Goal: Task Accomplishment & Management: Use online tool/utility

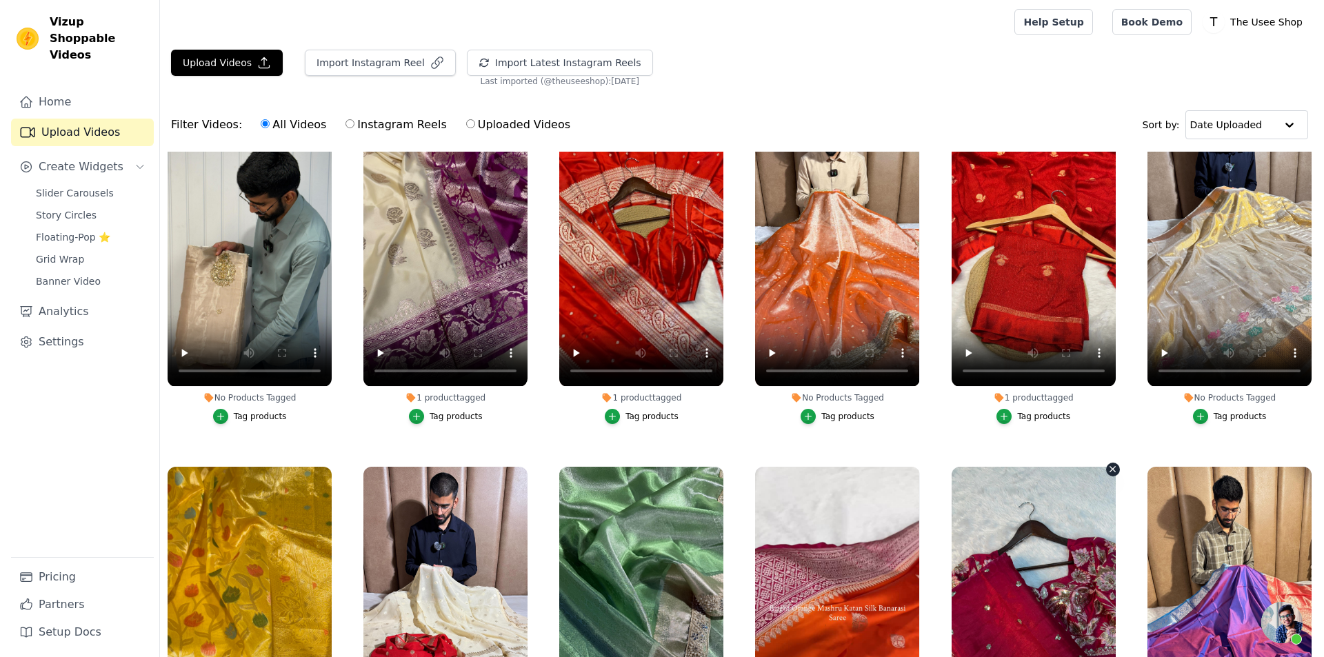
scroll to position [7847, 0]
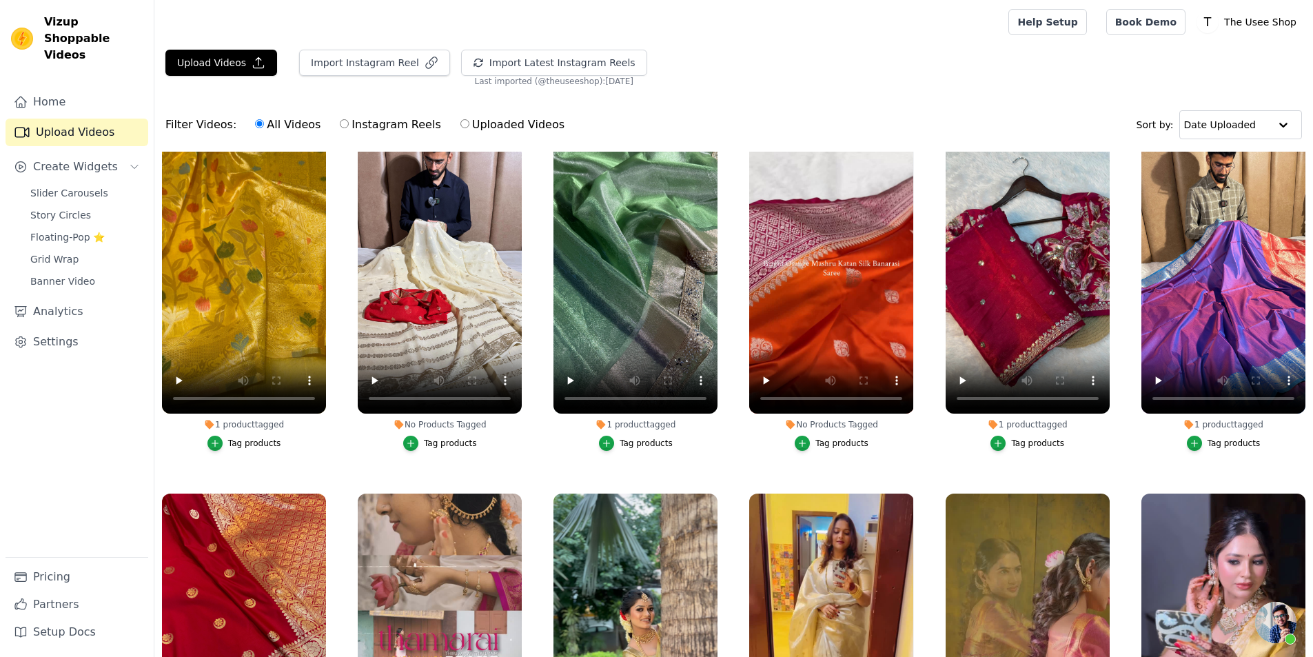
click at [1036, 438] on div "Tag products" at bounding box center [1037, 443] width 53 height 11
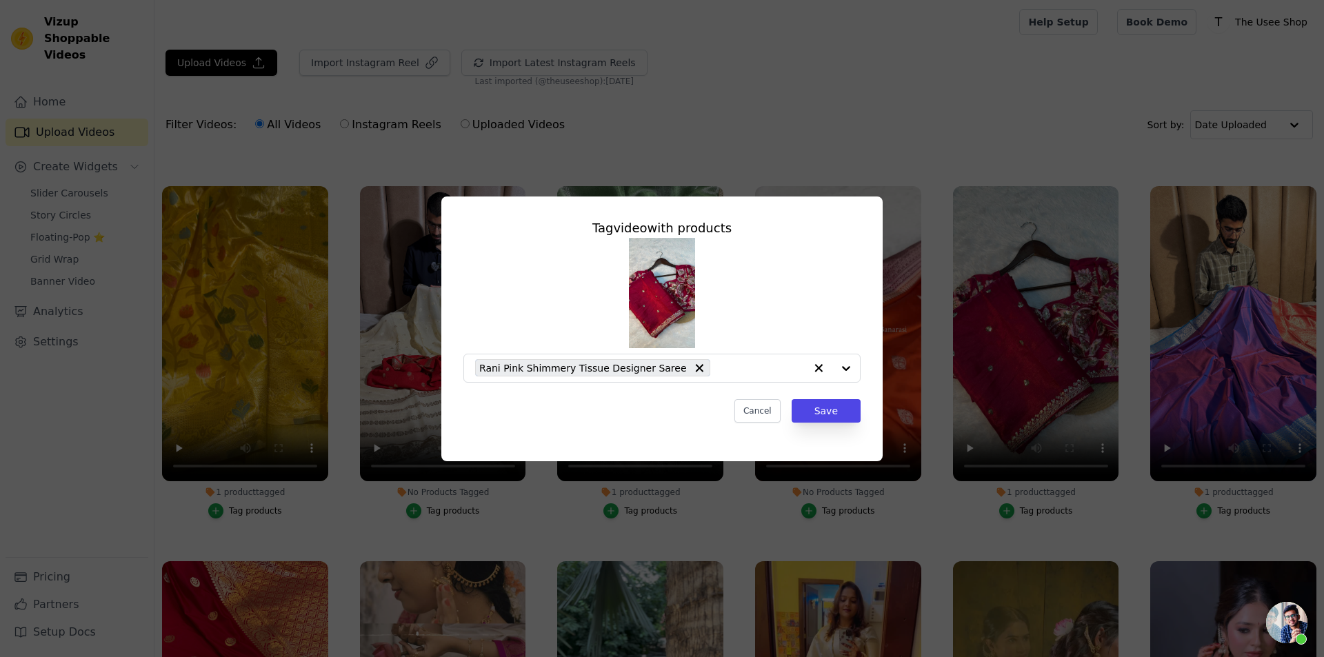
scroll to position [7911, 0]
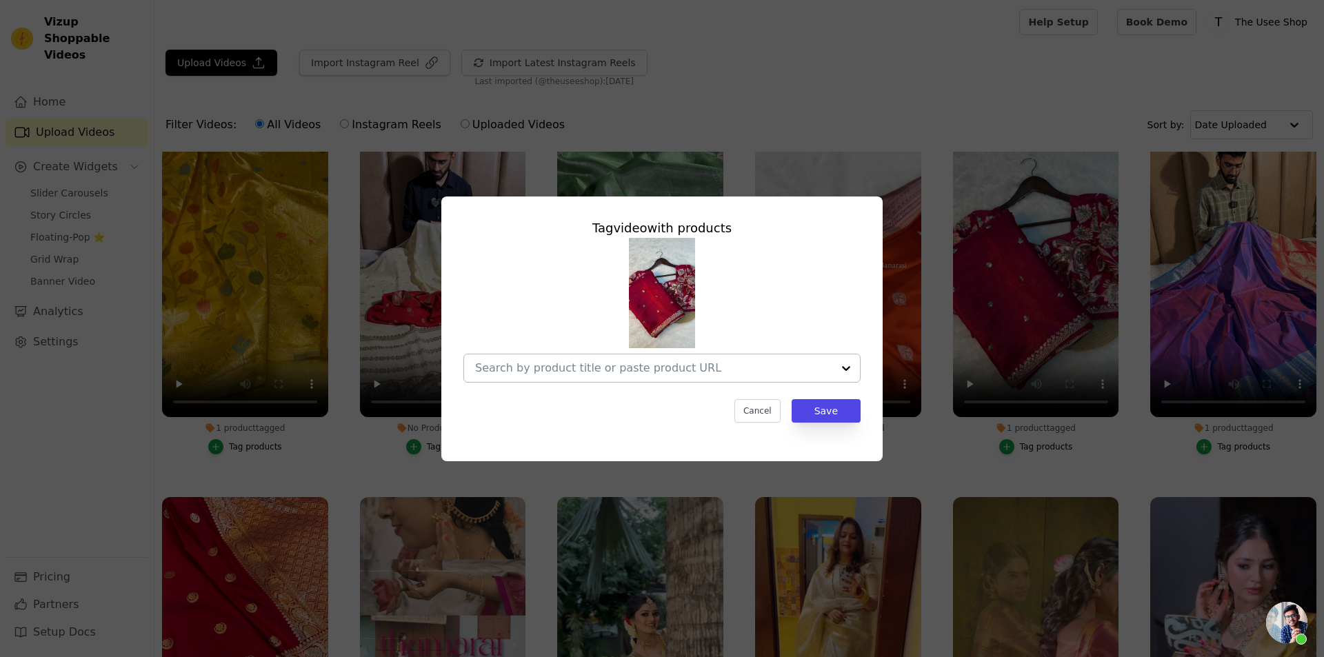
click at [669, 368] on input "1 product tagged Tag video with products Cancel Save Tag products" at bounding box center [653, 367] width 357 height 13
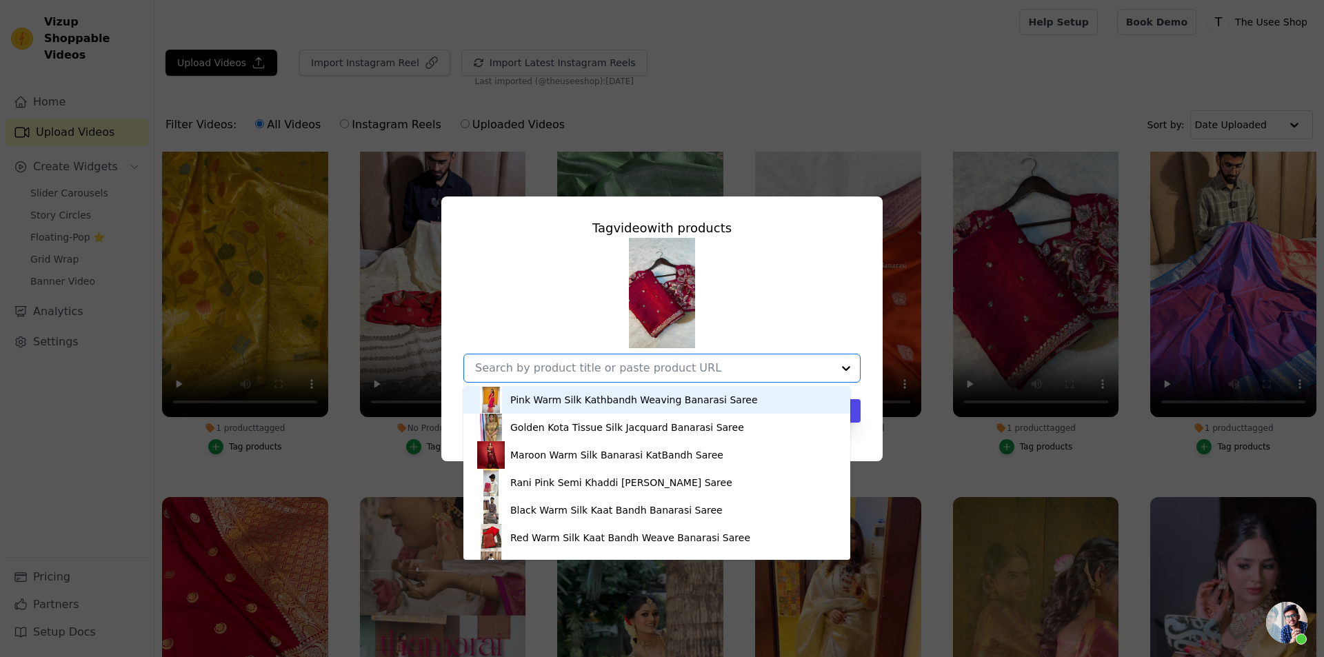
paste input "https://theuseeshop.com/products/bridal-red-shade-shimmery-tissue-silk-saree?_p…"
type input "https://theuseeshop.com/products/bridal-red-shade-shimmery-tissue-silk-saree?_p…"
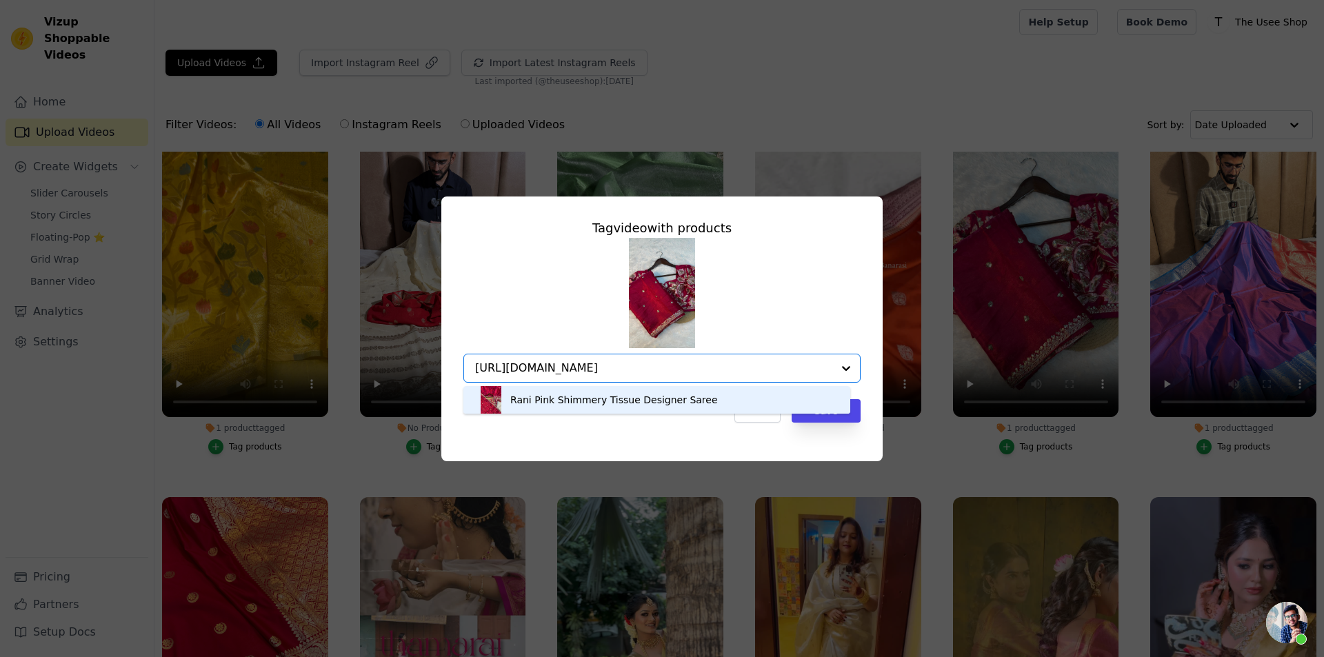
click at [584, 394] on div "Rani Pink Shimmery Tissue Designer Saree" at bounding box center [614, 400] width 208 height 14
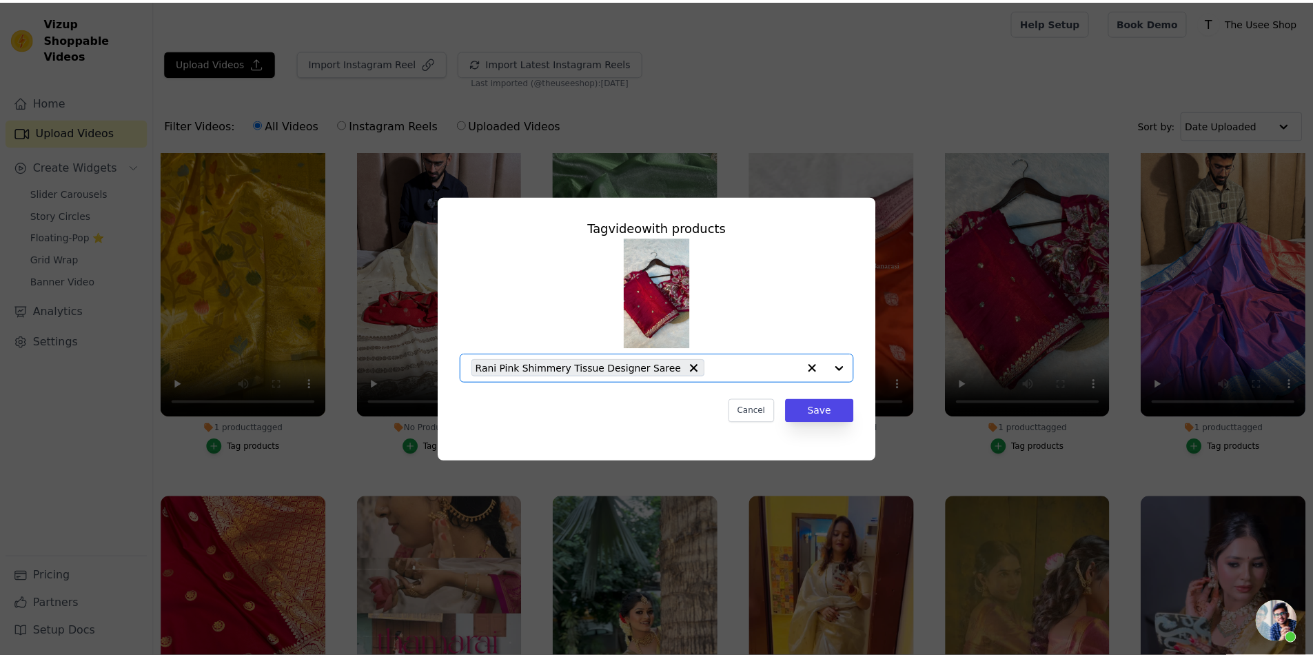
scroll to position [0, 0]
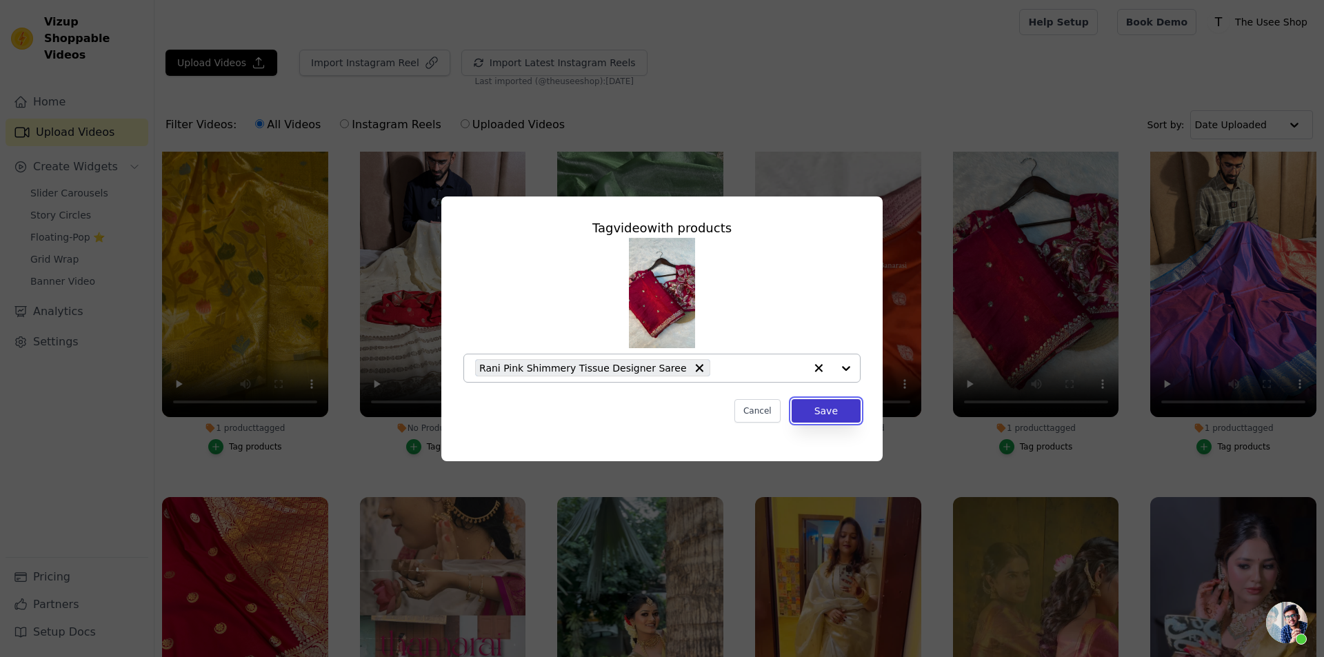
click at [827, 416] on button "Save" at bounding box center [825, 410] width 69 height 23
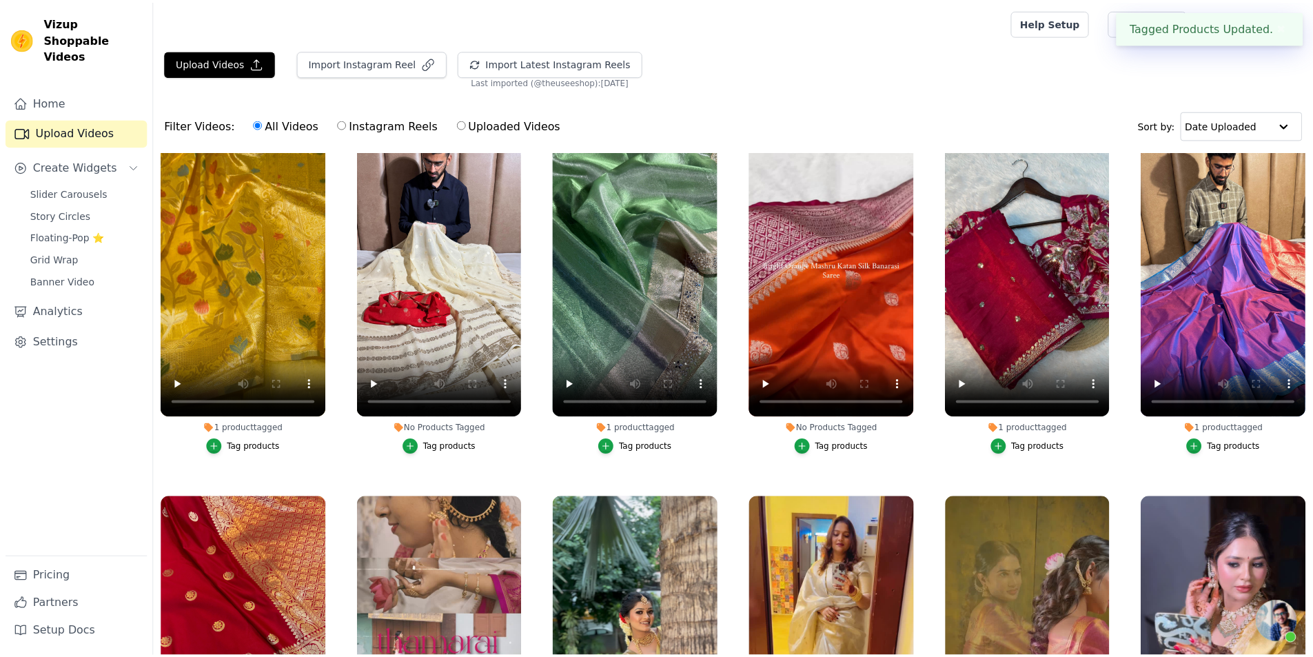
scroll to position [7847, 0]
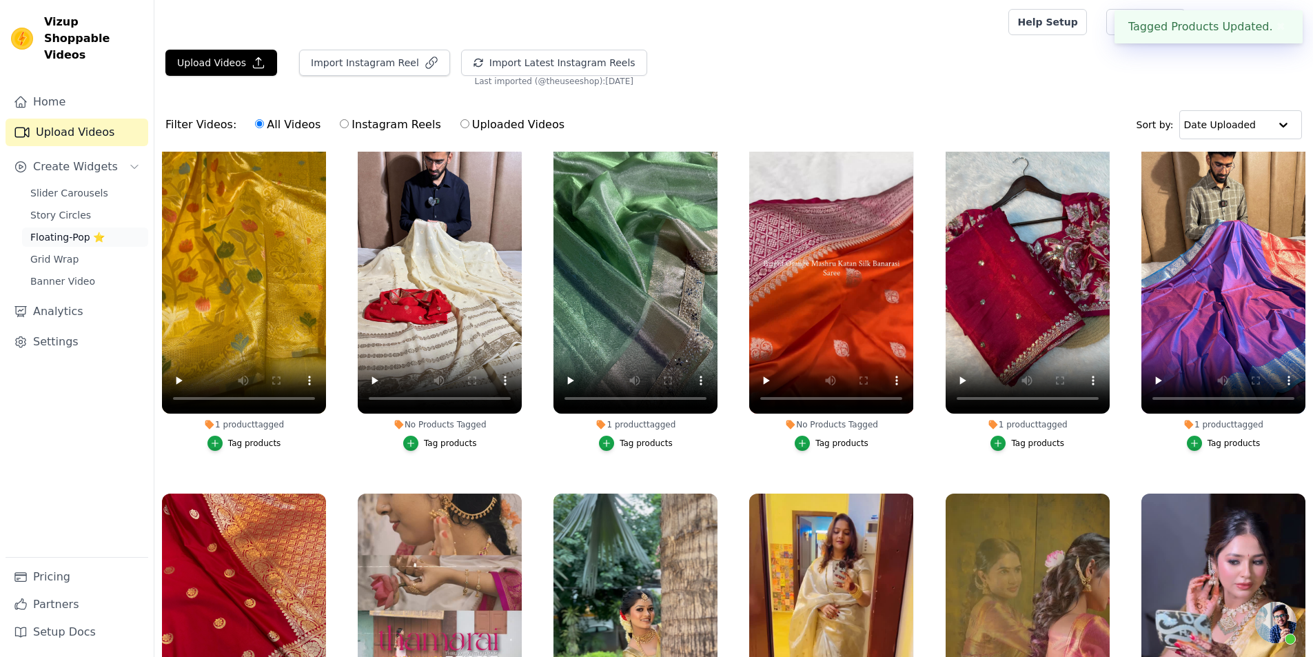
click at [108, 228] on link "Floating-Pop ⭐" at bounding box center [85, 237] width 126 height 19
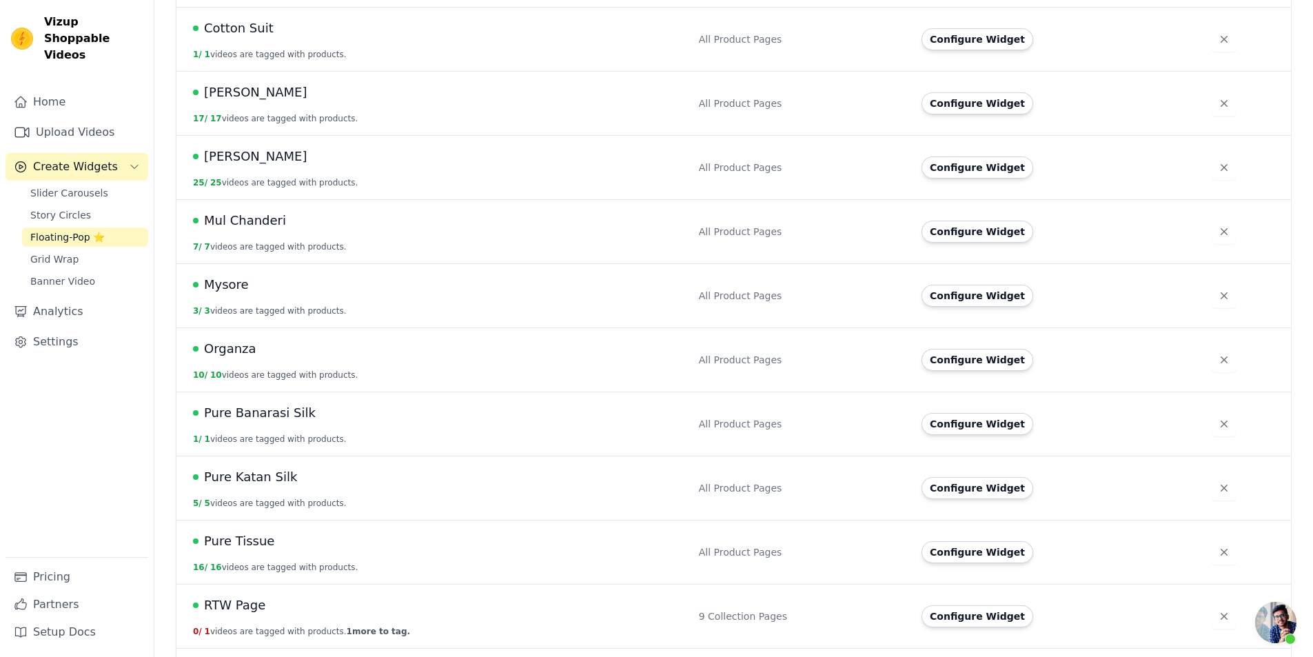
scroll to position [911, 0]
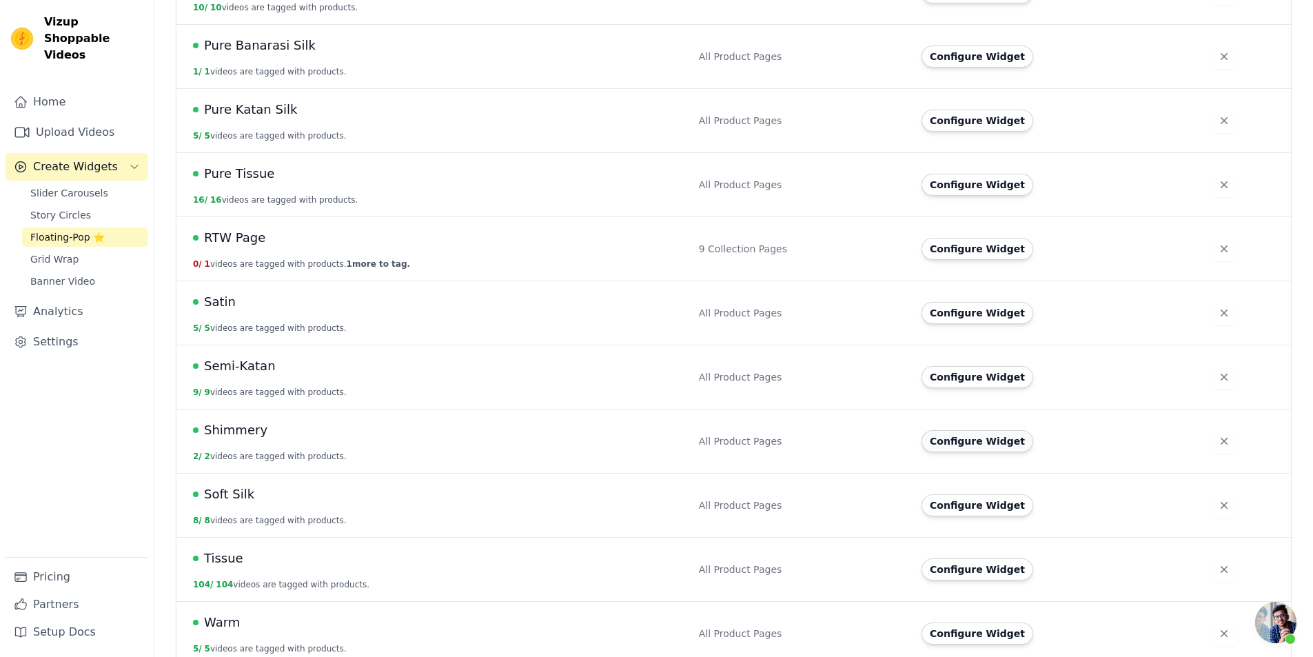
click at [965, 431] on button "Configure Widget" at bounding box center [978, 441] width 112 height 22
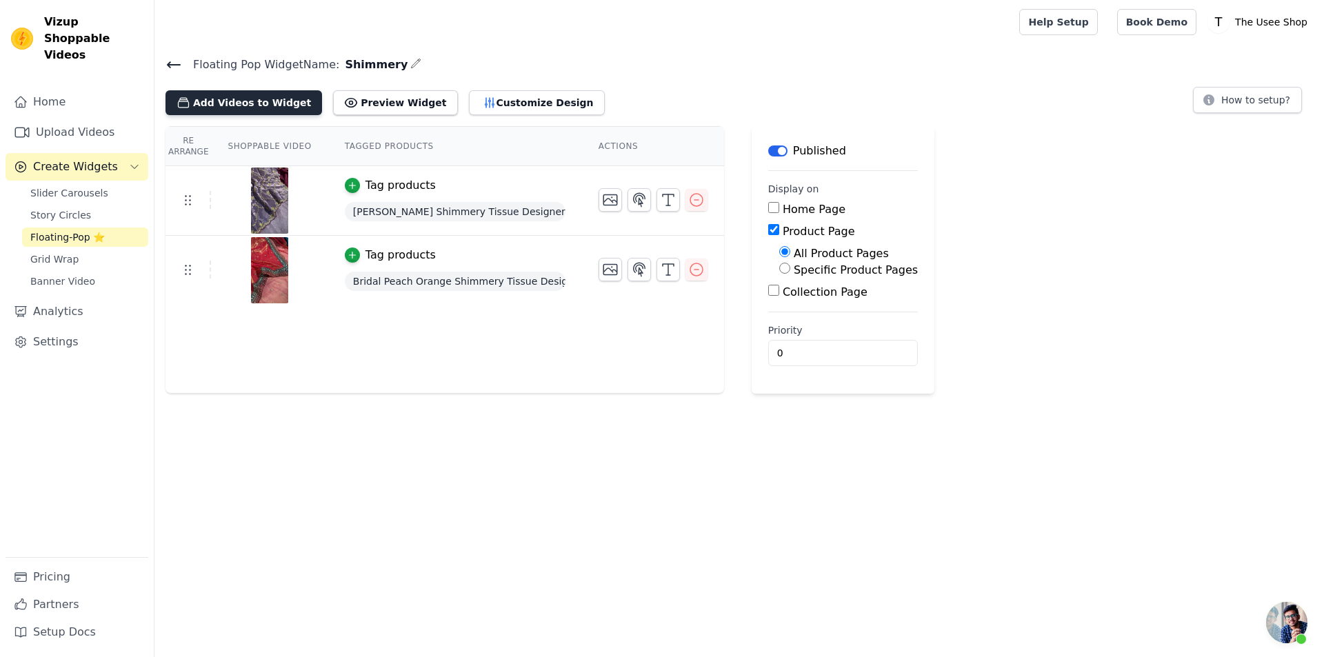
click at [221, 103] on button "Add Videos to Widget" at bounding box center [243, 102] width 157 height 25
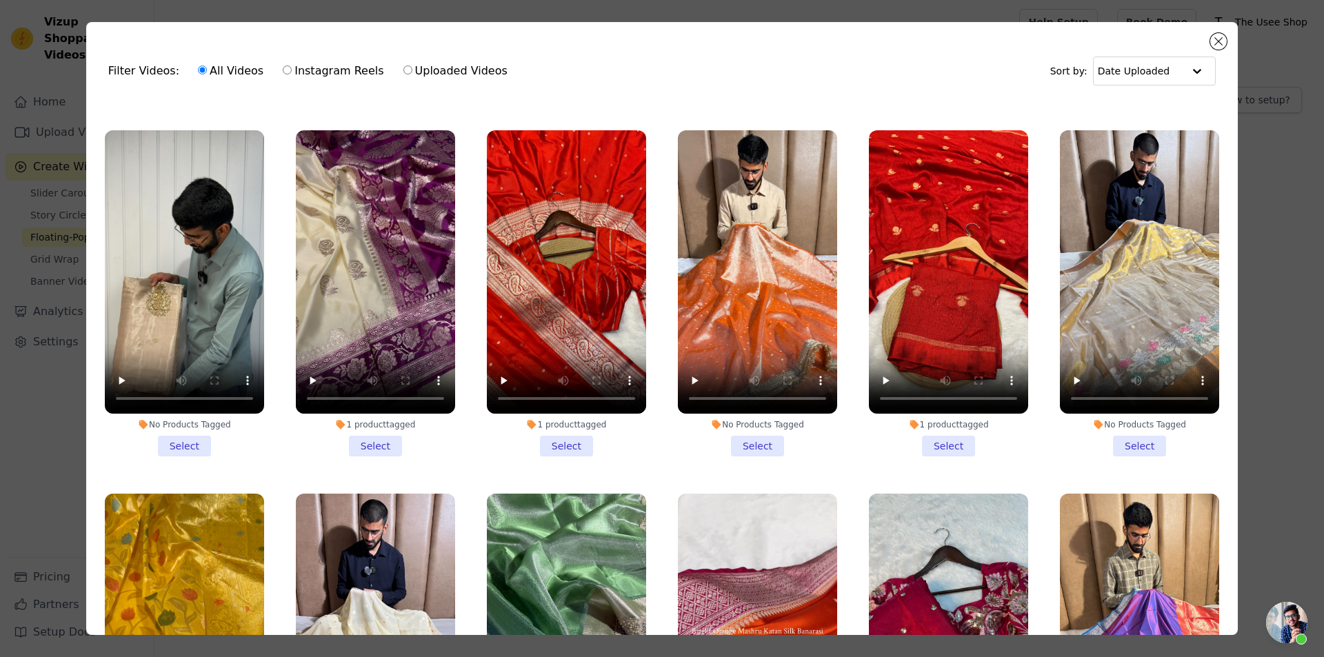
scroll to position [7584, 0]
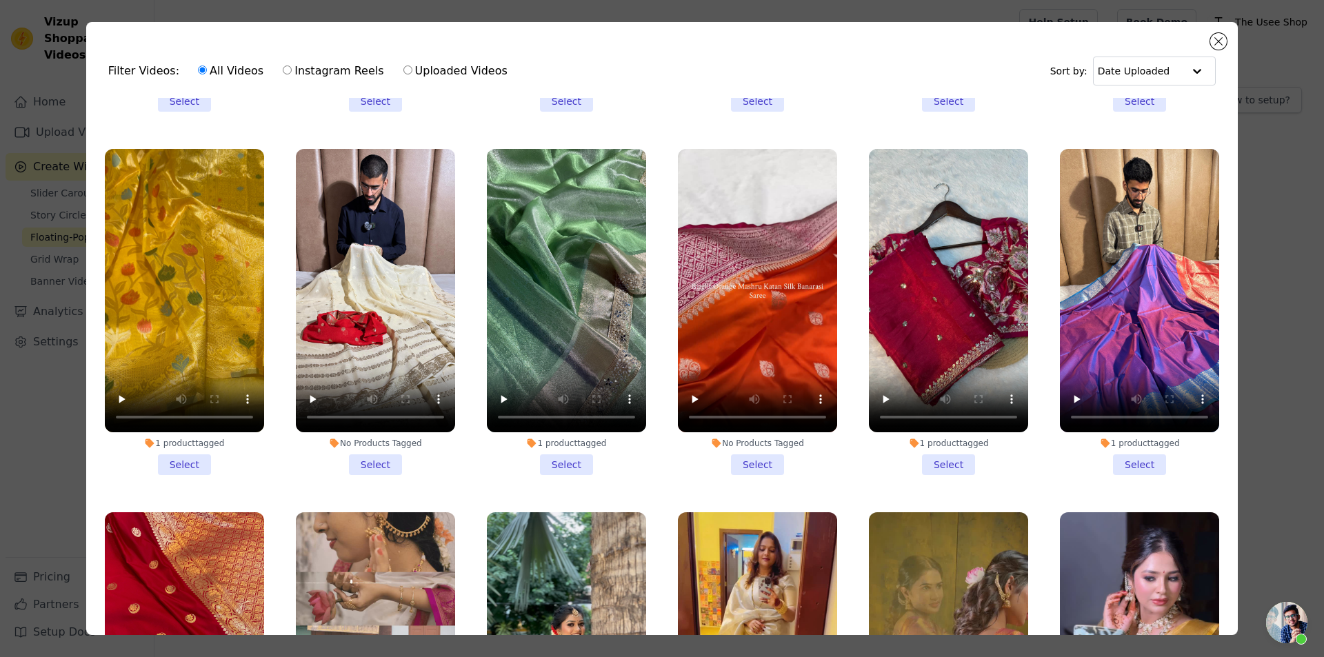
click at [936, 352] on li "1 product tagged Select" at bounding box center [948, 312] width 159 height 326
click at [0, 0] on input "1 product tagged Select" at bounding box center [0, 0] width 0 height 0
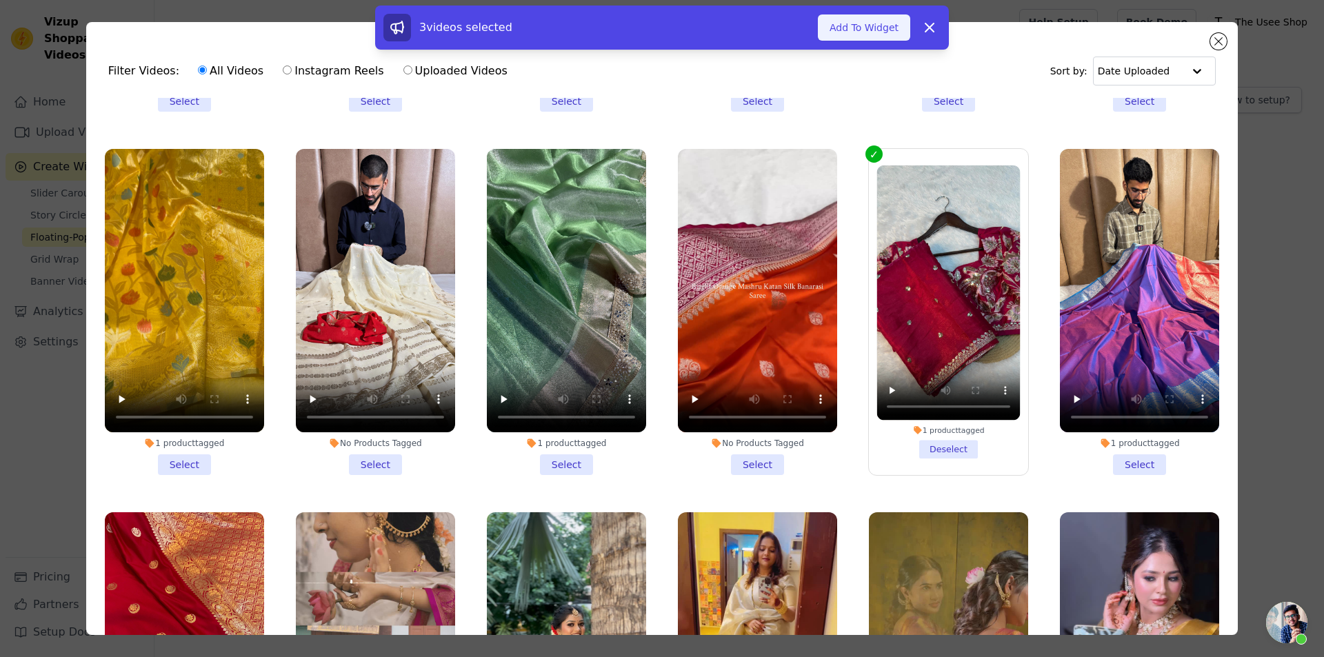
click at [854, 31] on button "Add To Widget" at bounding box center [864, 27] width 92 height 26
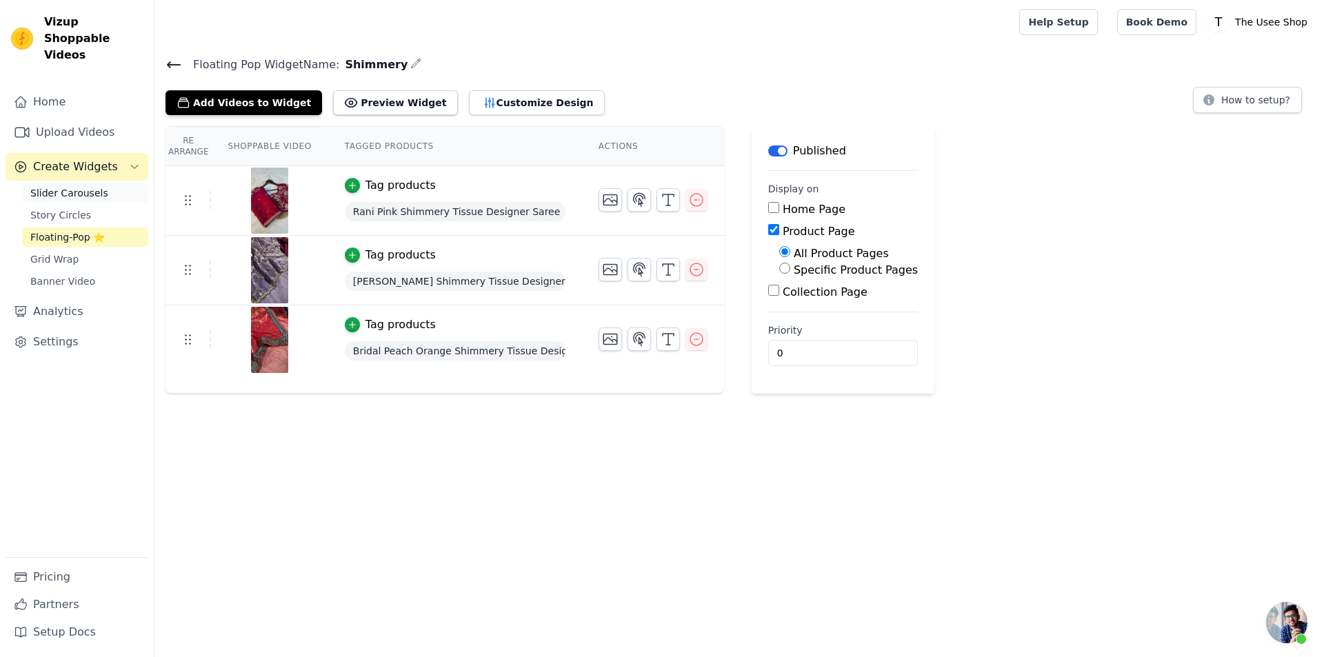
click at [91, 186] on span "Slider Carousels" at bounding box center [69, 193] width 78 height 14
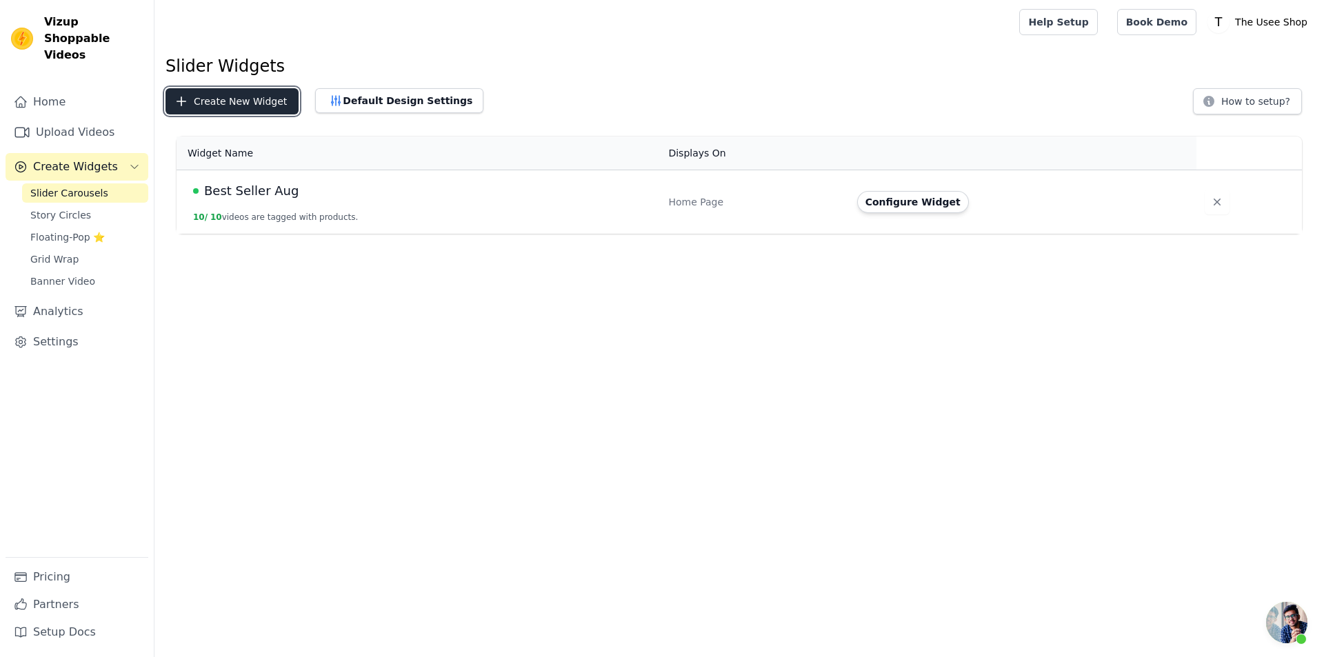
click at [269, 103] on button "Create New Widget" at bounding box center [231, 101] width 133 height 26
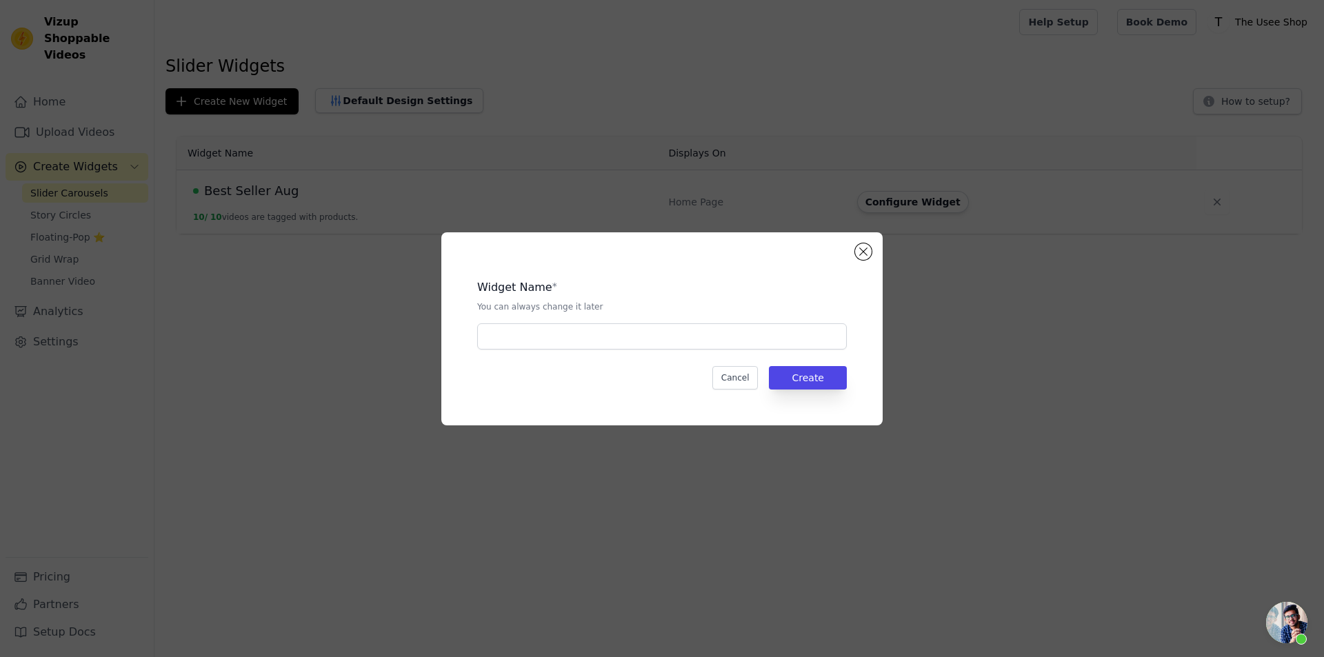
click at [526, 319] on div "Widget Name * You can always change it later" at bounding box center [662, 308] width 370 height 81
click at [526, 343] on input "text" at bounding box center [662, 336] width 370 height 26
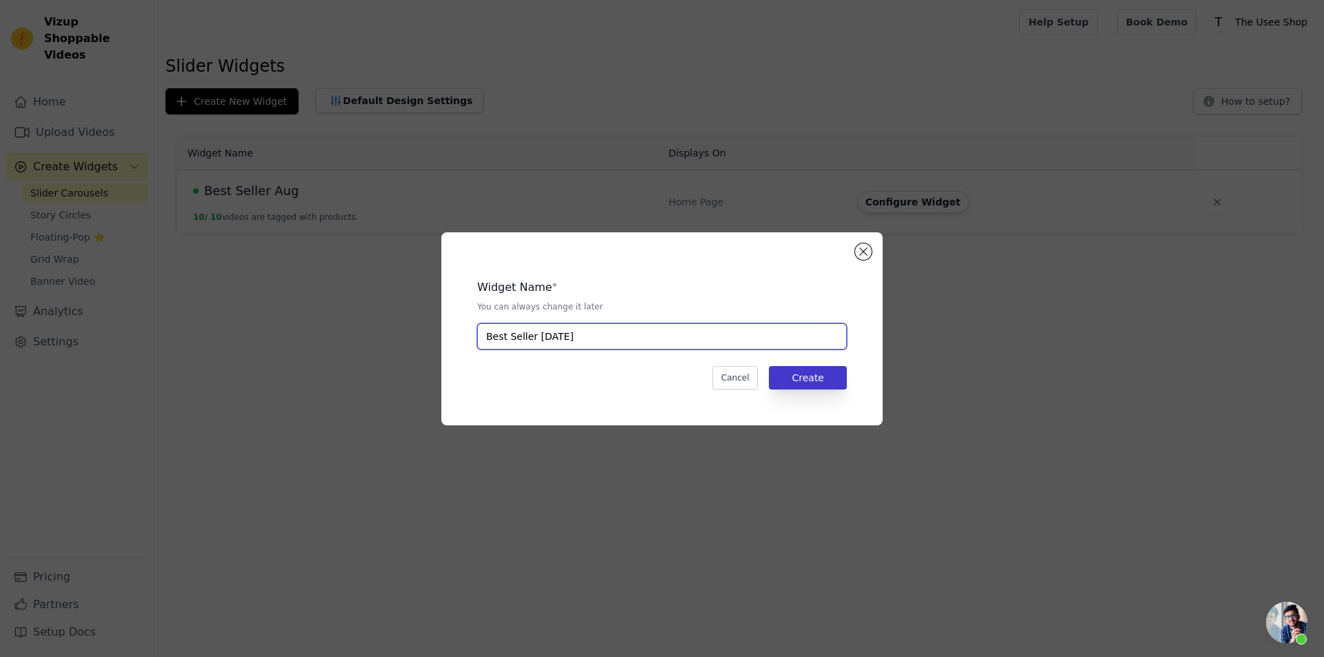
type input "Best Seller Sep1"
click at [806, 372] on button "Create" at bounding box center [808, 377] width 78 height 23
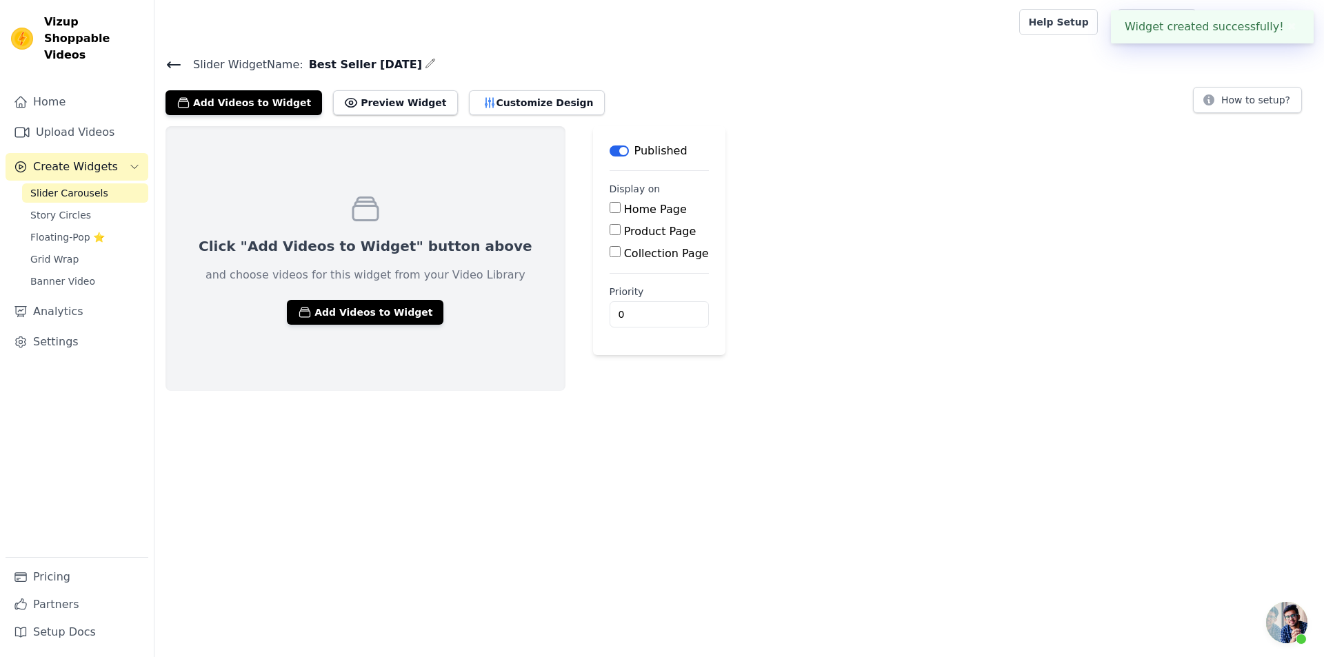
click at [624, 208] on label "Home Page" at bounding box center [655, 209] width 63 height 13
click at [609, 208] on input "Home Page" at bounding box center [614, 207] width 11 height 11
checkbox input "true"
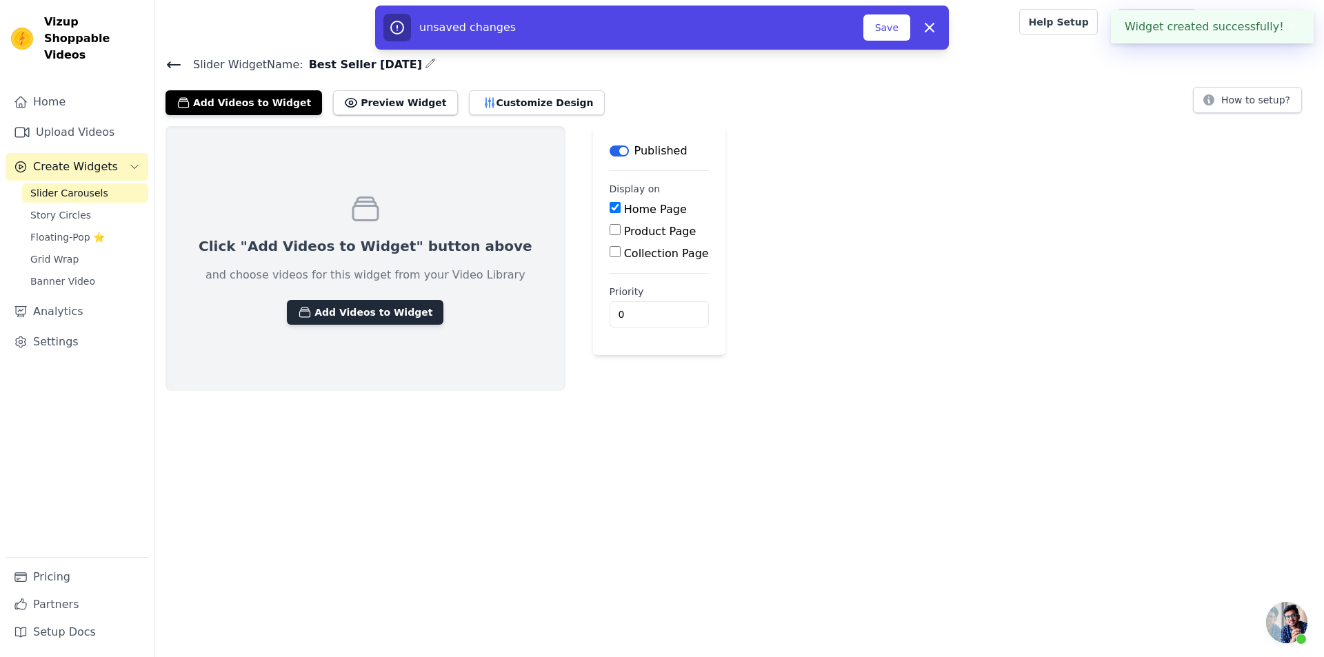
click at [394, 320] on button "Add Videos to Widget" at bounding box center [365, 312] width 157 height 25
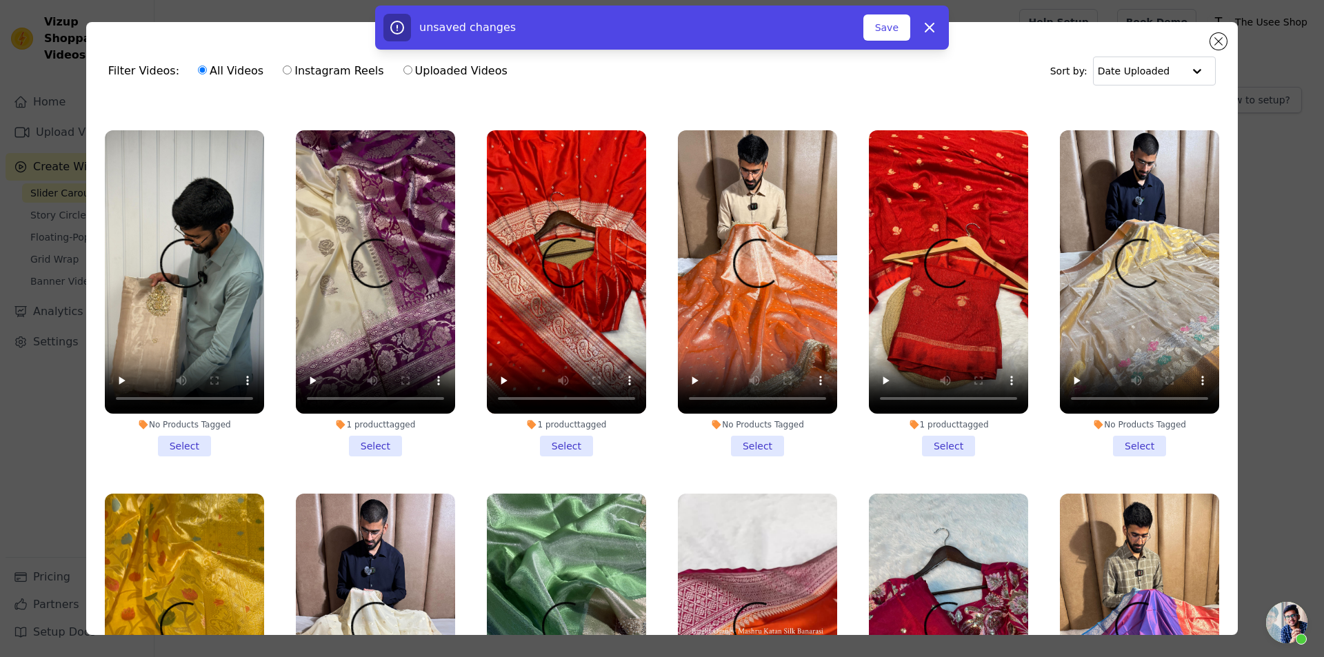
scroll to position [7584, 0]
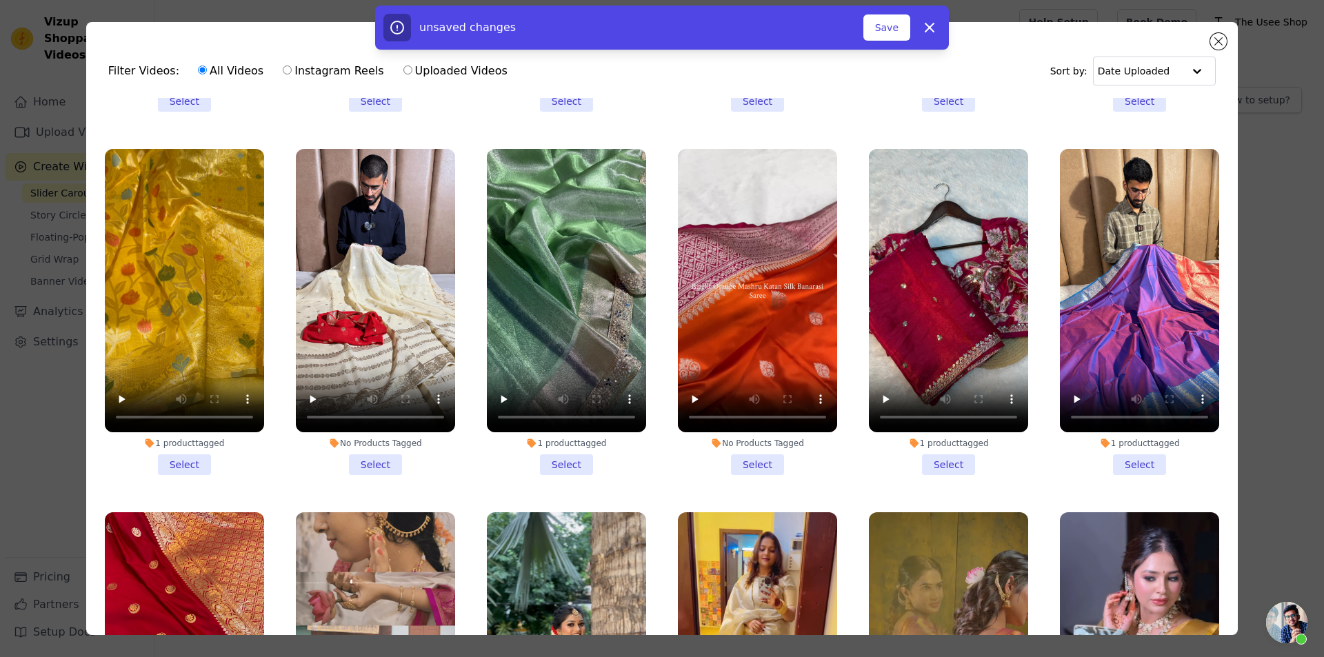
click at [924, 352] on li "1 product tagged Select" at bounding box center [948, 312] width 159 height 326
click at [0, 0] on input "1 product tagged Select" at bounding box center [0, 0] width 0 height 0
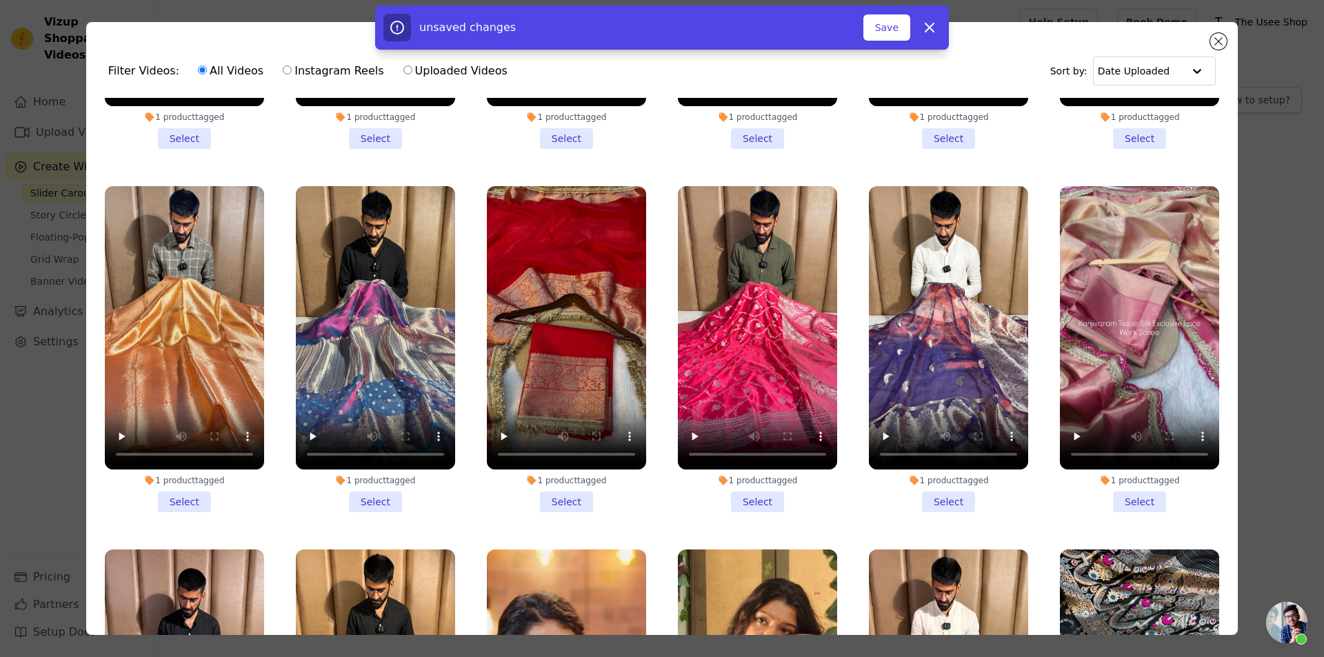
scroll to position [14429, 0]
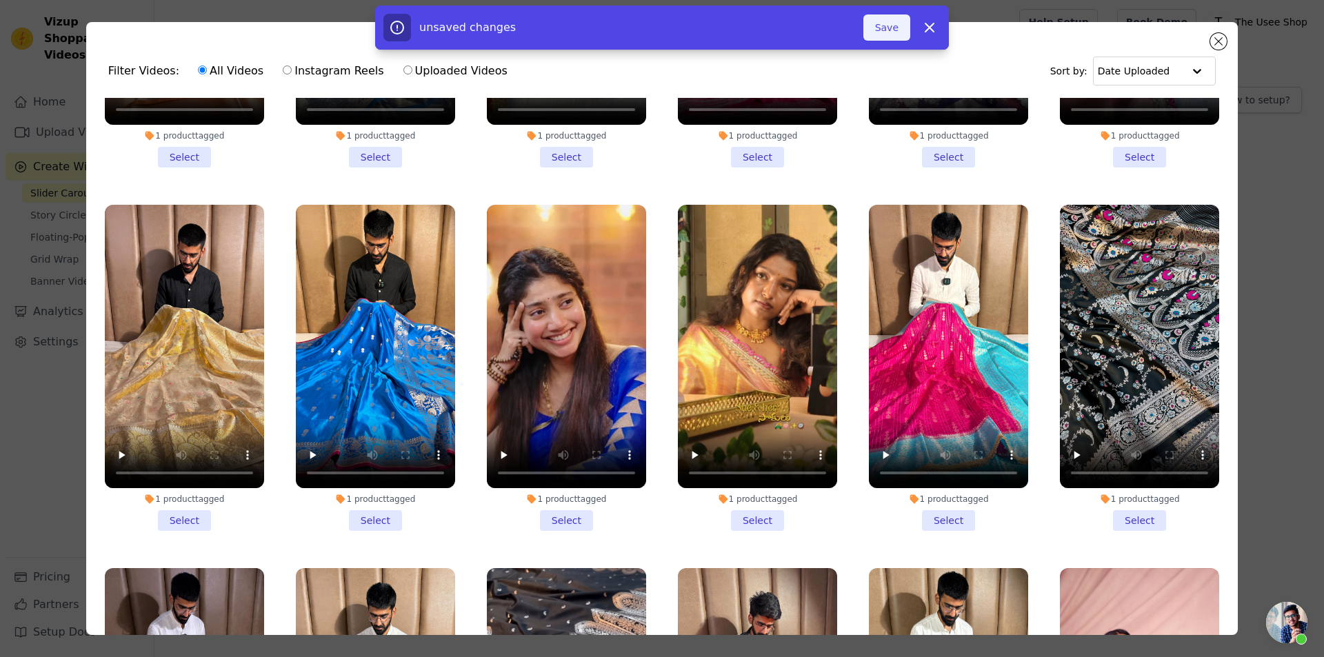
click at [896, 28] on button "Save" at bounding box center [886, 27] width 47 height 26
click at [869, 33] on button "Add To Widget" at bounding box center [864, 27] width 92 height 26
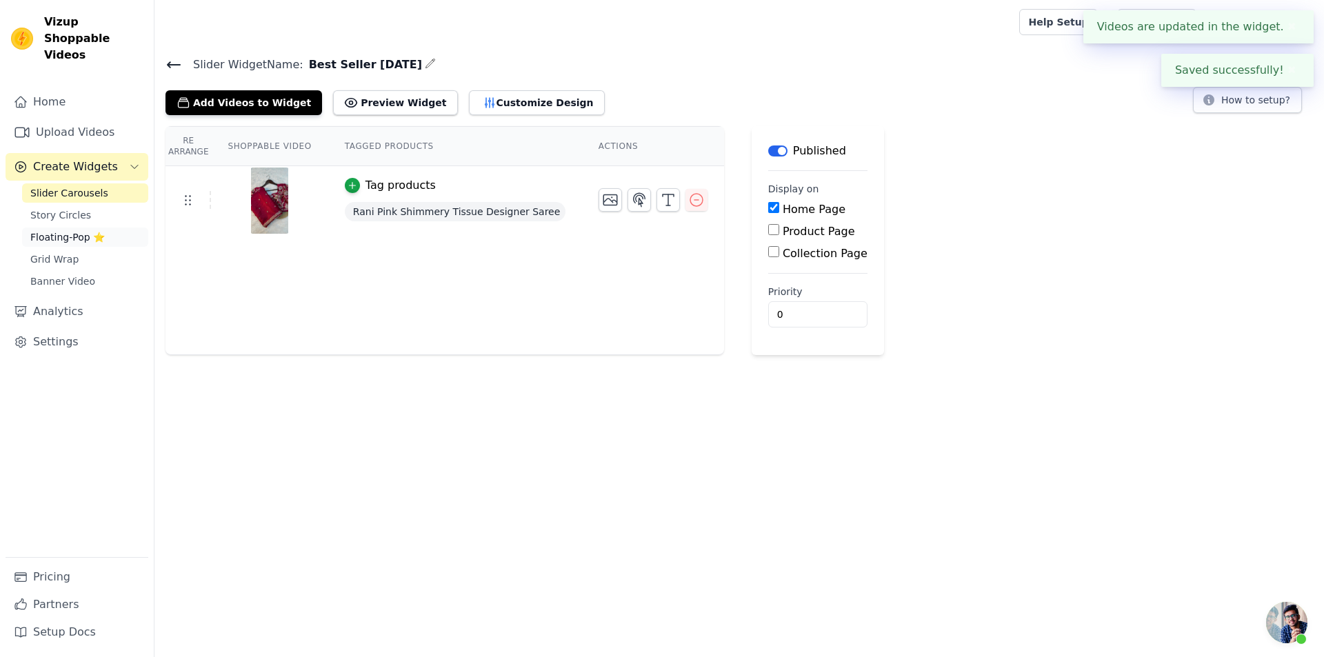
click at [82, 230] on span "Floating-Pop ⭐" at bounding box center [67, 237] width 74 height 14
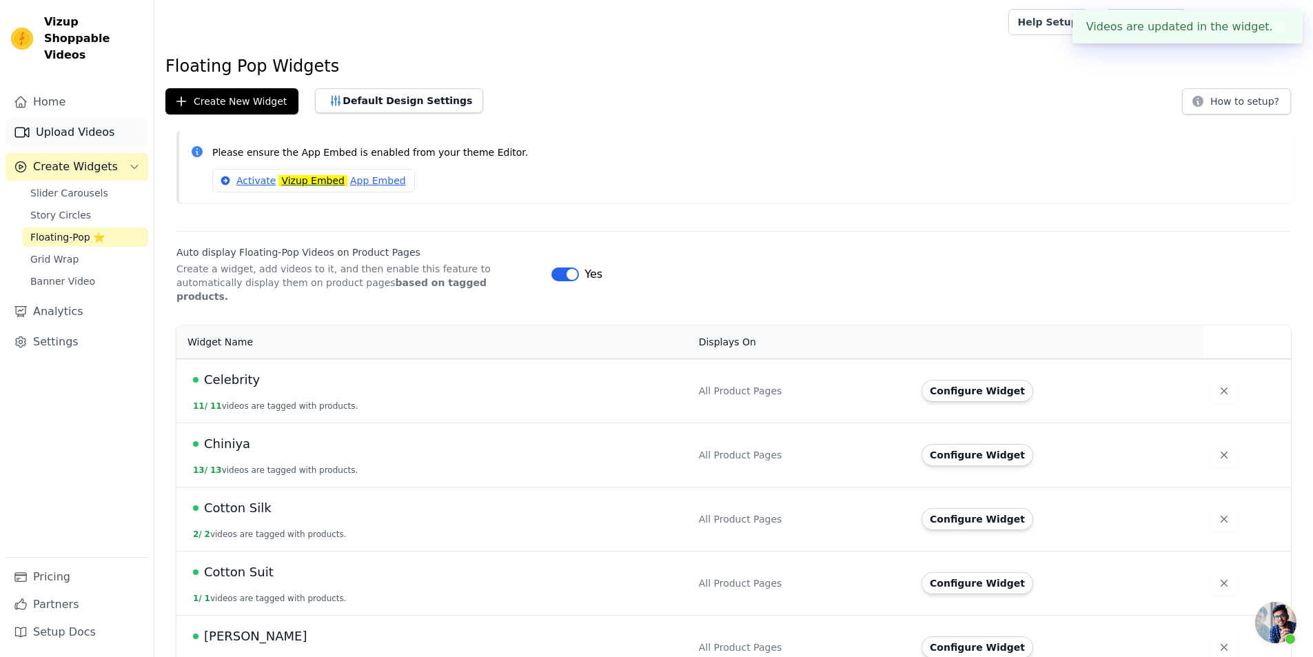
click at [92, 119] on link "Upload Videos" at bounding box center [77, 133] width 143 height 28
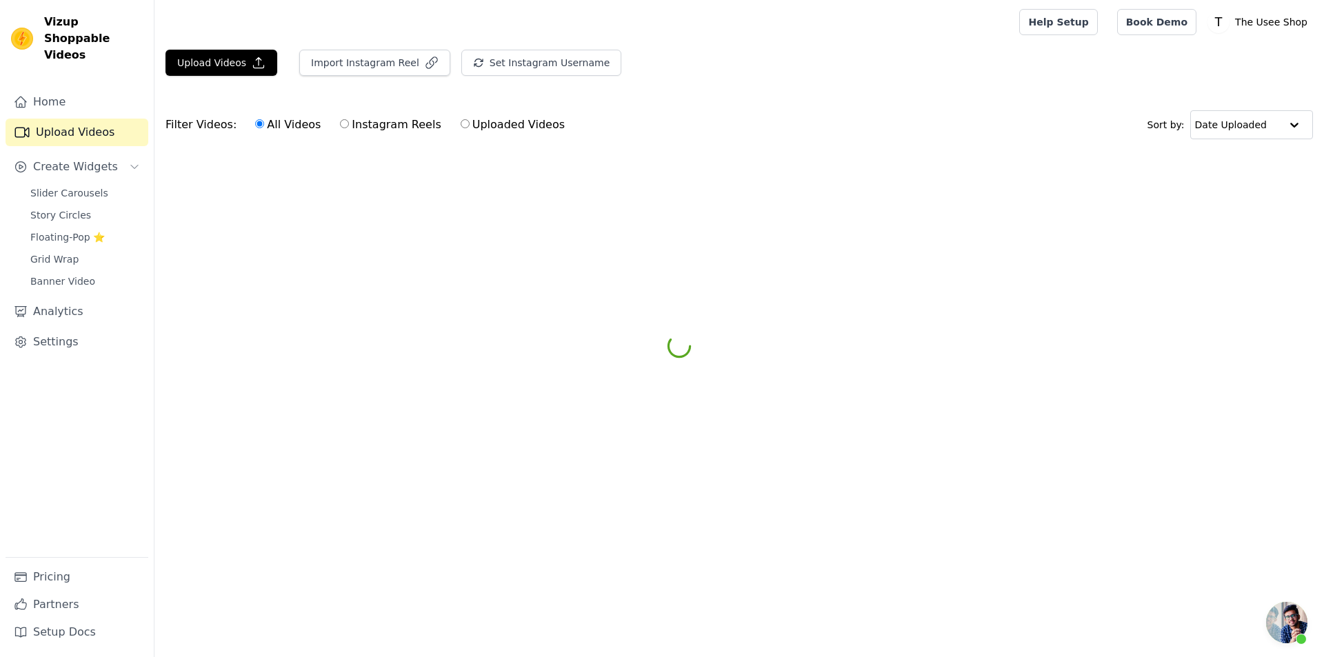
click at [376, 78] on div "Import Instagram Reel" at bounding box center [369, 68] width 162 height 37
click at [374, 70] on button "Import Instagram Reel" at bounding box center [374, 63] width 151 height 26
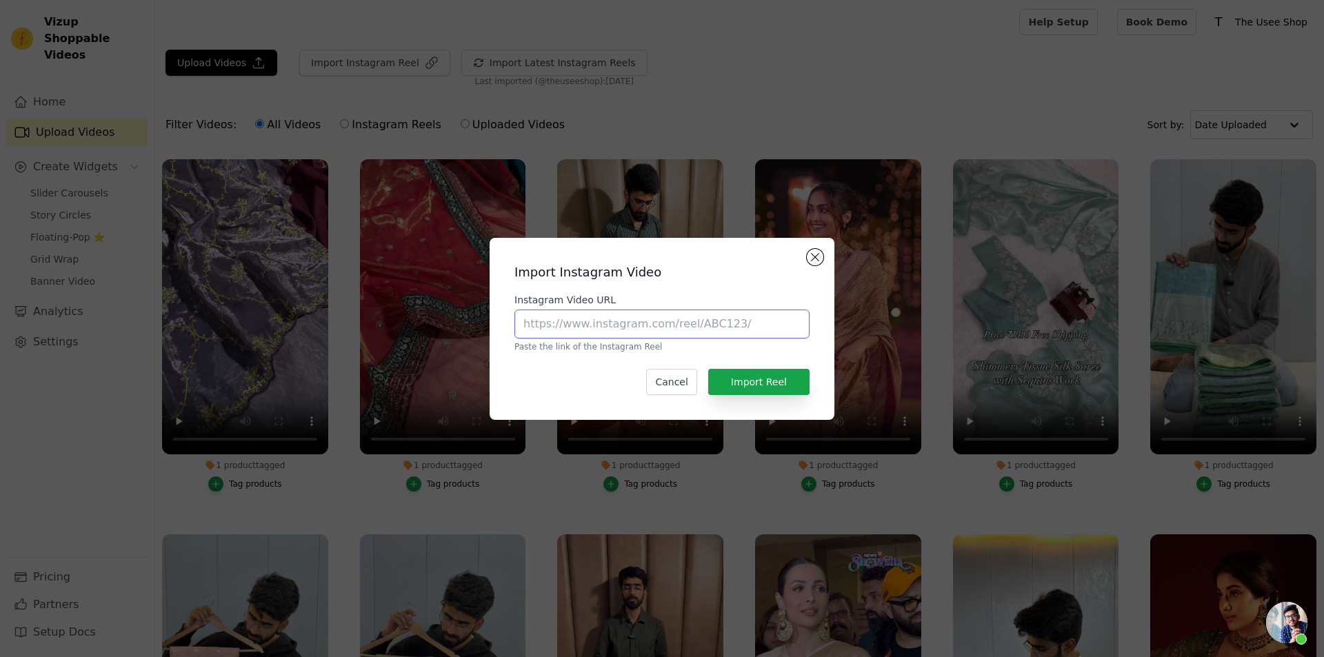
click at [556, 321] on input "Instagram Video URL" at bounding box center [661, 324] width 295 height 29
paste input "https://www.instagram.com/reel/DOJFJe8j9IW/?utm_source=ig_web_copy_link"
type input "https://www.instagram.com/reel/DOJFJe8j9IW/?utm_source=ig_web_copy_link"
click at [766, 381] on button "Import Reel" at bounding box center [758, 382] width 101 height 26
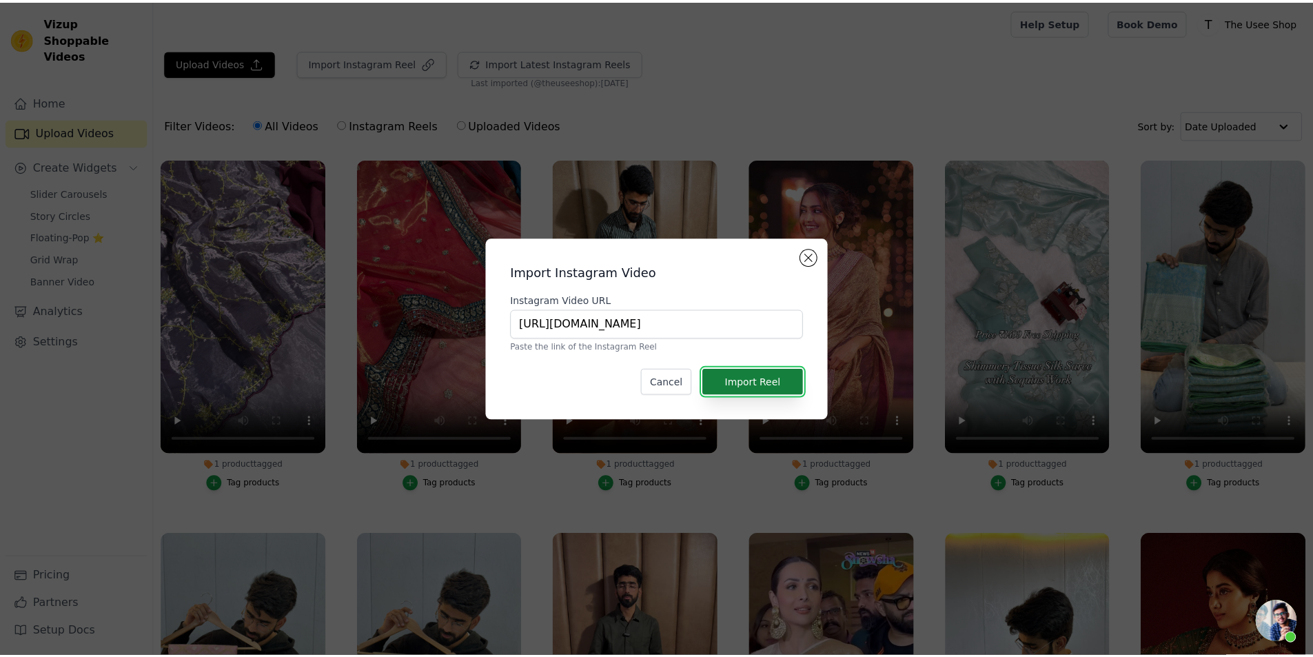
scroll to position [0, 0]
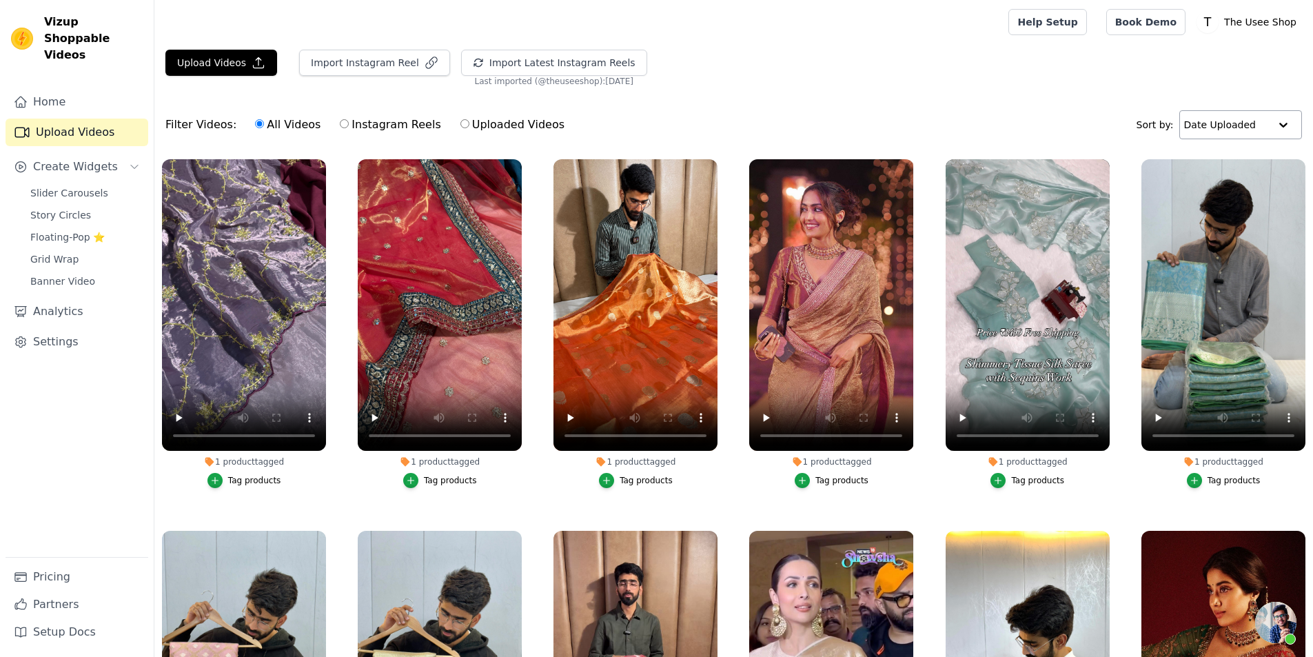
click at [1209, 119] on input "text" at bounding box center [1226, 125] width 85 height 28
click at [849, 121] on div "Filter Videos: All Videos Instagram Reels Uploaded Videos Sort by: Date Uploaded" at bounding box center [733, 125] width 1159 height 54
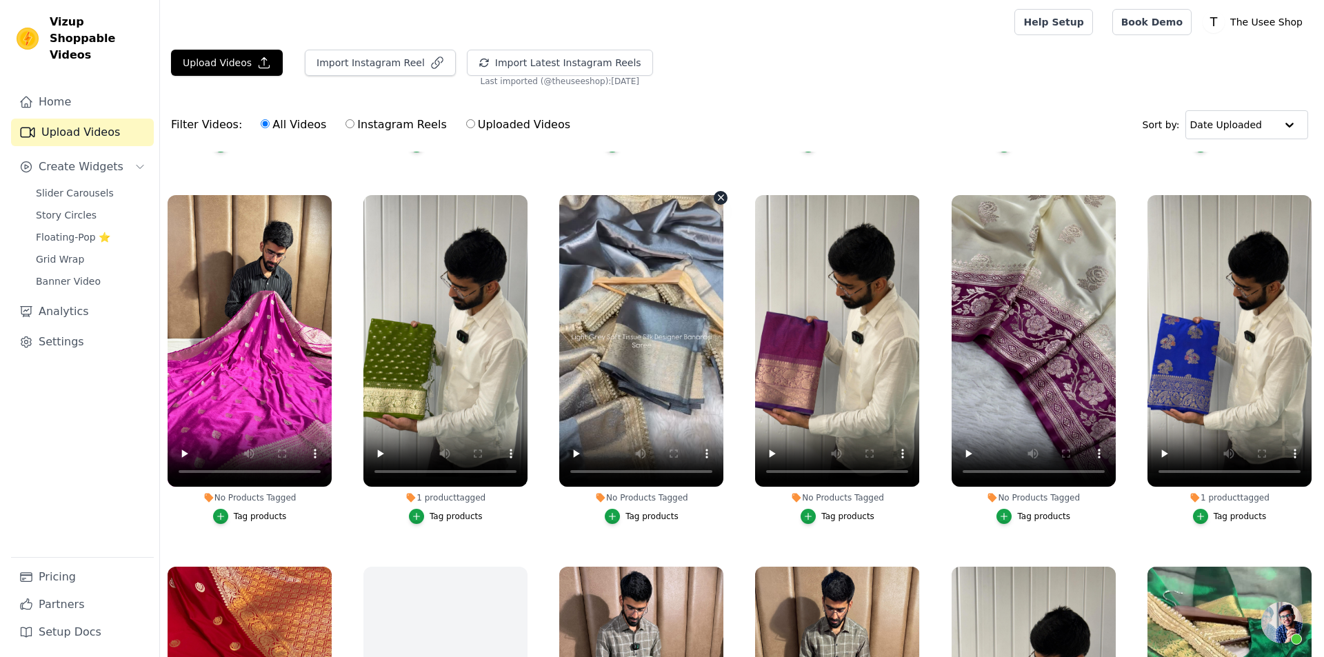
scroll to position [4826, 0]
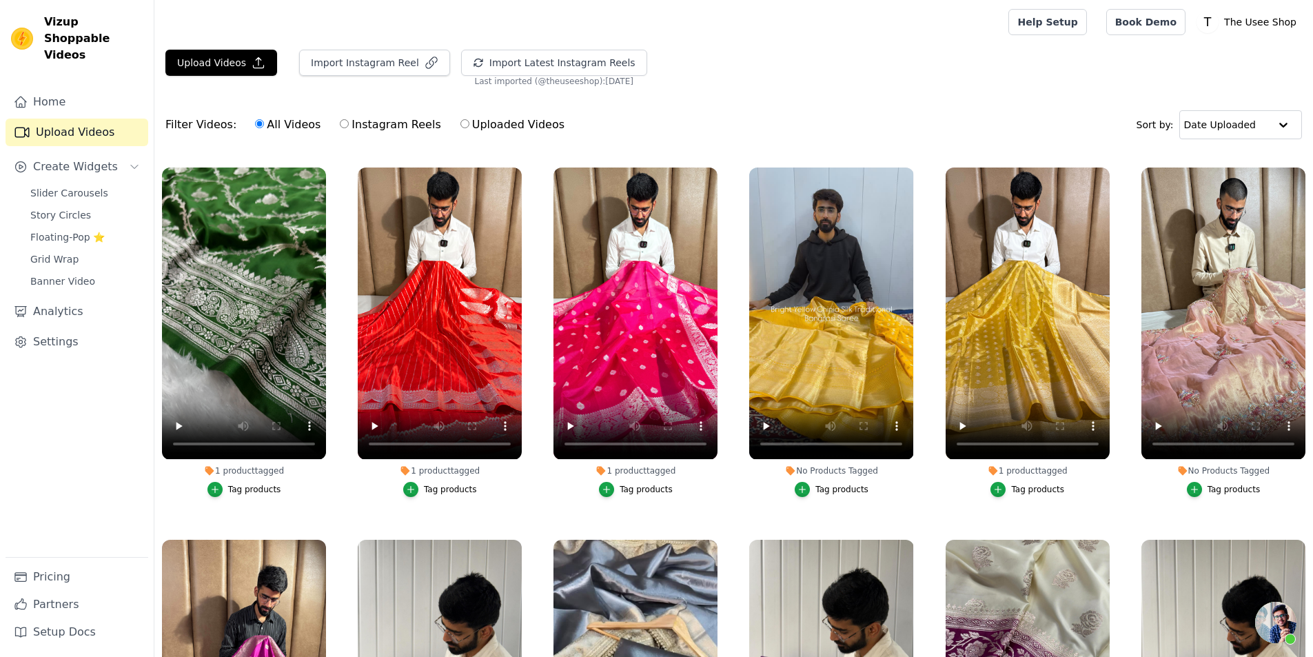
click at [1216, 484] on div "Tag products" at bounding box center [1234, 489] width 53 height 11
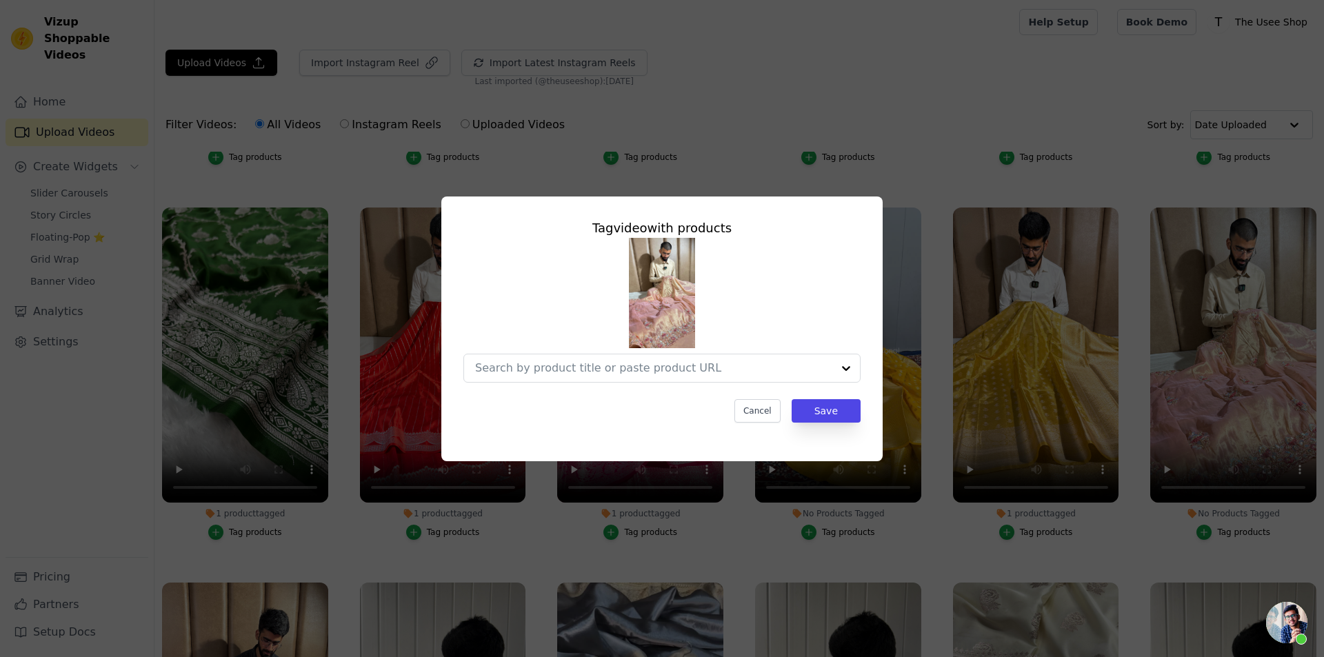
scroll to position [4865, 0]
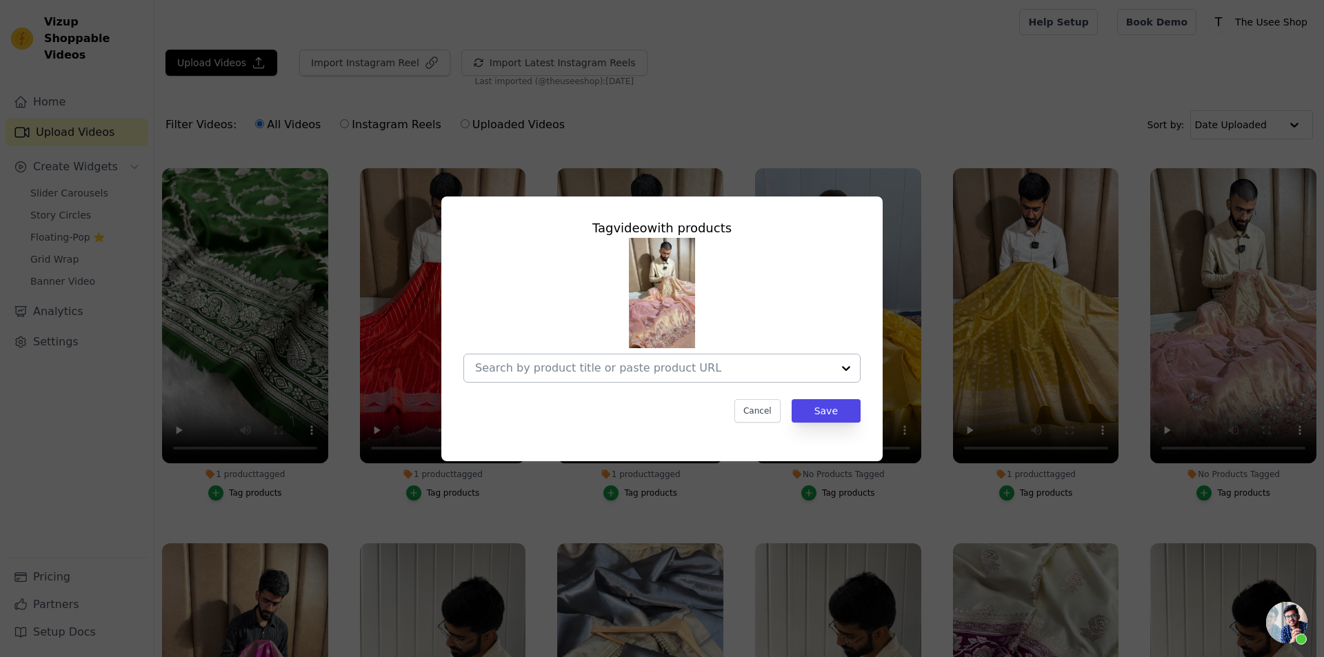
click at [672, 366] on input "No Products Tagged Tag video with products Cancel Save Tag products" at bounding box center [653, 367] width 357 height 13
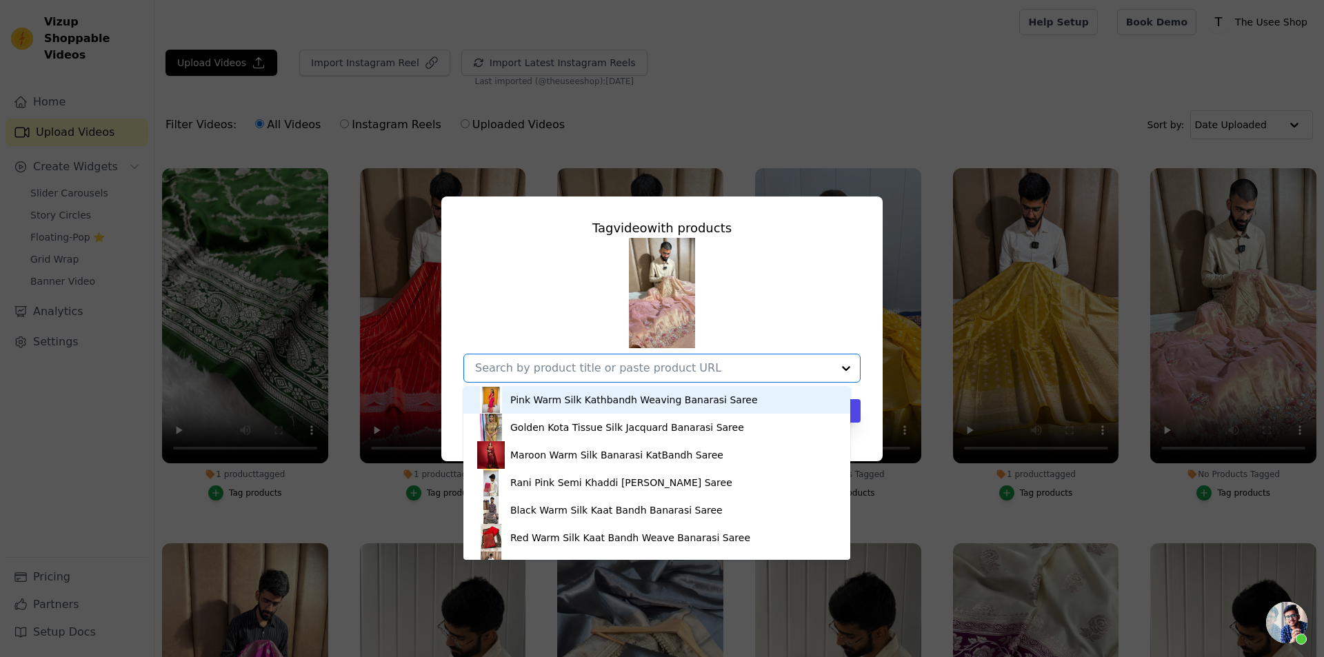
paste input "https://theuseeshop.com/products/subtle-mauve-peach-shimmery-tissue-silk-handwo…"
type input "https://theuseeshop.com/products/subtle-mauve-peach-shimmery-tissue-silk-handwo…"
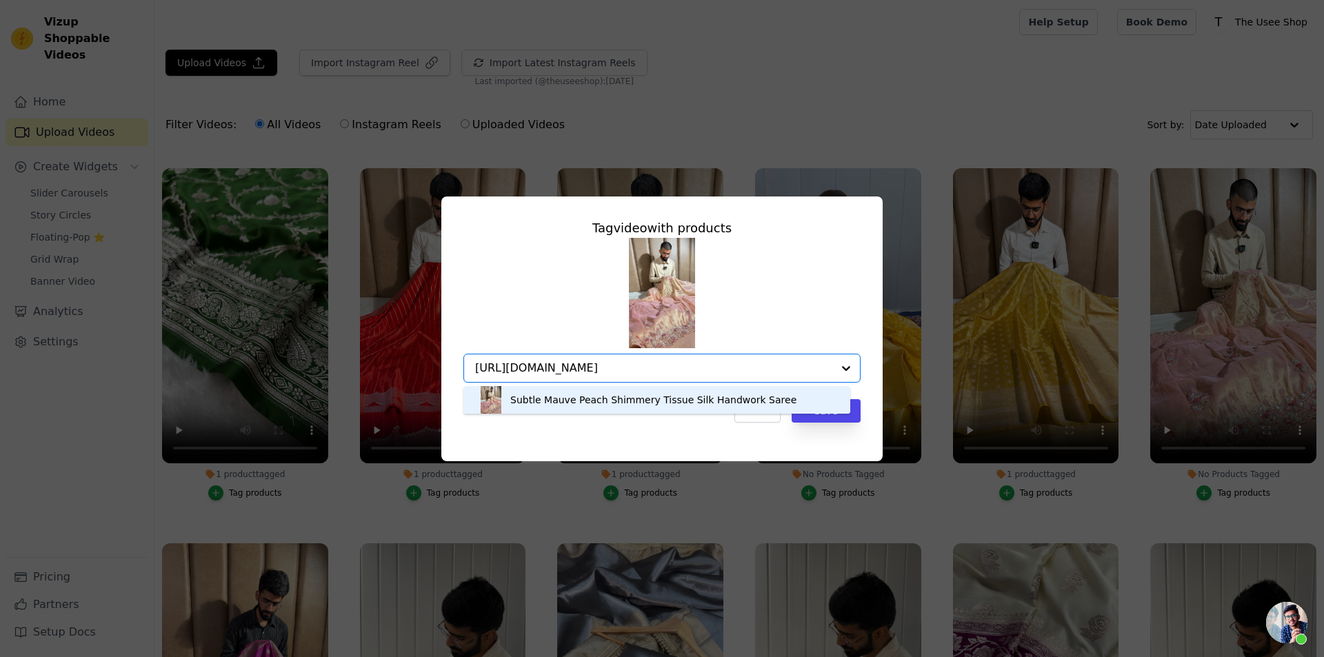
click at [606, 402] on div "Subtle Mauve Peach Shimmery Tissue Silk Handwork Saree" at bounding box center [653, 400] width 286 height 14
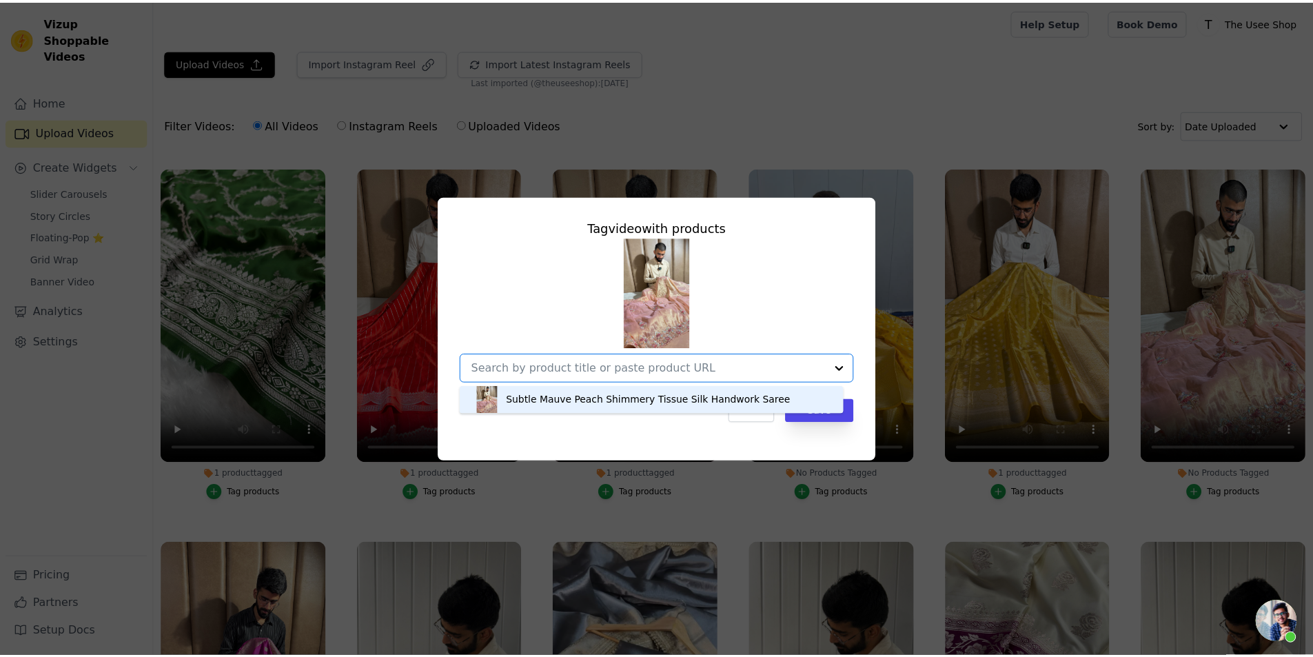
scroll to position [0, 0]
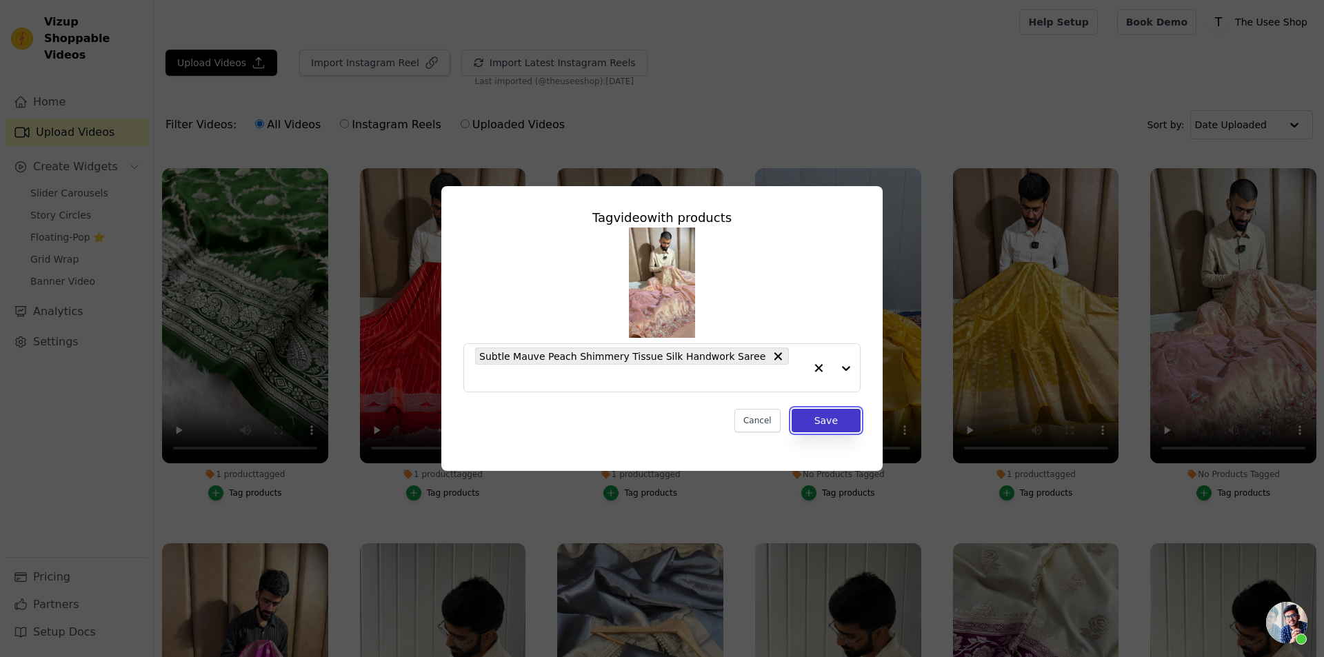
click at [829, 415] on button "Save" at bounding box center [825, 420] width 69 height 23
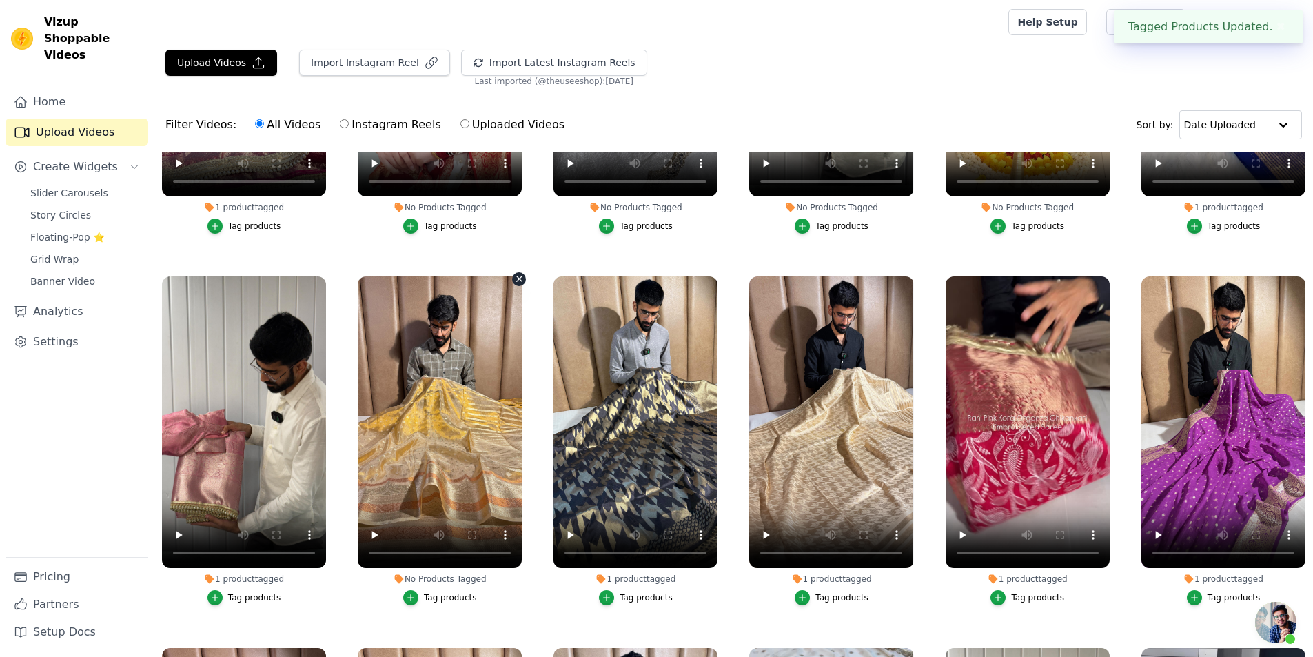
scroll to position [5860, 0]
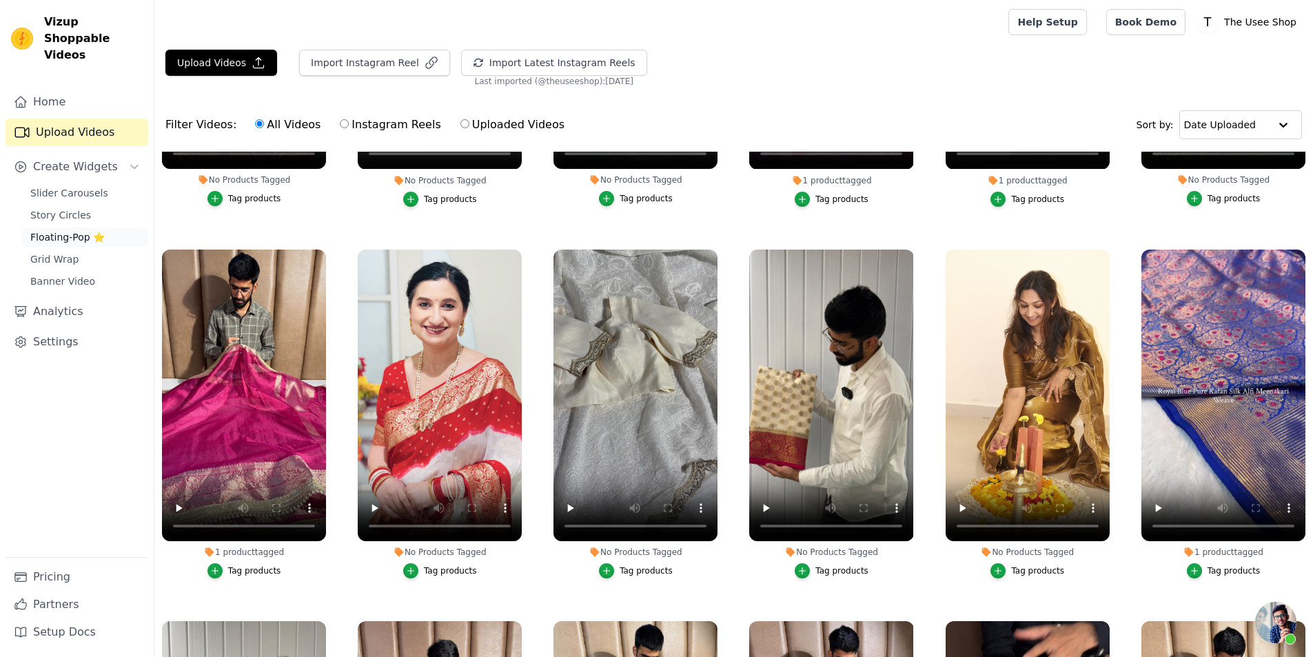
click at [65, 230] on span "Floating-Pop ⭐" at bounding box center [67, 237] width 74 height 14
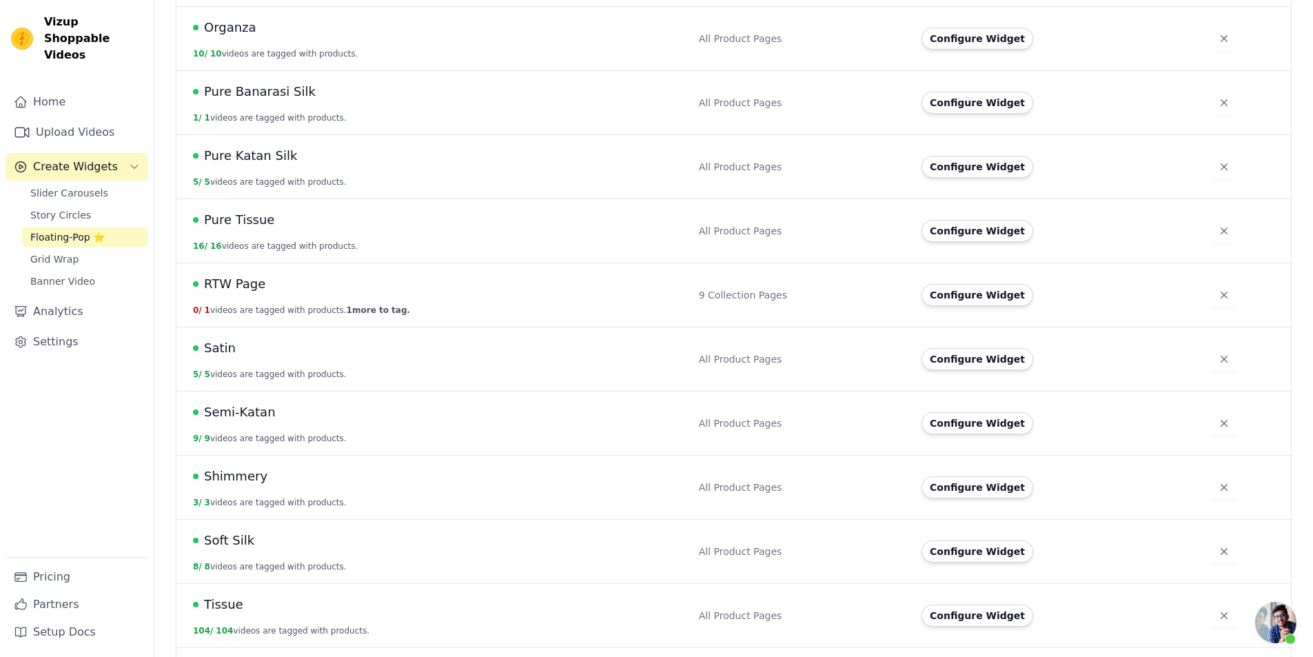
scroll to position [911, 0]
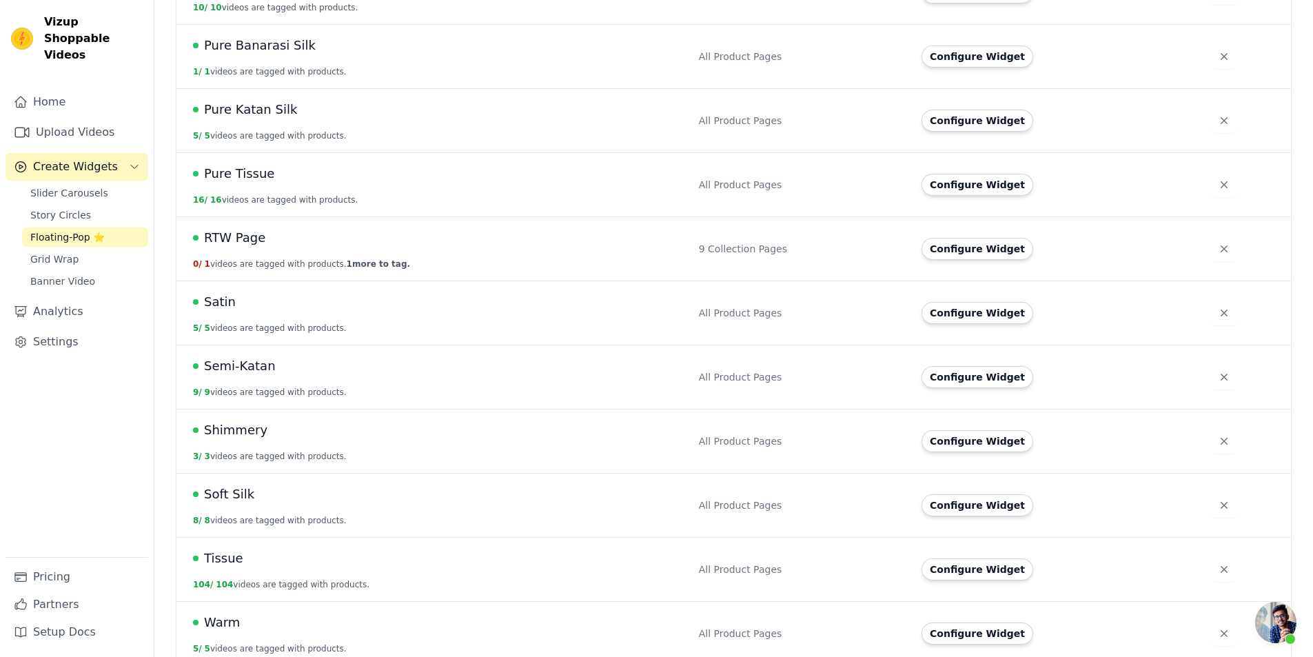
click at [1020, 558] on div "Configure Widget" at bounding box center [1054, 569] width 265 height 22
click at [84, 186] on span "Slider Carousels" at bounding box center [69, 193] width 78 height 14
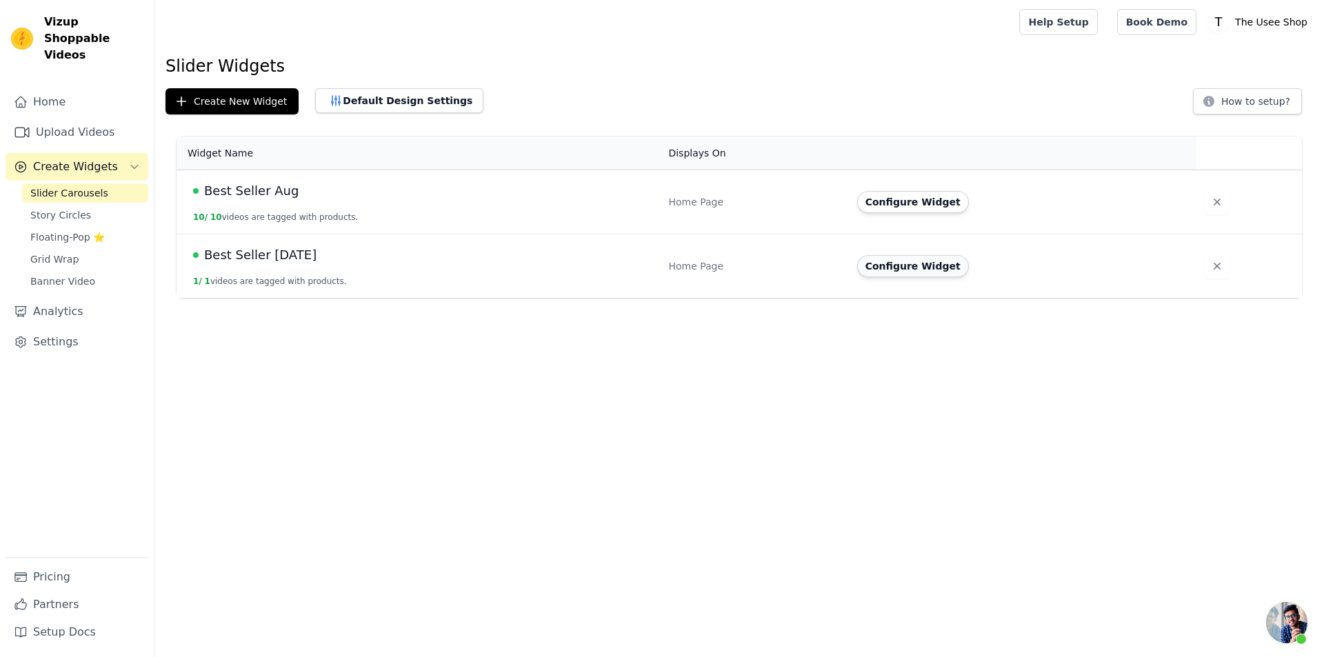
click at [914, 268] on button "Configure Widget" at bounding box center [913, 266] width 112 height 22
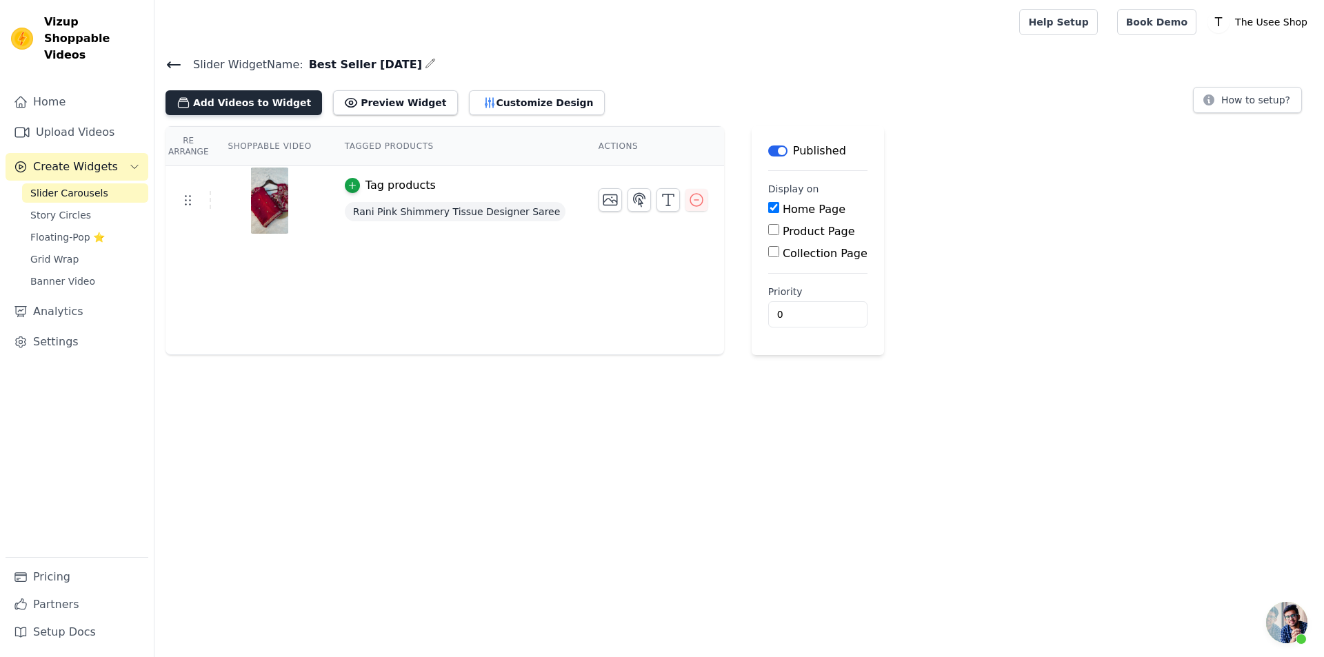
click at [264, 108] on button "Add Videos to Widget" at bounding box center [243, 102] width 157 height 25
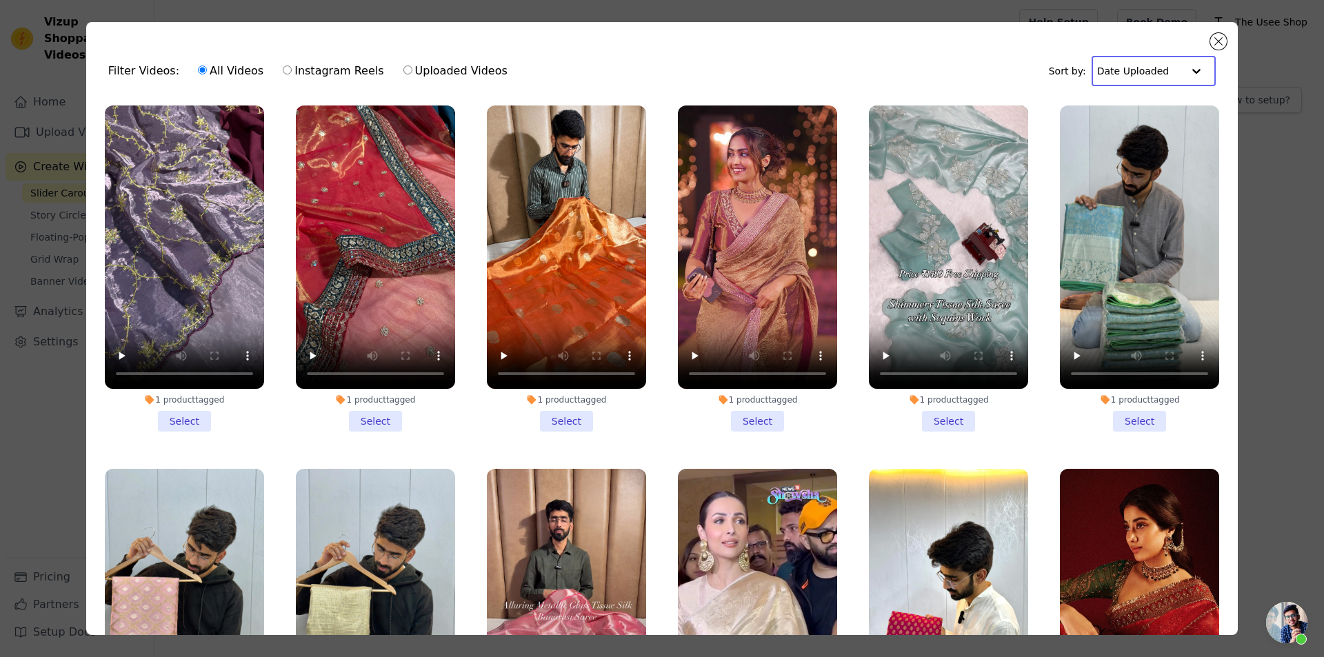
click at [1151, 76] on input "text" at bounding box center [1139, 71] width 85 height 28
click at [1143, 112] on div "Date Created" at bounding box center [1149, 114] width 117 height 17
click at [1119, 64] on input "text" at bounding box center [1143, 71] width 78 height 28
click at [1136, 98] on div "Date Uploaded" at bounding box center [1153, 98] width 108 height 17
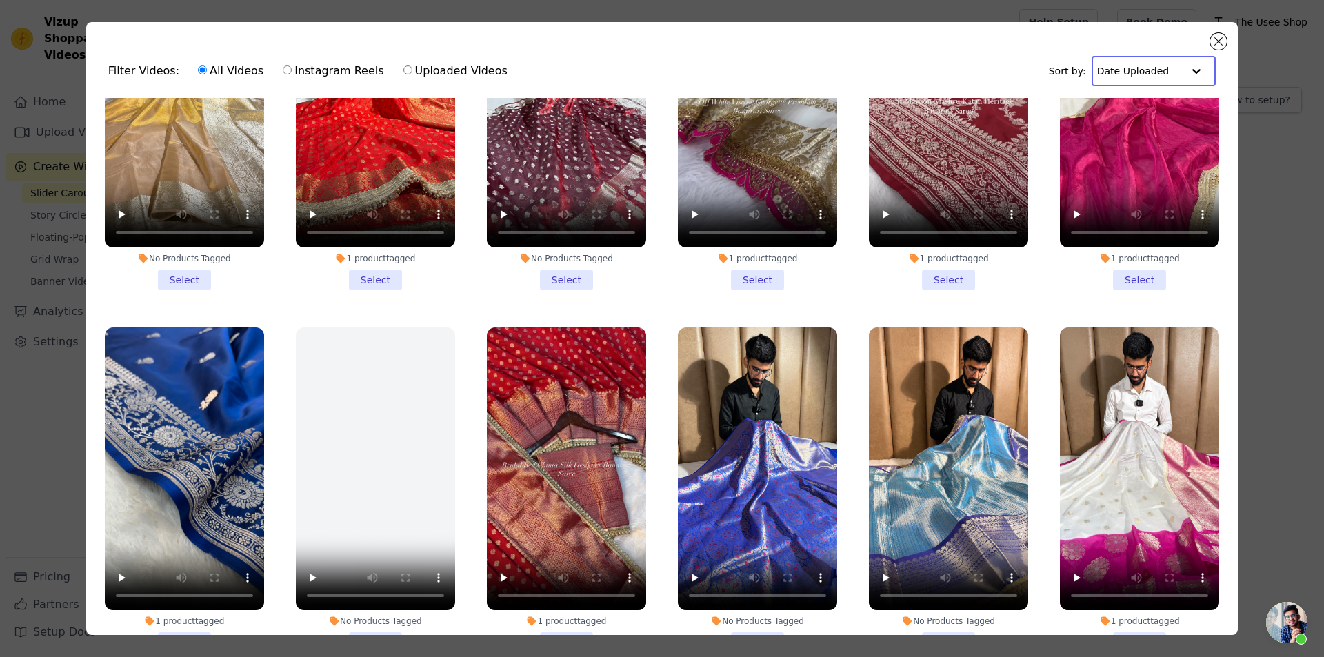
scroll to position [4481, 0]
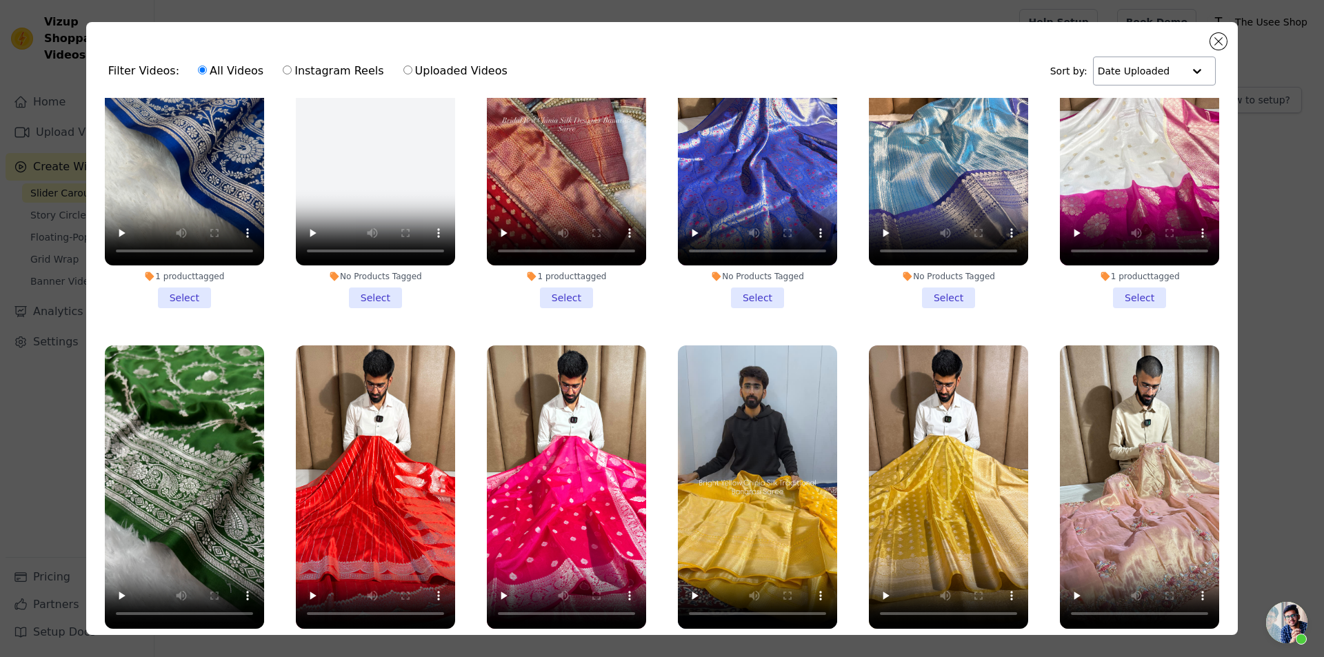
click at [1129, 588] on li "1 product tagged Select" at bounding box center [1139, 508] width 159 height 326
click at [0, 0] on input "1 product tagged Select" at bounding box center [0, 0] width 0 height 0
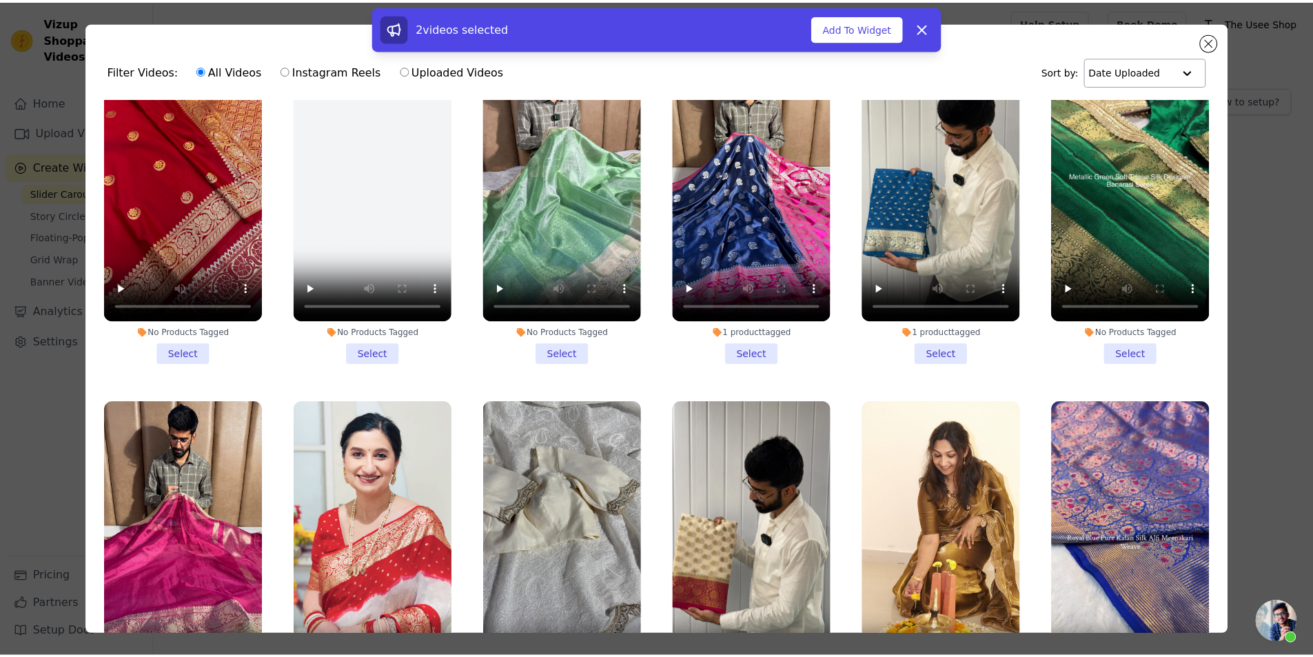
scroll to position [5860, 0]
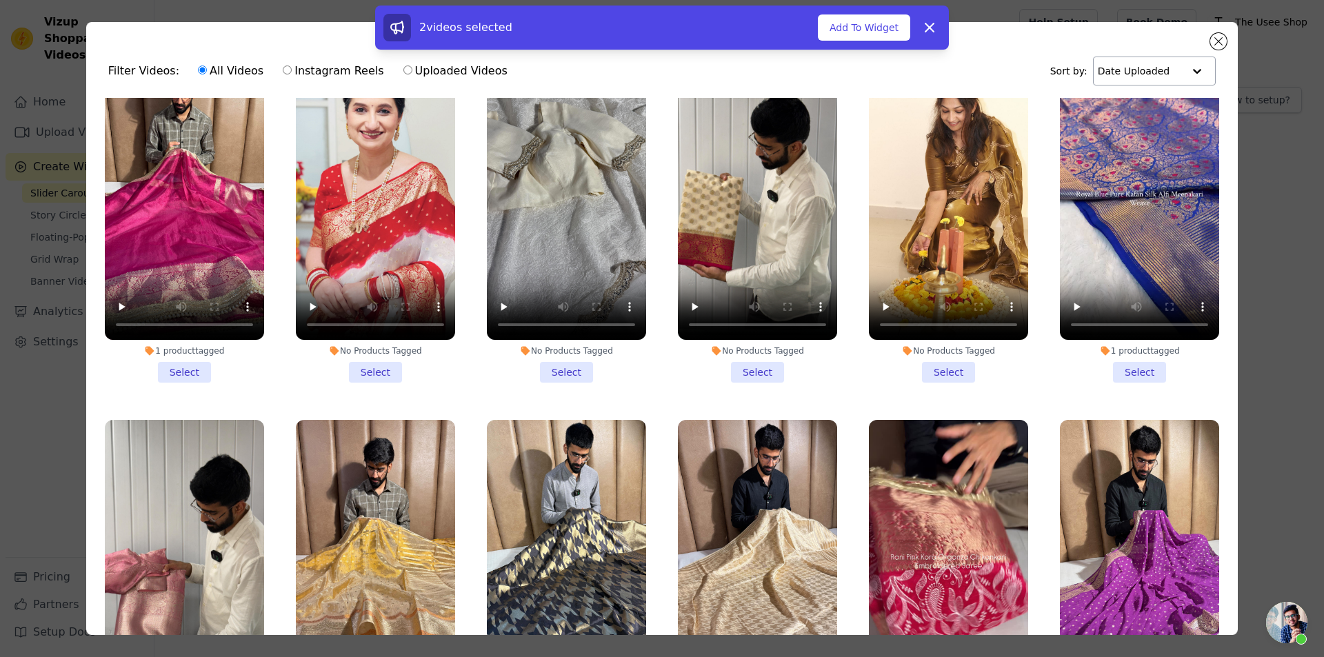
click at [181, 294] on li "1 product tagged Select" at bounding box center [184, 220] width 159 height 326
click at [0, 0] on input "1 product tagged Select" at bounding box center [0, 0] width 0 height 0
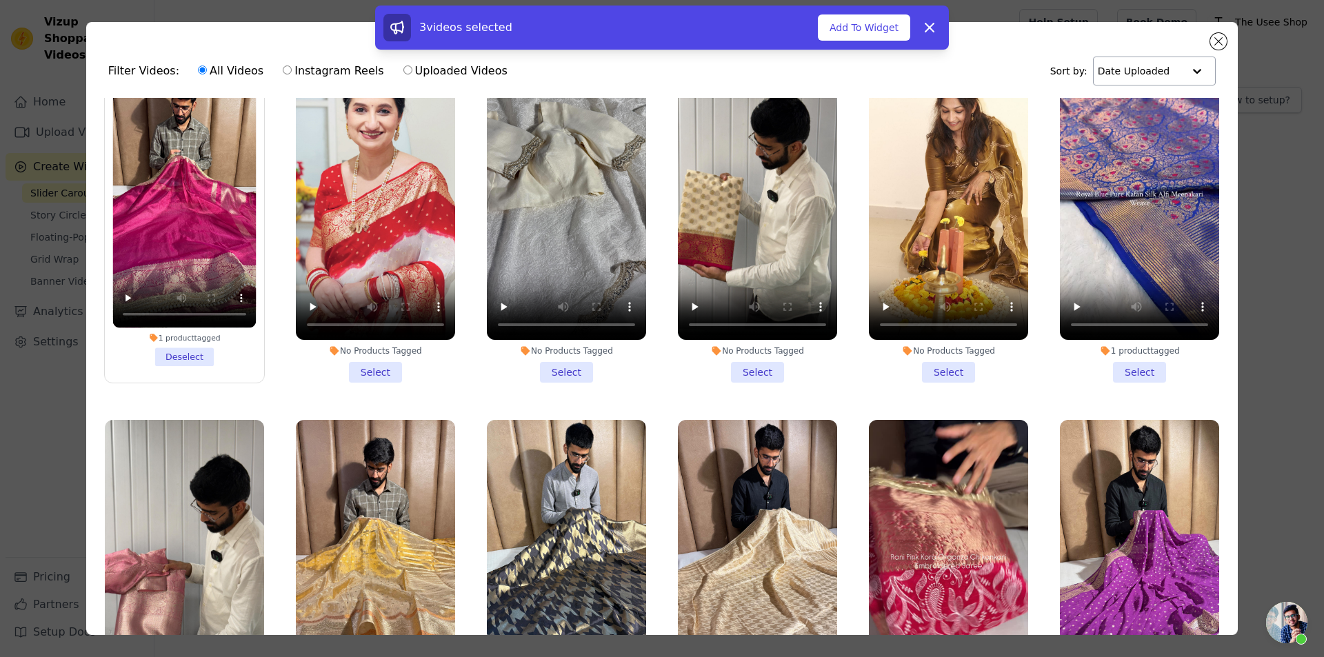
click at [839, 41] on div "3 videos selected Add To Widget Dismiss" at bounding box center [662, 28] width 574 height 44
click at [839, 28] on button "Add To Widget" at bounding box center [864, 27] width 92 height 26
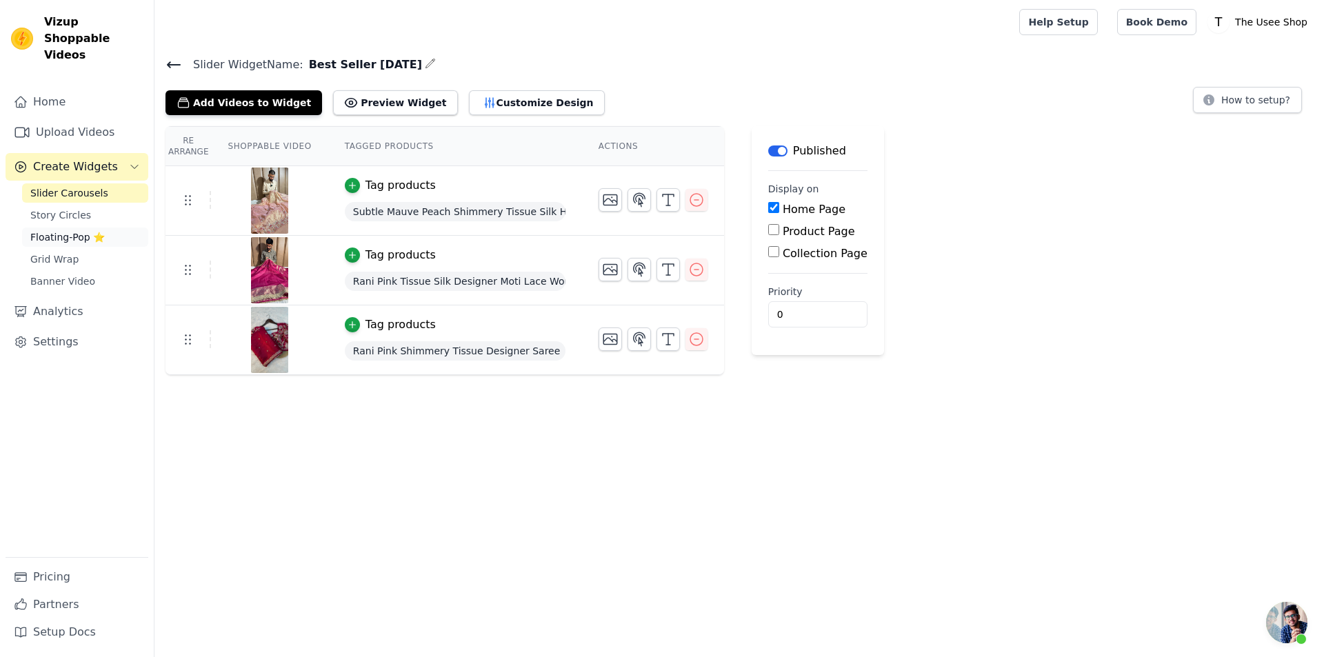
click at [108, 228] on link "Floating-Pop ⭐" at bounding box center [85, 237] width 126 height 19
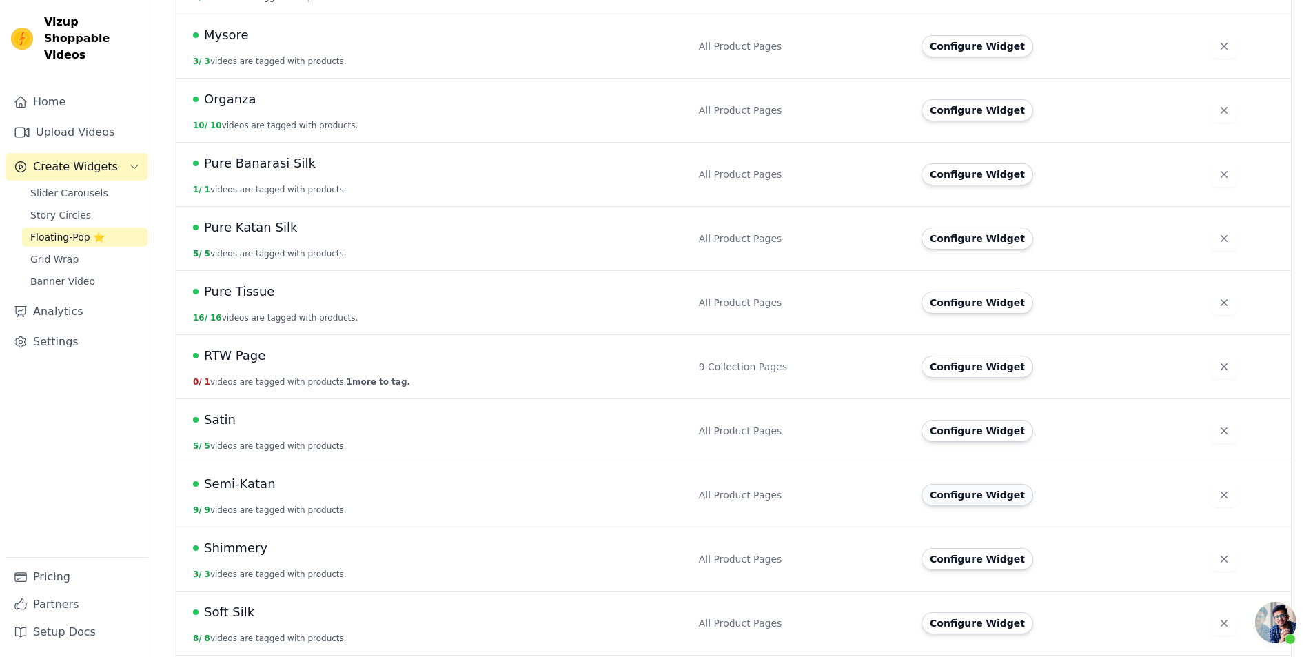
scroll to position [911, 0]
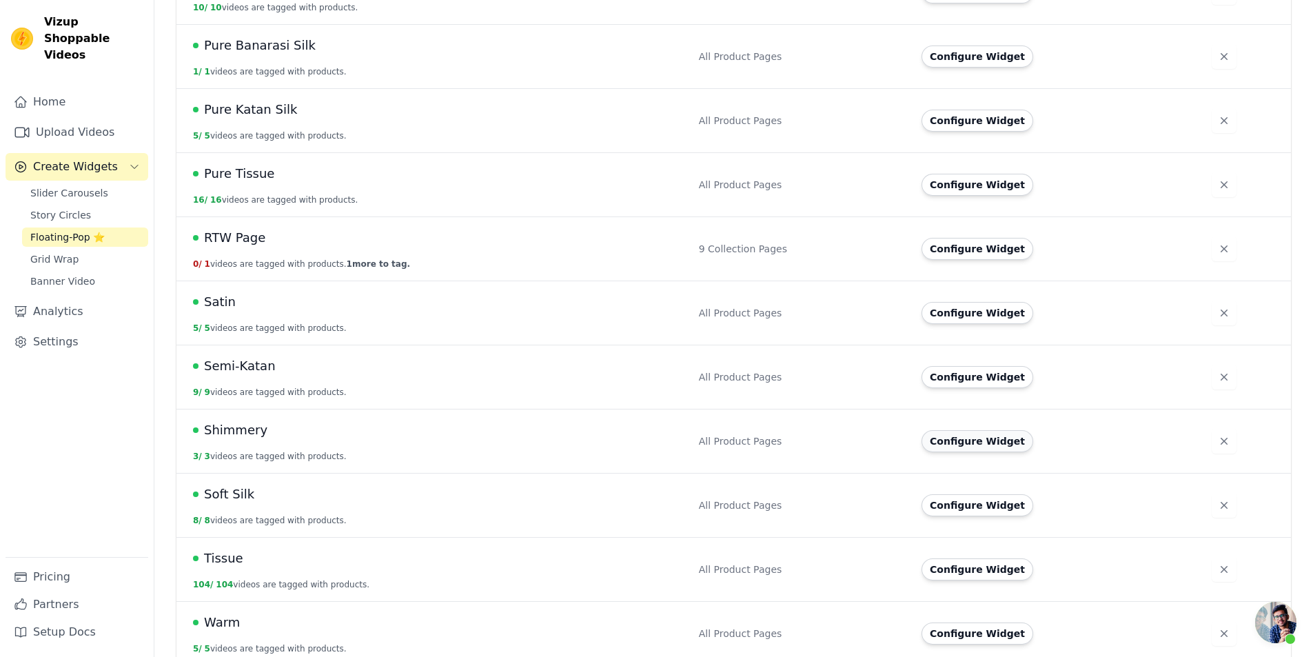
click at [975, 430] on button "Configure Widget" at bounding box center [978, 441] width 112 height 22
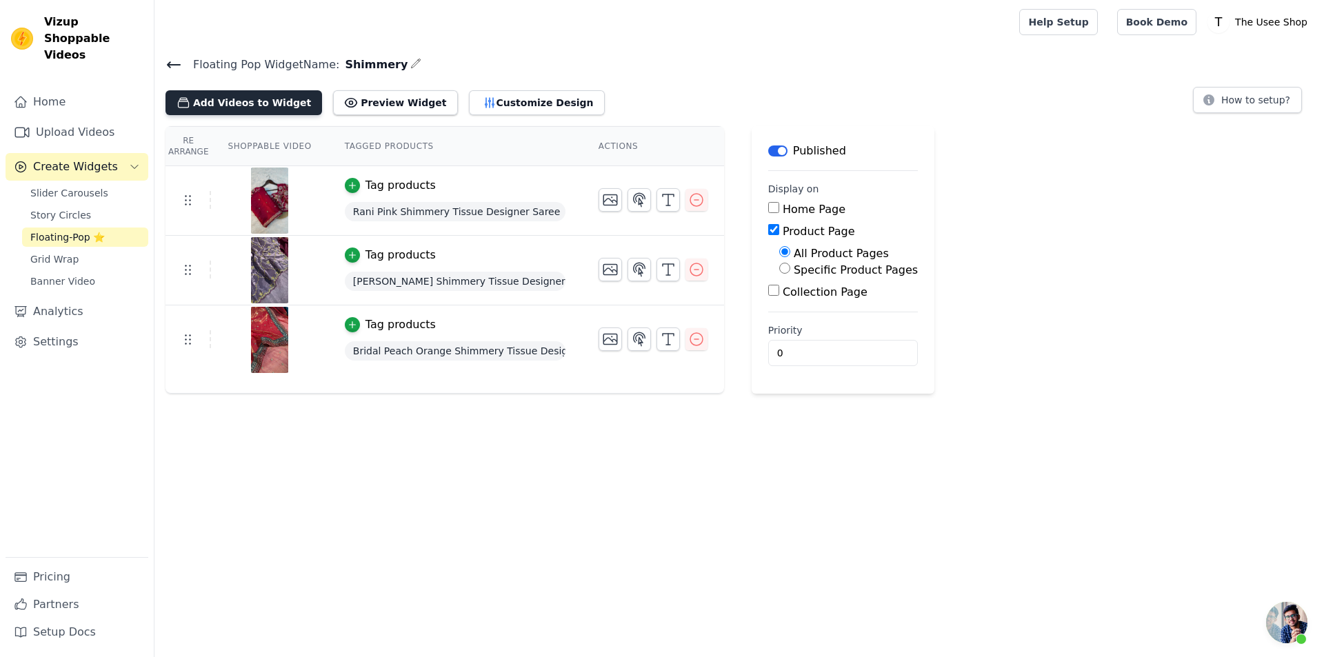
click at [248, 106] on button "Add Videos to Widget" at bounding box center [243, 102] width 157 height 25
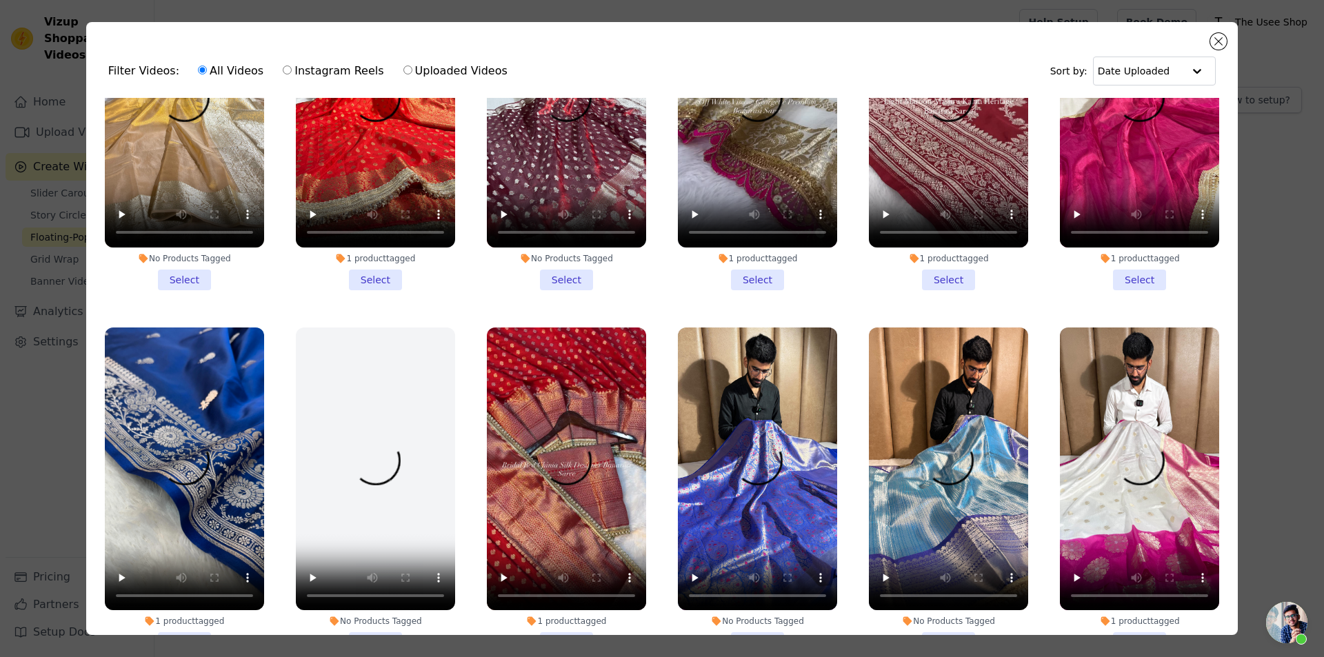
scroll to position [4481, 0]
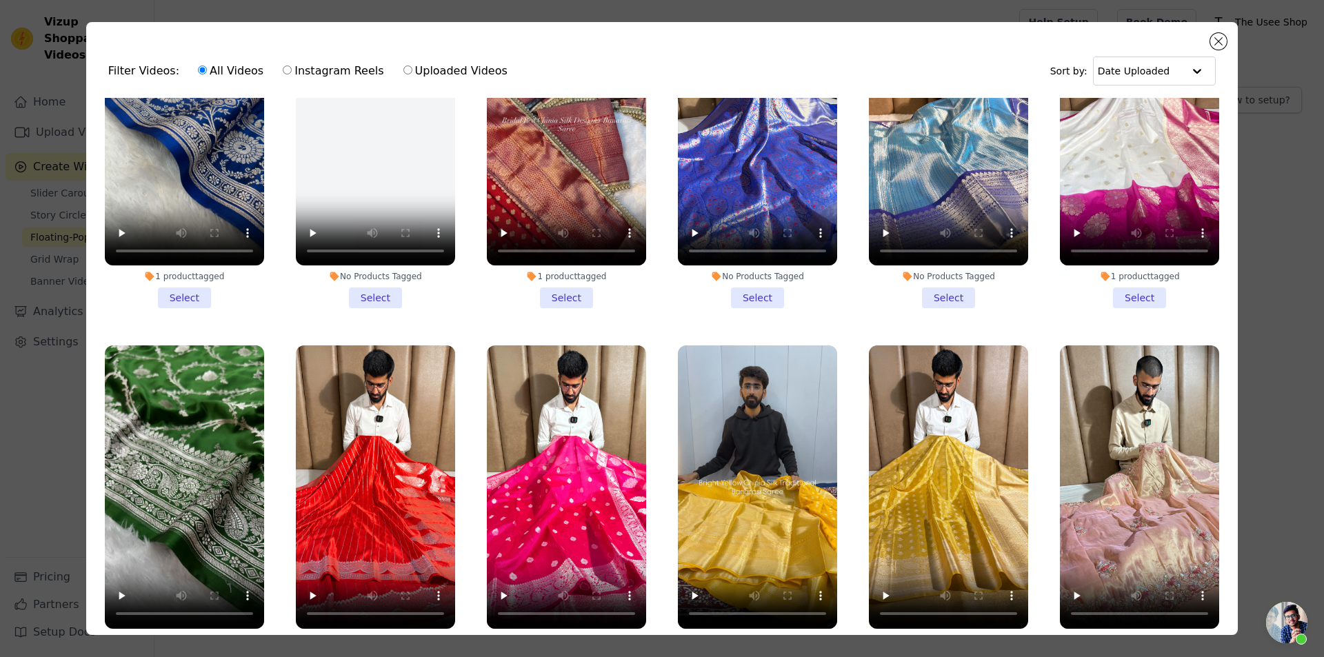
click at [1150, 591] on li "1 product tagged Select" at bounding box center [1139, 508] width 159 height 326
click at [0, 0] on input "1 product tagged Select" at bounding box center [0, 0] width 0 height 0
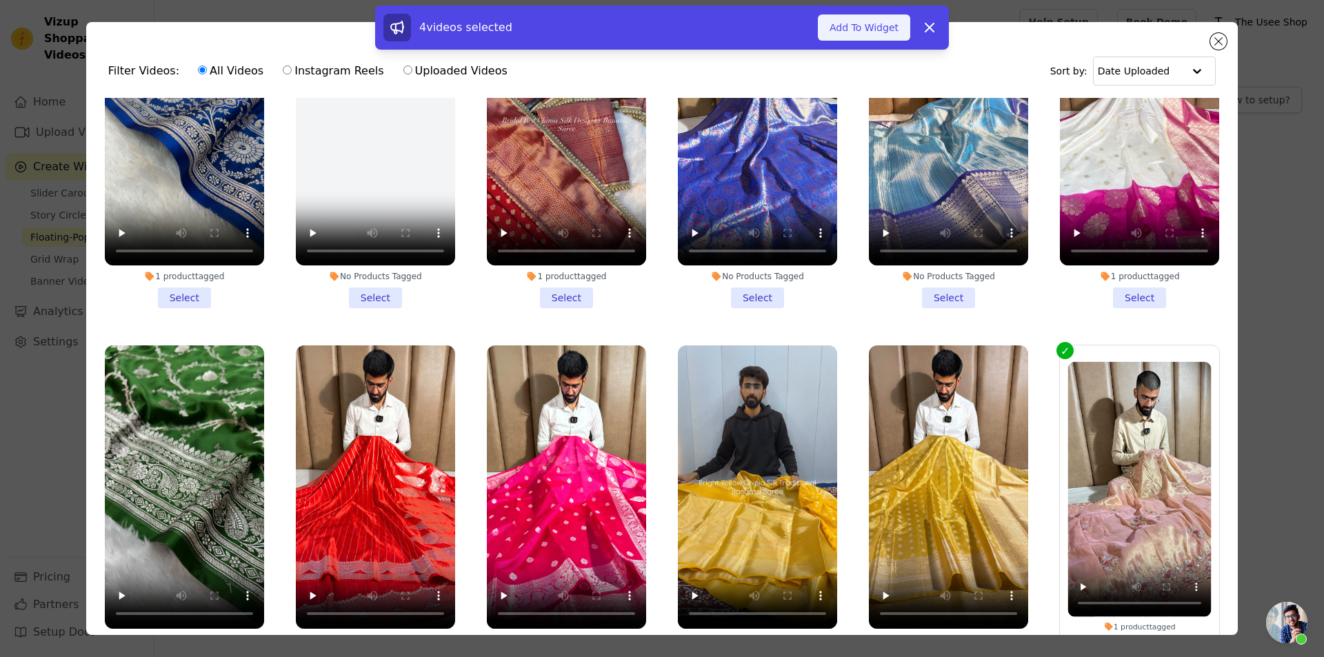
click at [869, 39] on button "Add To Widget" at bounding box center [864, 27] width 92 height 26
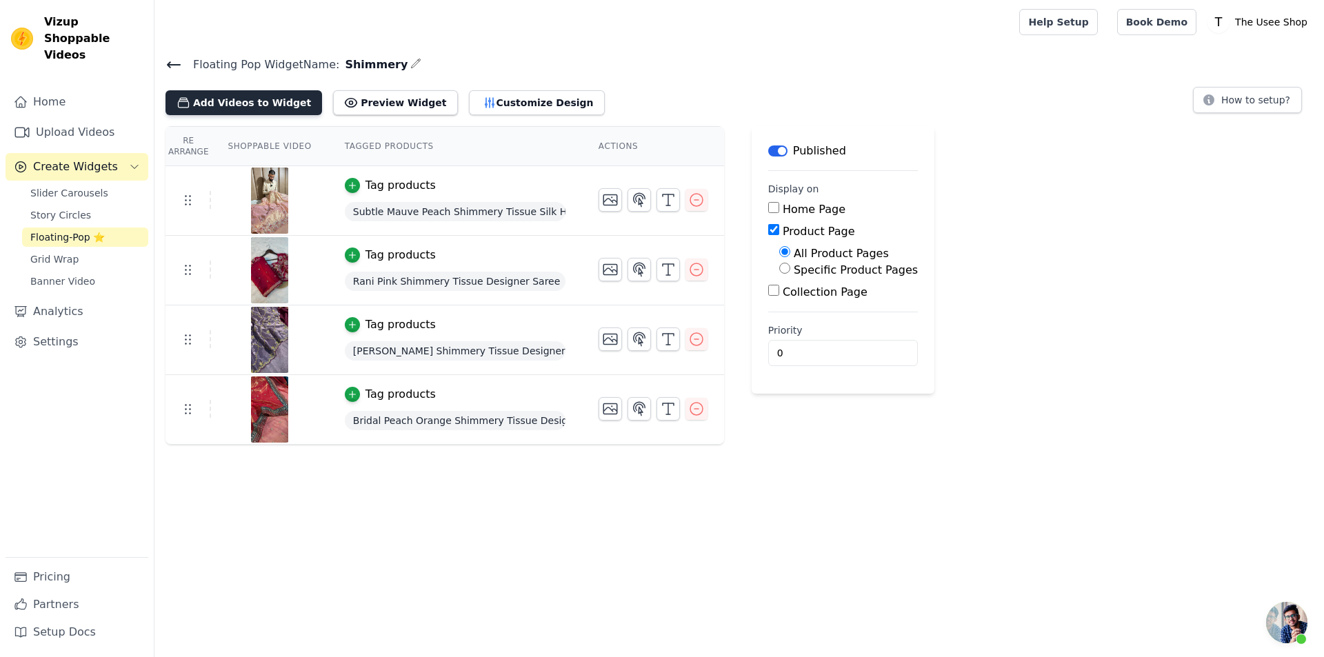
click at [279, 96] on button "Add Videos to Widget" at bounding box center [243, 102] width 157 height 25
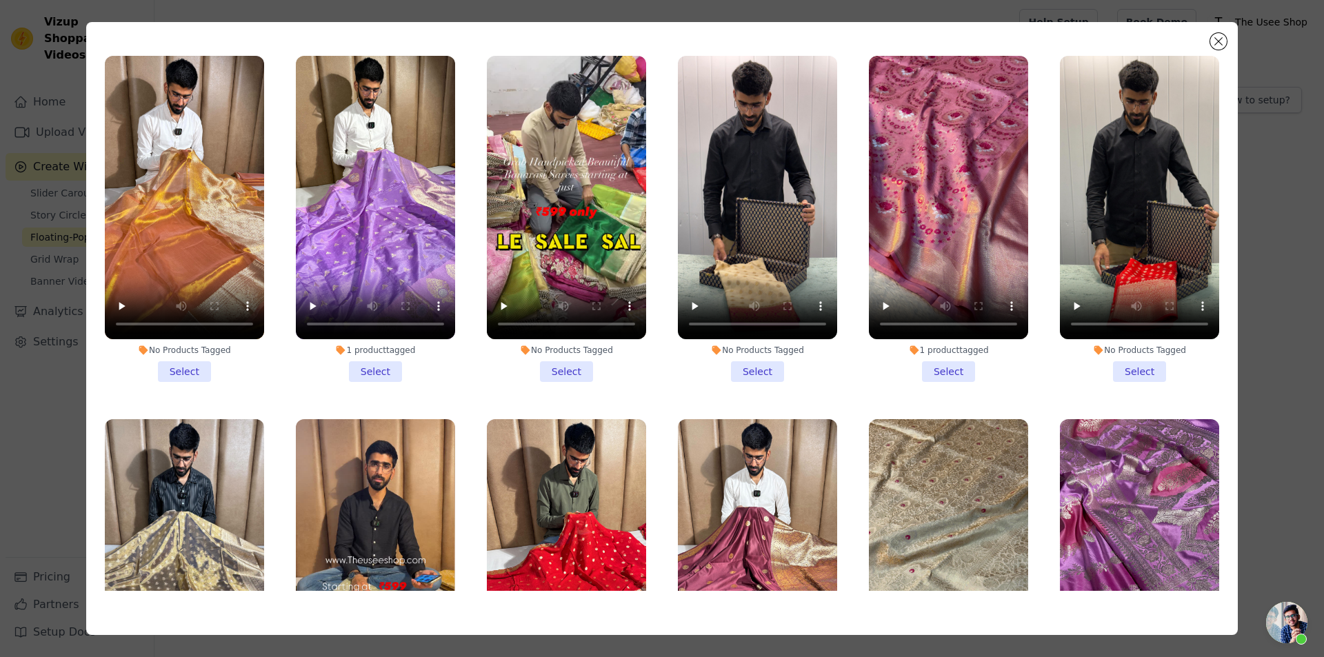
scroll to position [8991, 0]
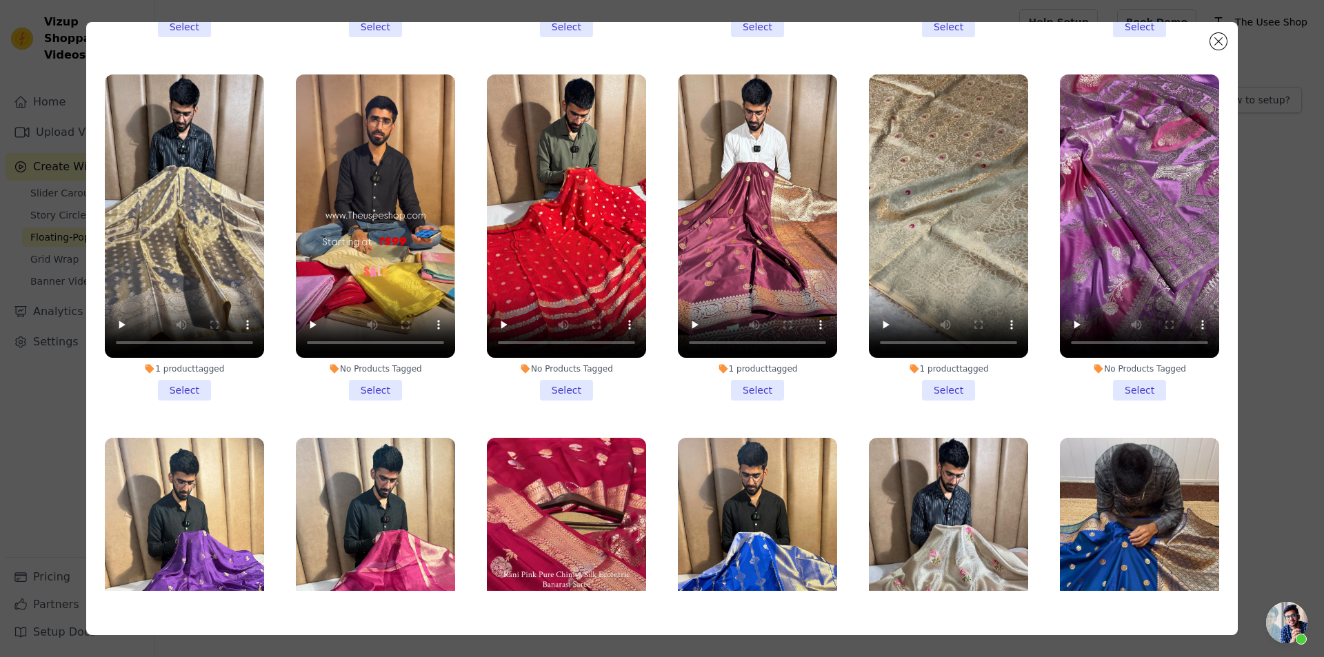
click at [936, 255] on li "1 product tagged Select" at bounding box center [948, 237] width 159 height 326
click at [0, 0] on input "1 product tagged Select" at bounding box center [0, 0] width 0 height 0
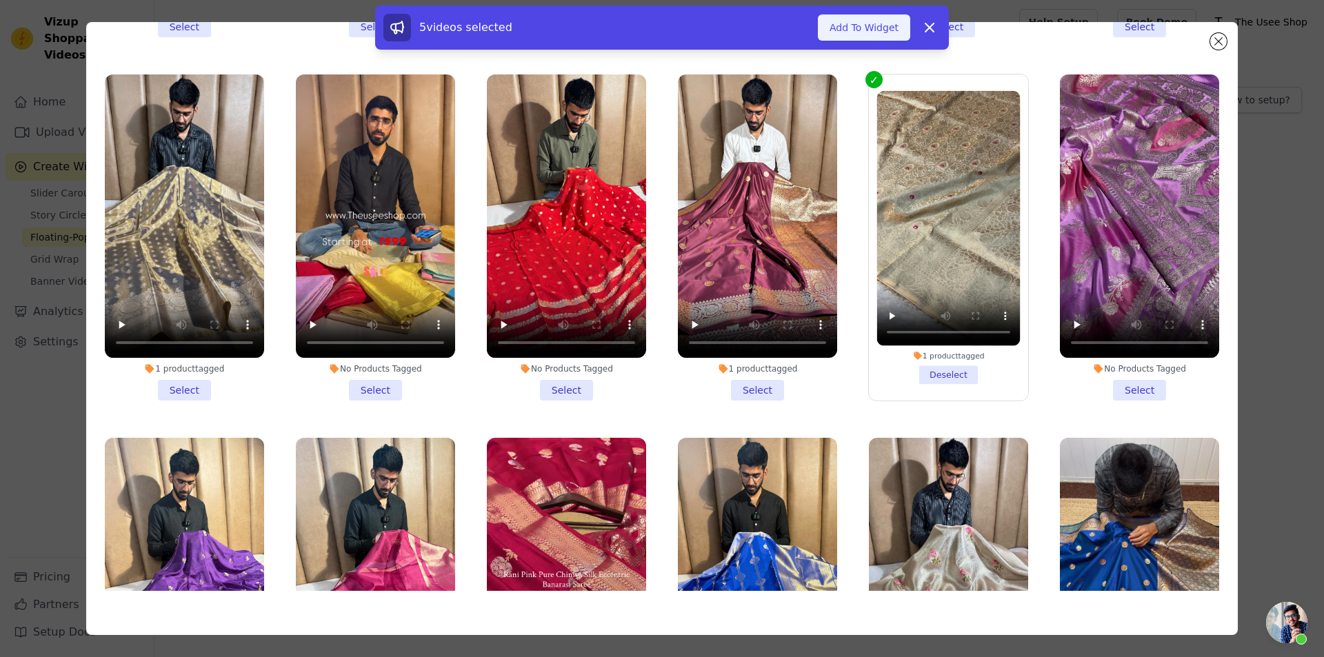
click at [865, 31] on button "Add To Widget" at bounding box center [864, 27] width 92 height 26
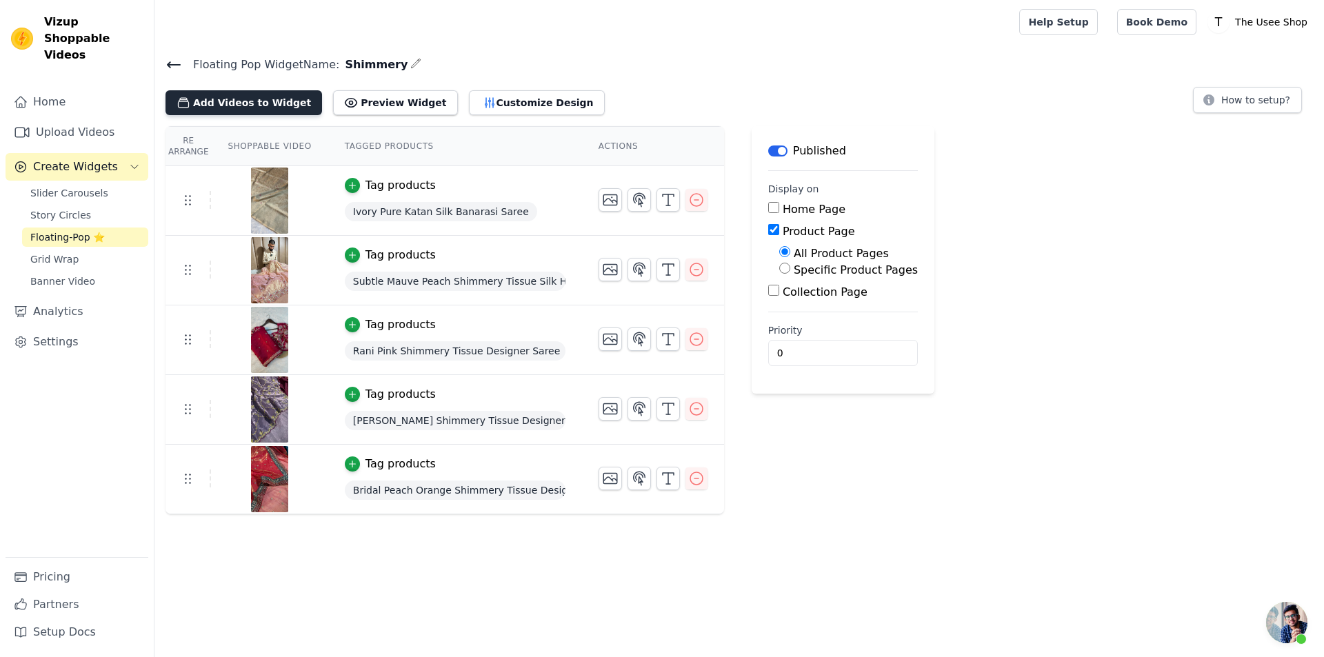
click at [256, 108] on button "Add Videos to Widget" at bounding box center [243, 102] width 157 height 25
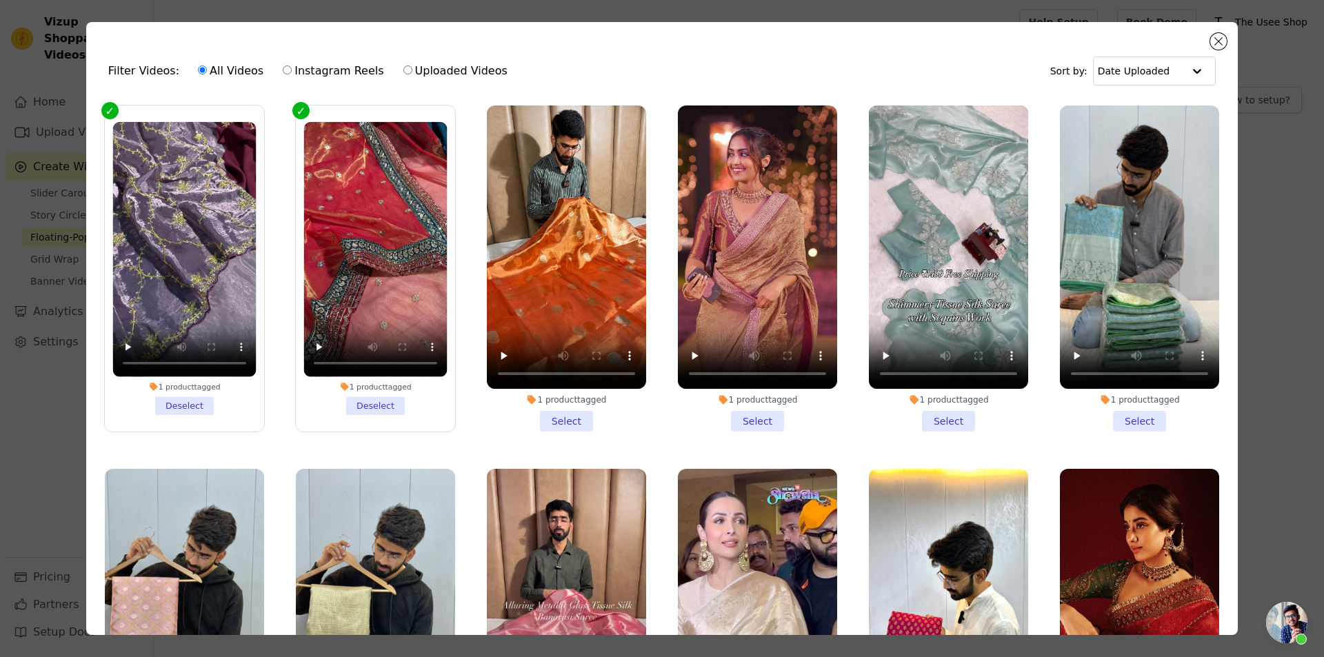
click at [372, 400] on li "1 product tagged Deselect" at bounding box center [374, 268] width 143 height 293
click at [0, 0] on input "1 product tagged Deselect" at bounding box center [0, 0] width 0 height 0
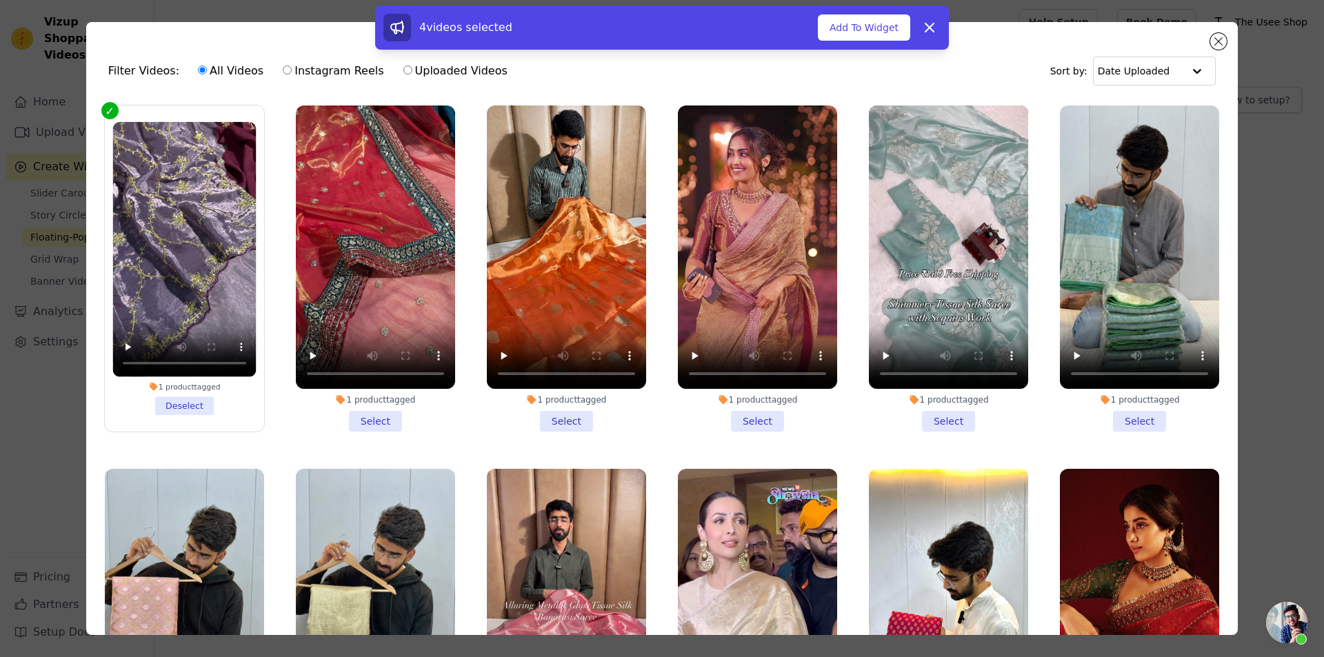
click at [388, 415] on li "1 product tagged Select" at bounding box center [375, 268] width 159 height 326
click at [0, 0] on input "1 product tagged Select" at bounding box center [0, 0] width 0 height 0
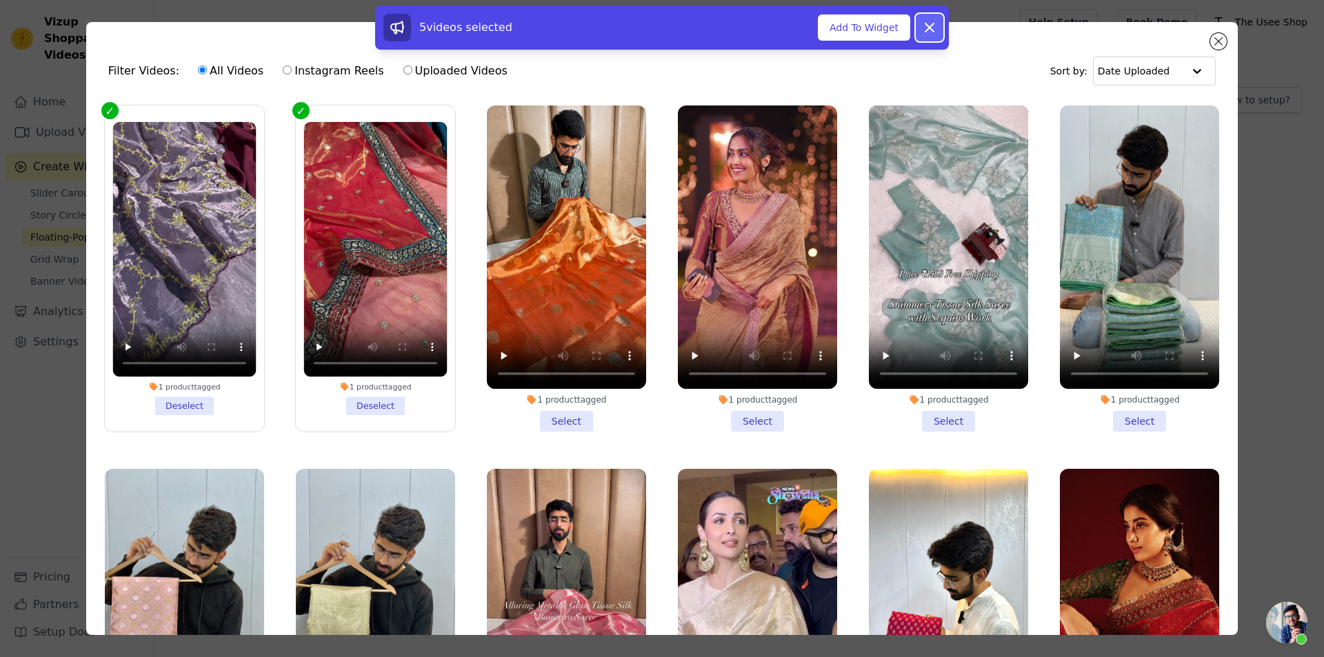
click at [927, 26] on icon at bounding box center [929, 27] width 17 height 17
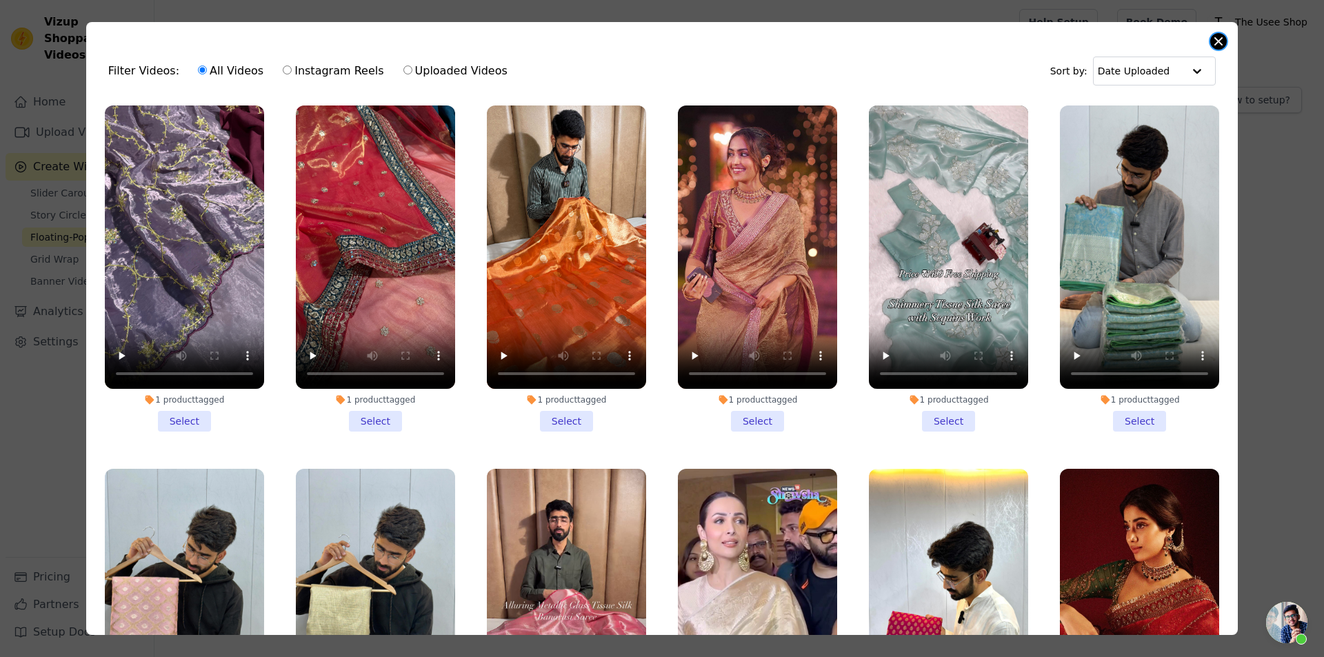
click at [1218, 39] on button "Close modal" at bounding box center [1218, 41] width 17 height 17
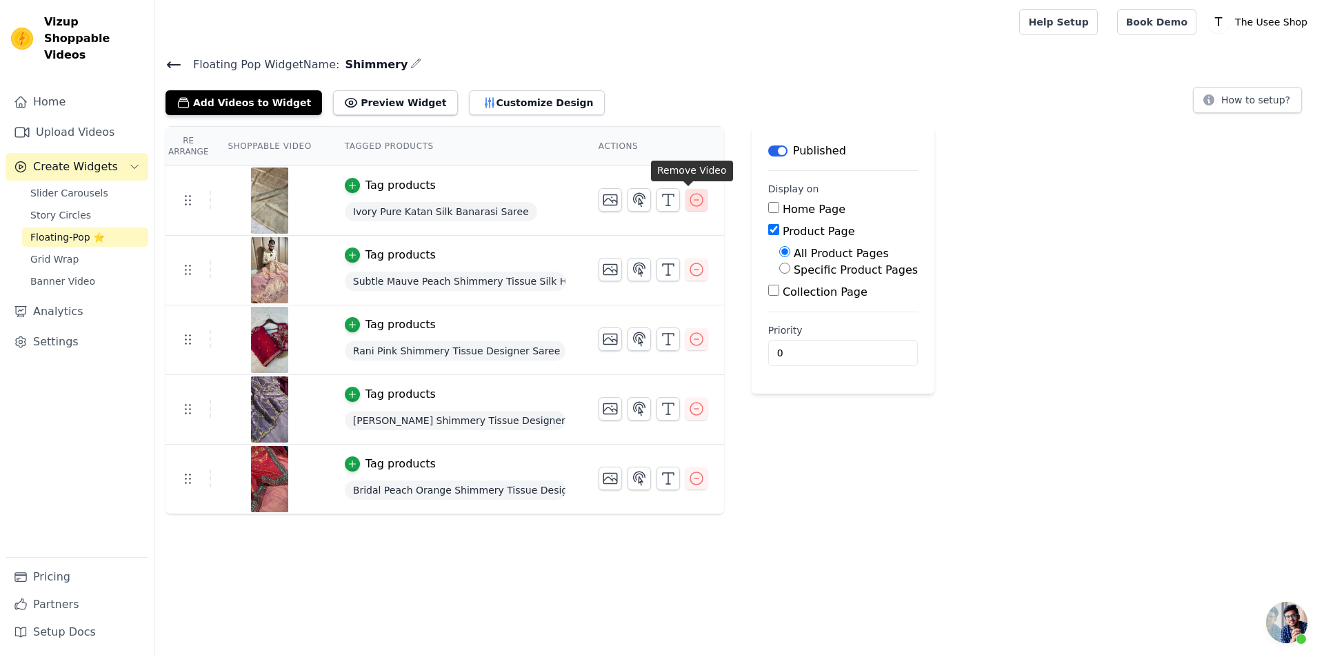
click at [694, 203] on icon "button" at bounding box center [696, 200] width 17 height 17
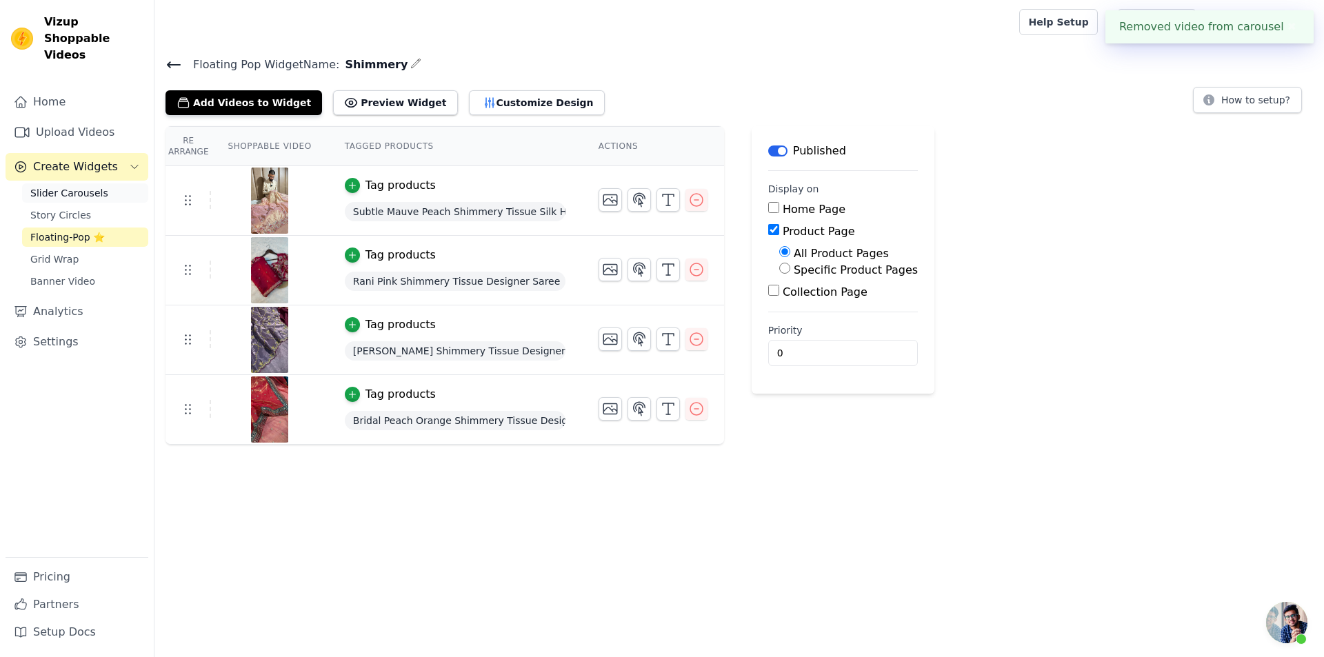
click at [83, 186] on span "Slider Carousels" at bounding box center [69, 193] width 78 height 14
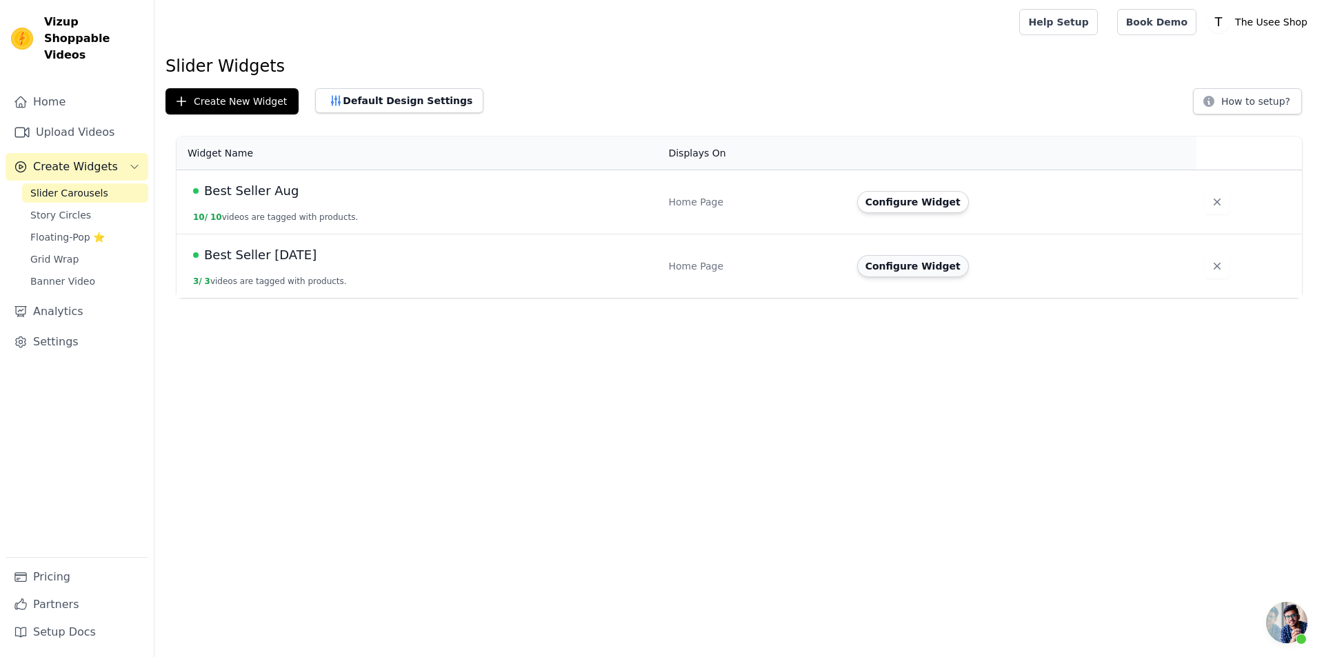
click at [917, 265] on button "Configure Widget" at bounding box center [913, 266] width 112 height 22
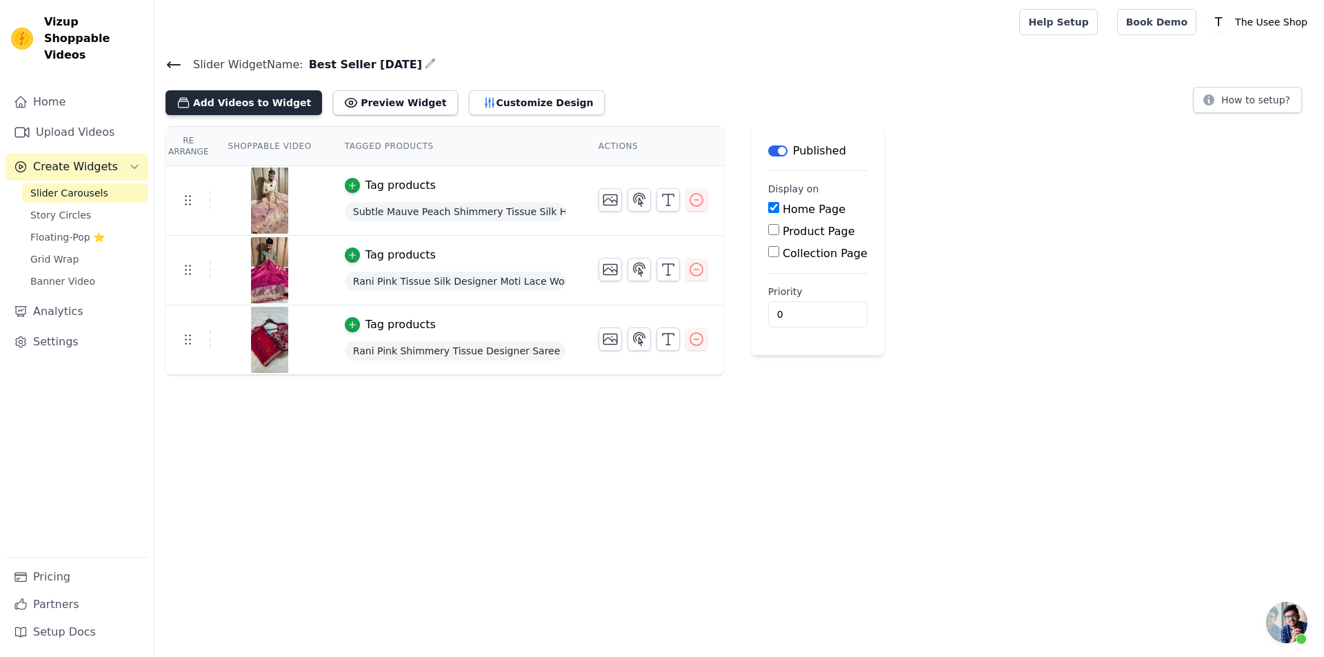
click at [261, 101] on button "Add Videos to Widget" at bounding box center [243, 102] width 157 height 25
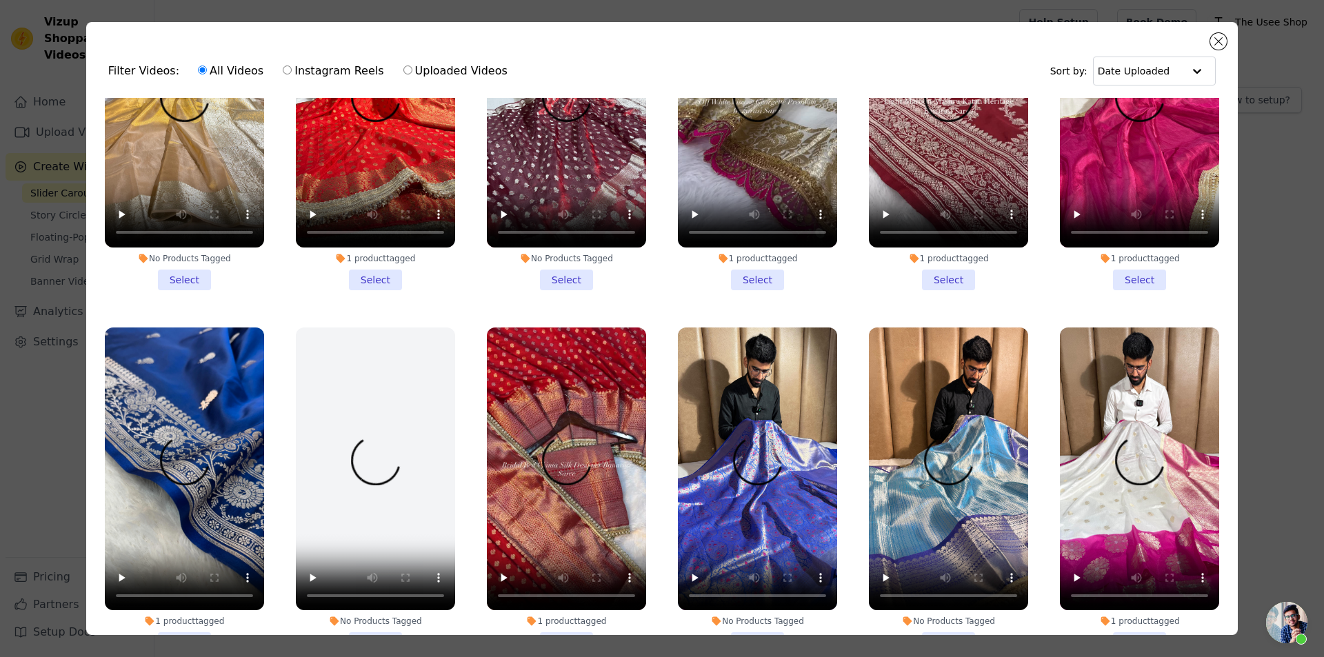
scroll to position [4481, 0]
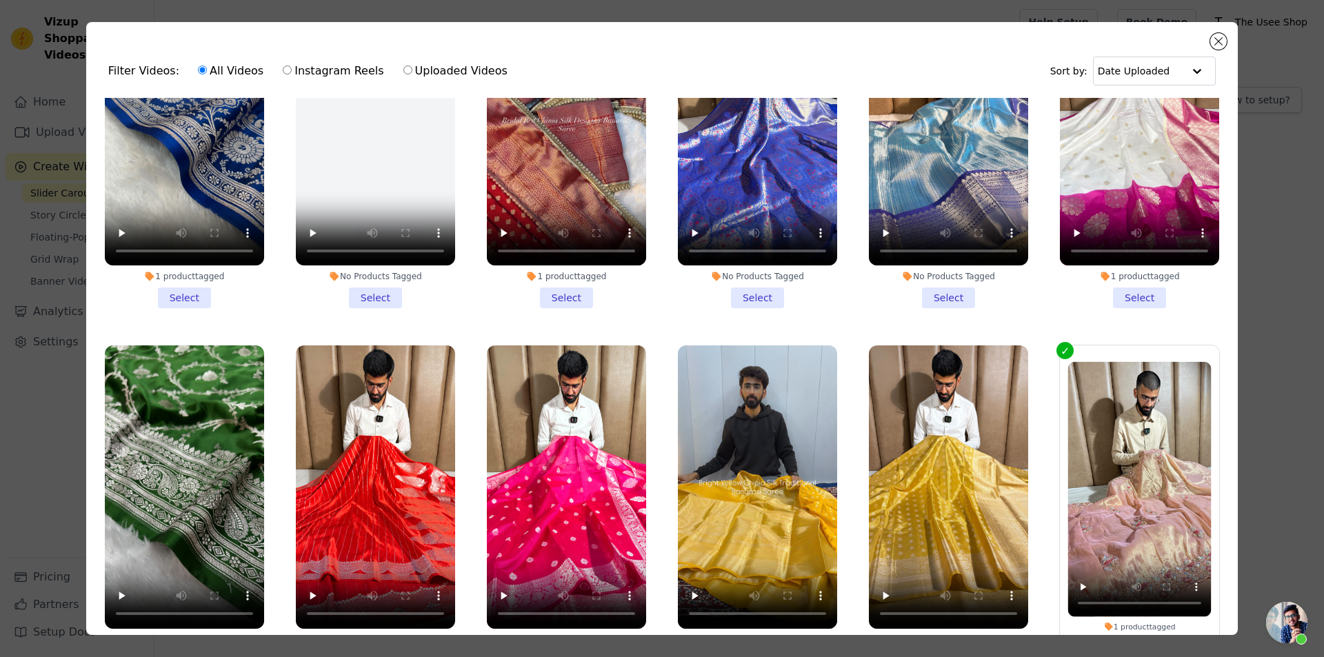
click at [551, 234] on li "1 product tagged Select" at bounding box center [566, 146] width 159 height 326
click at [0, 0] on input "1 product tagged Select" at bounding box center [0, 0] width 0 height 0
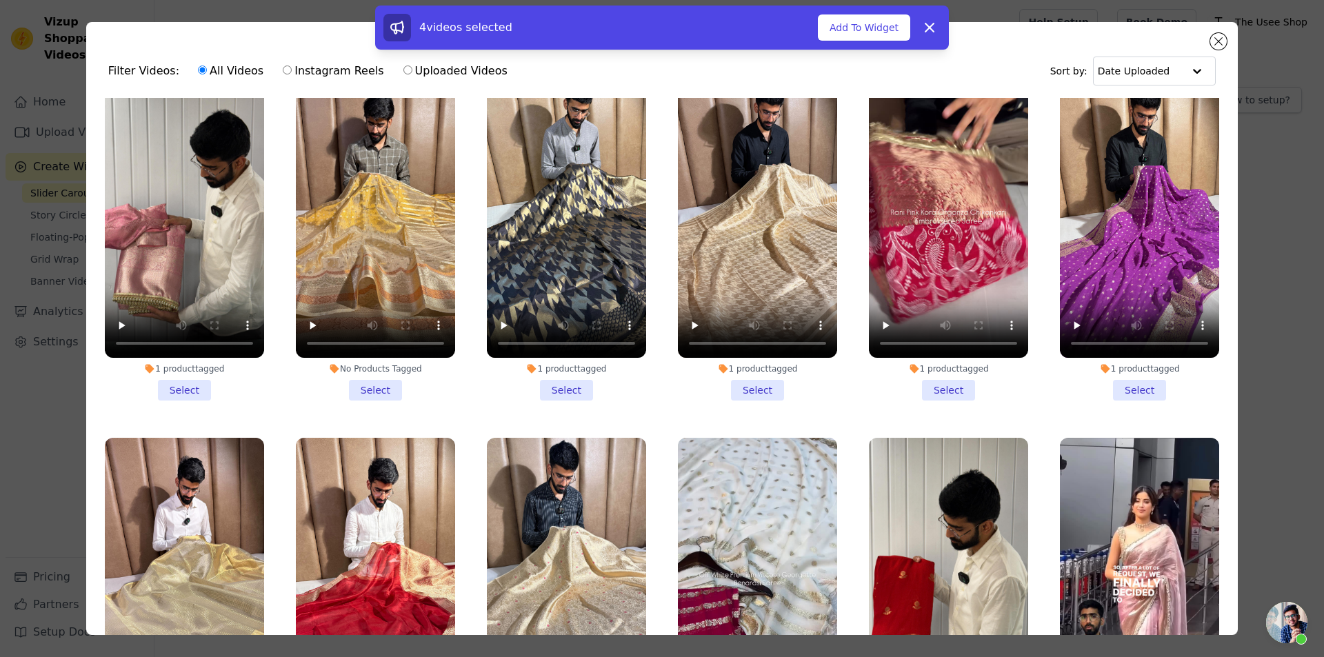
scroll to position [6550, 0]
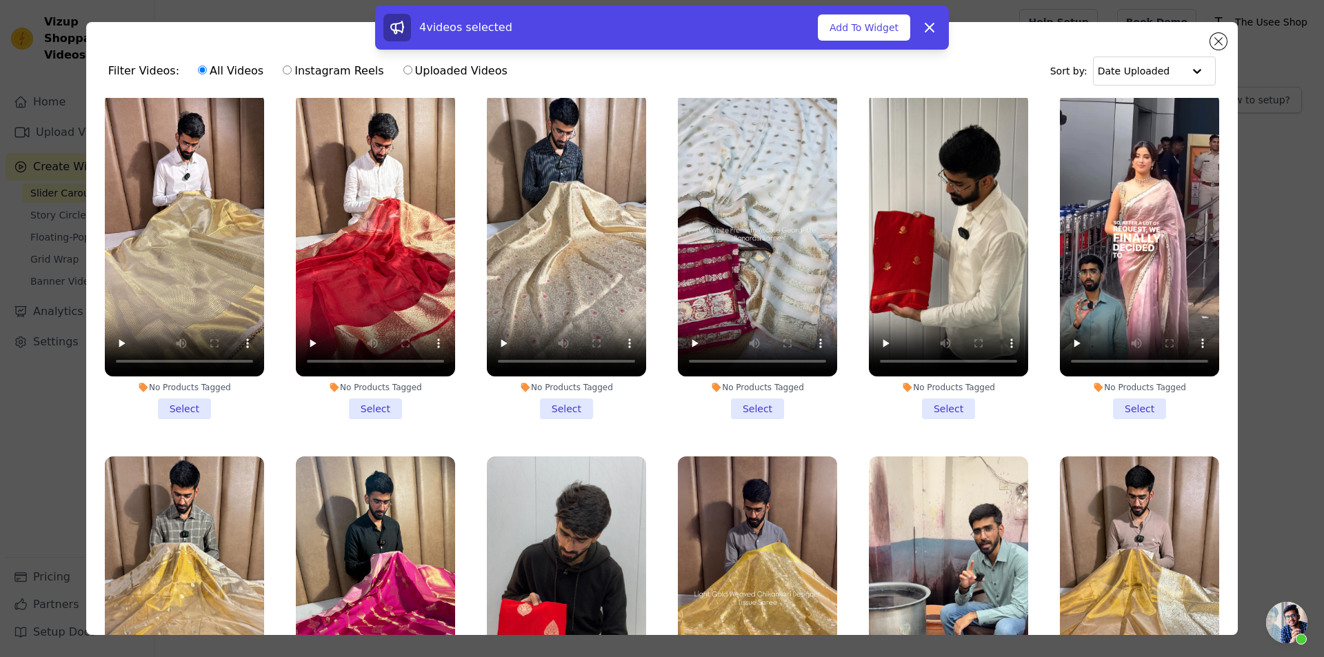
click at [565, 308] on li "No Products Tagged Select" at bounding box center [566, 256] width 159 height 326
click at [0, 0] on input "No Products Tagged Select" at bounding box center [0, 0] width 0 height 0
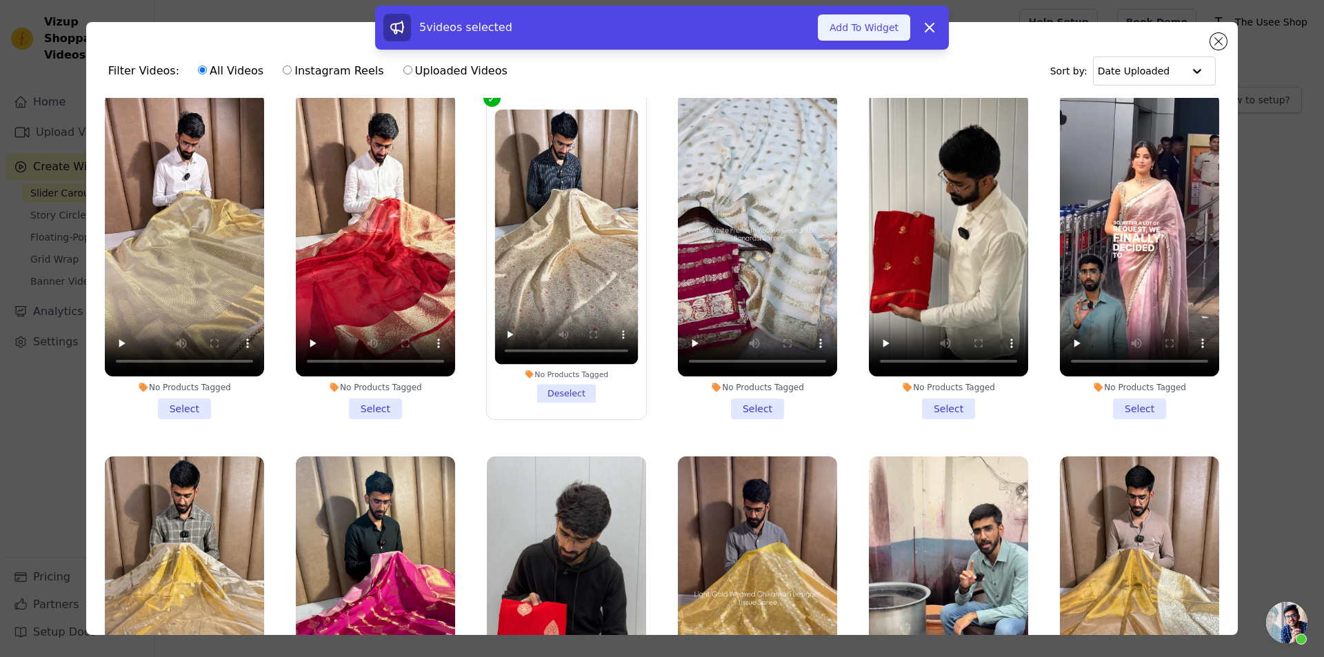
click at [865, 21] on button "Add To Widget" at bounding box center [864, 27] width 92 height 26
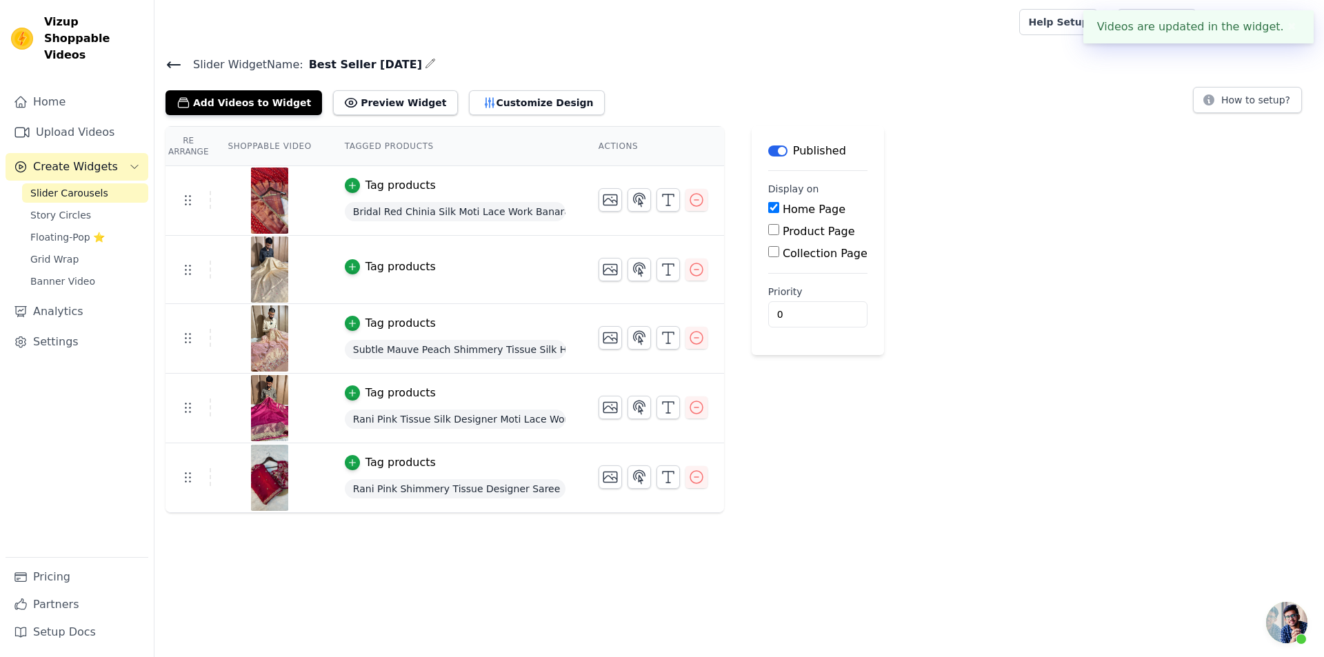
click at [365, 265] on div "Tag products" at bounding box center [400, 267] width 70 height 17
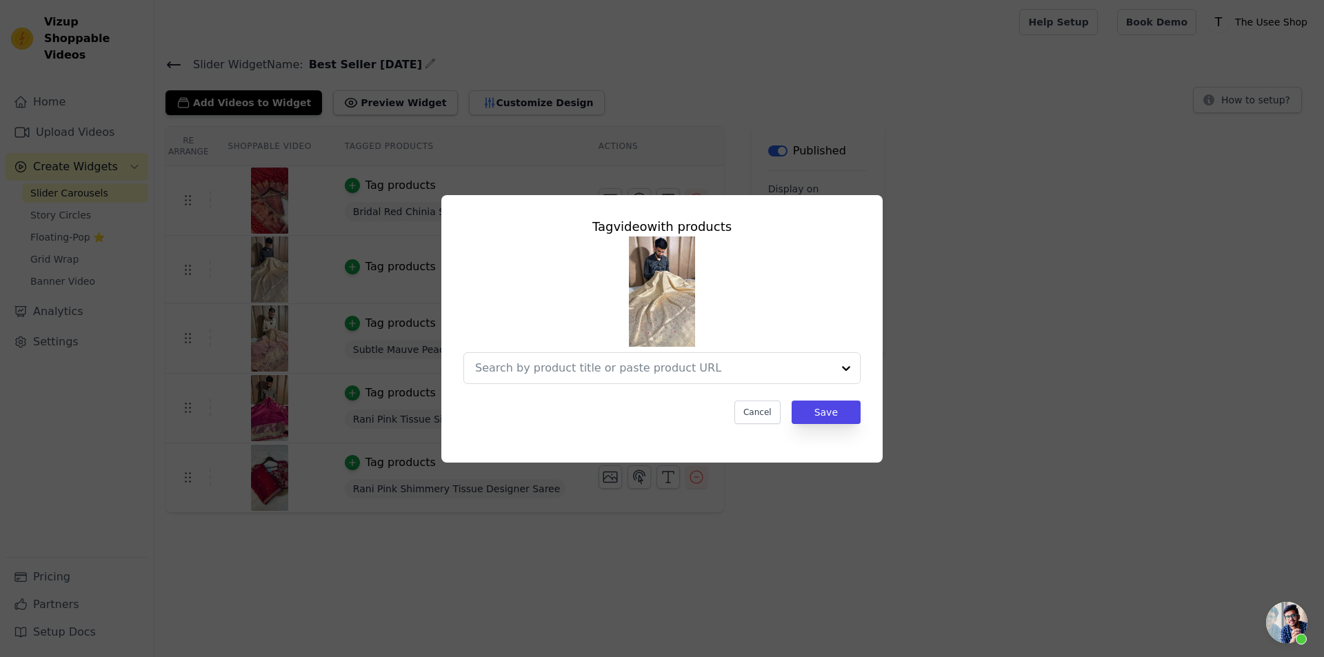
click at [940, 386] on div "Tag video with products Cancel Save" at bounding box center [662, 329] width 1280 height 312
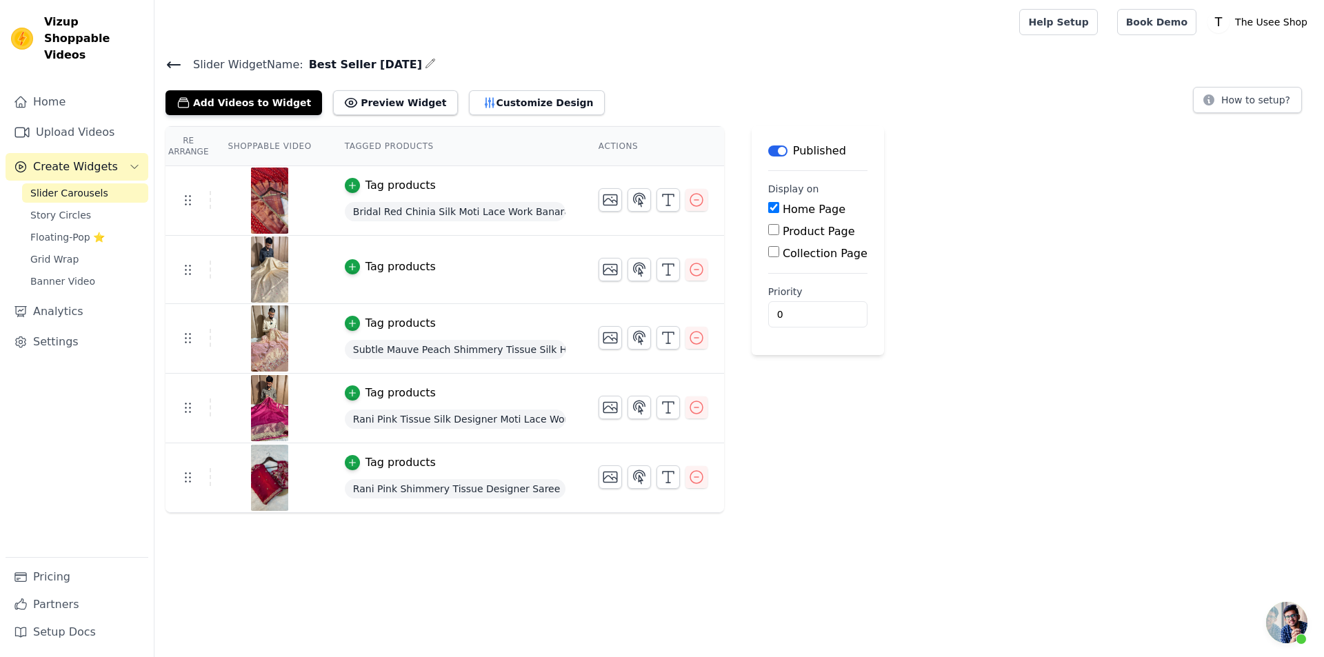
click at [262, 281] on img at bounding box center [269, 269] width 39 height 66
click at [385, 267] on div "Tag products" at bounding box center [400, 267] width 70 height 17
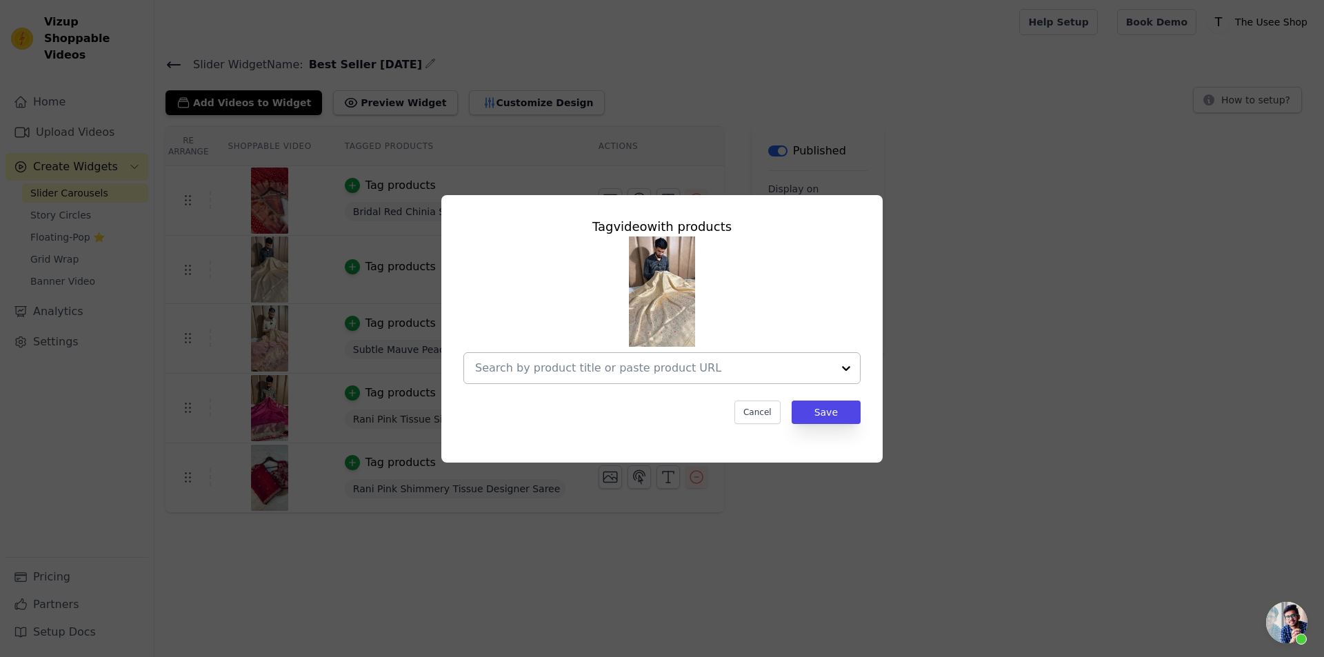
click at [640, 379] on div at bounding box center [653, 368] width 357 height 30
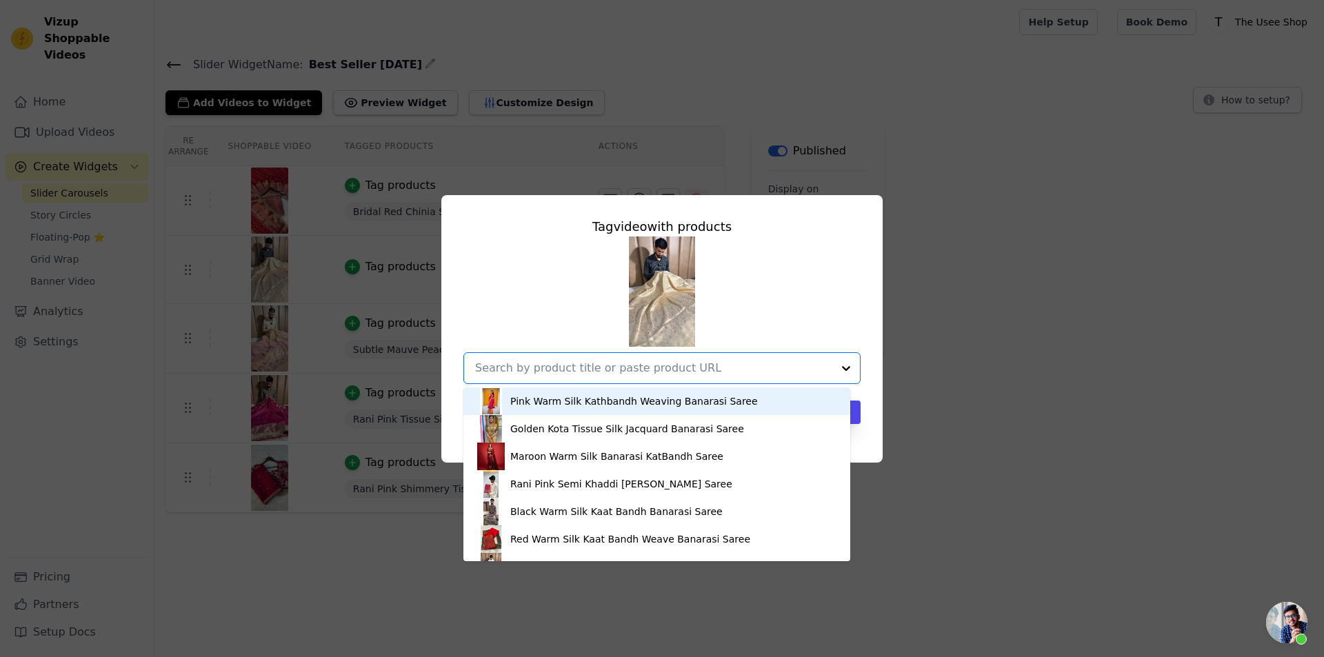
paste input "https://theuseeshop.com/products/ivory-pure-katan-silk-banarasi-saree"
type input "https://theuseeshop.com/products/ivory-pure-katan-silk-banarasi-saree"
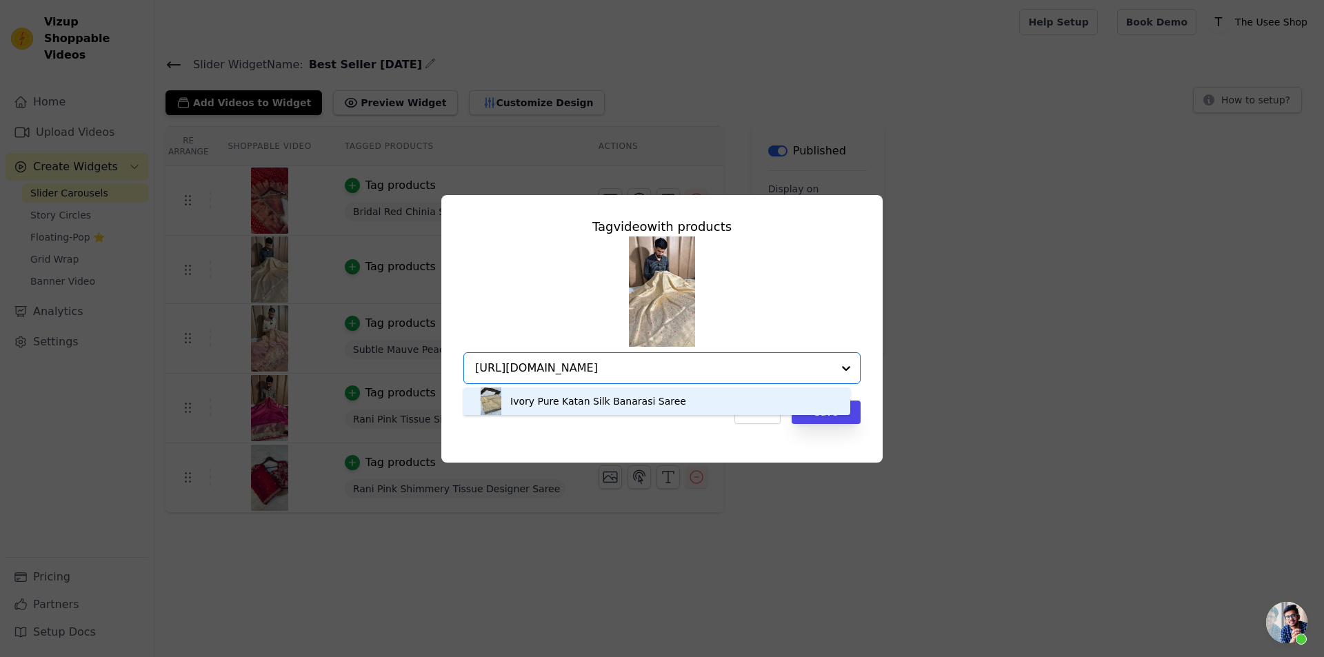
click at [600, 399] on div "Ivory Pure Katan Silk Banarasi Saree" at bounding box center [598, 401] width 176 height 14
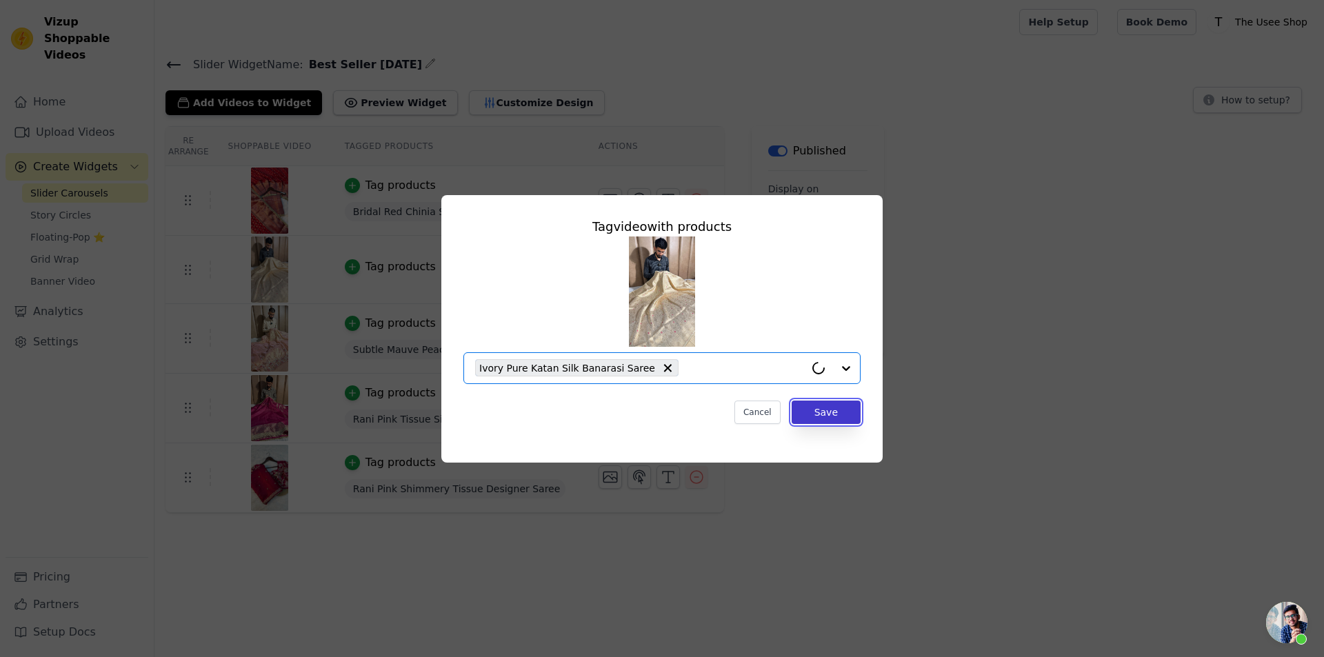
click at [810, 417] on button "Save" at bounding box center [825, 412] width 69 height 23
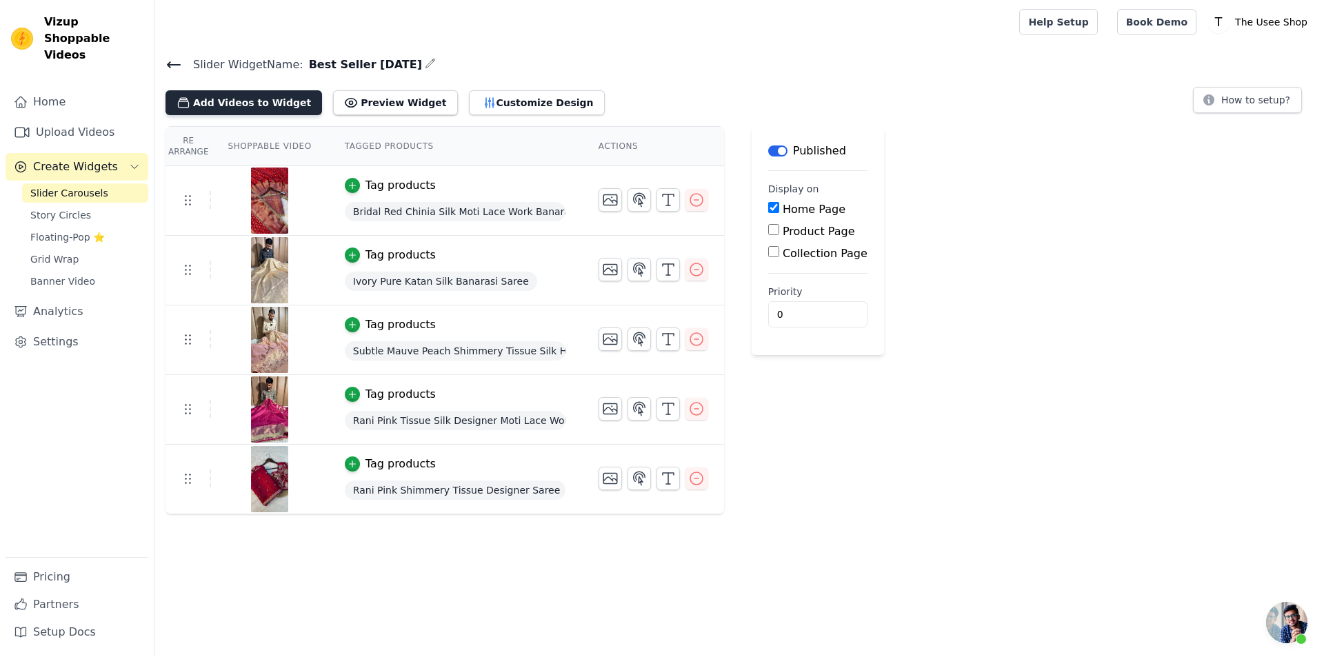
click at [237, 110] on button "Add Videos to Widget" at bounding box center [243, 102] width 157 height 25
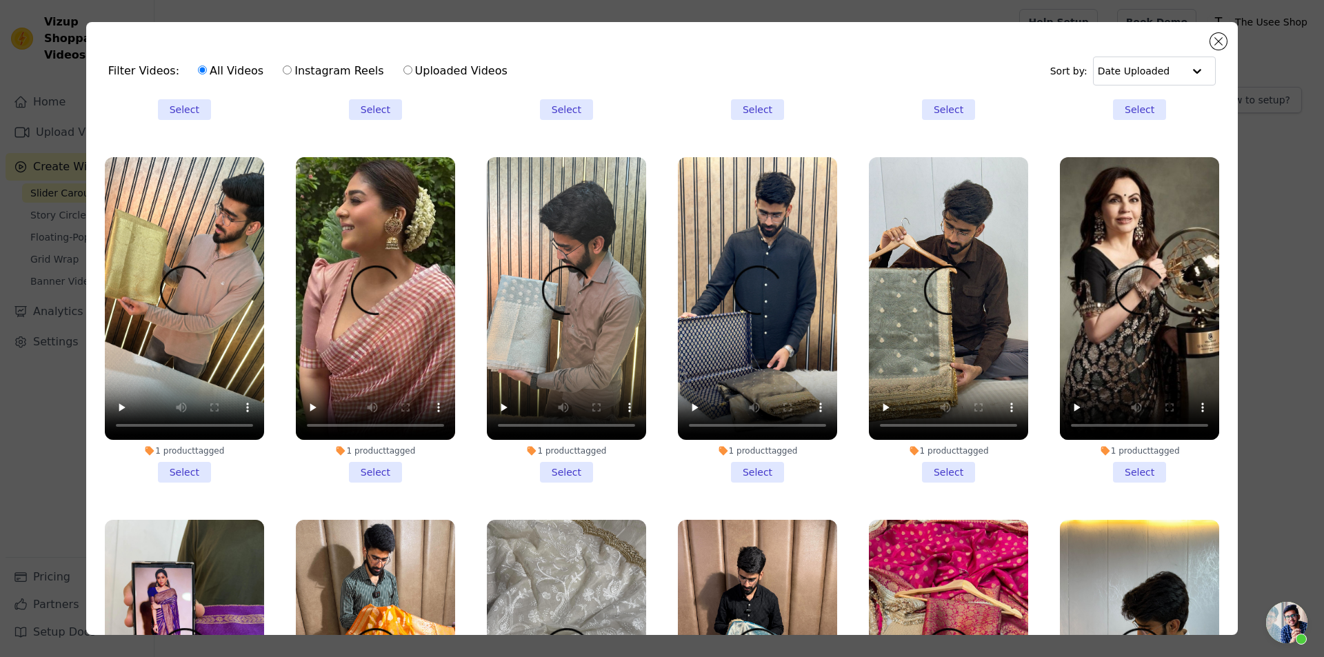
scroll to position [689, 0]
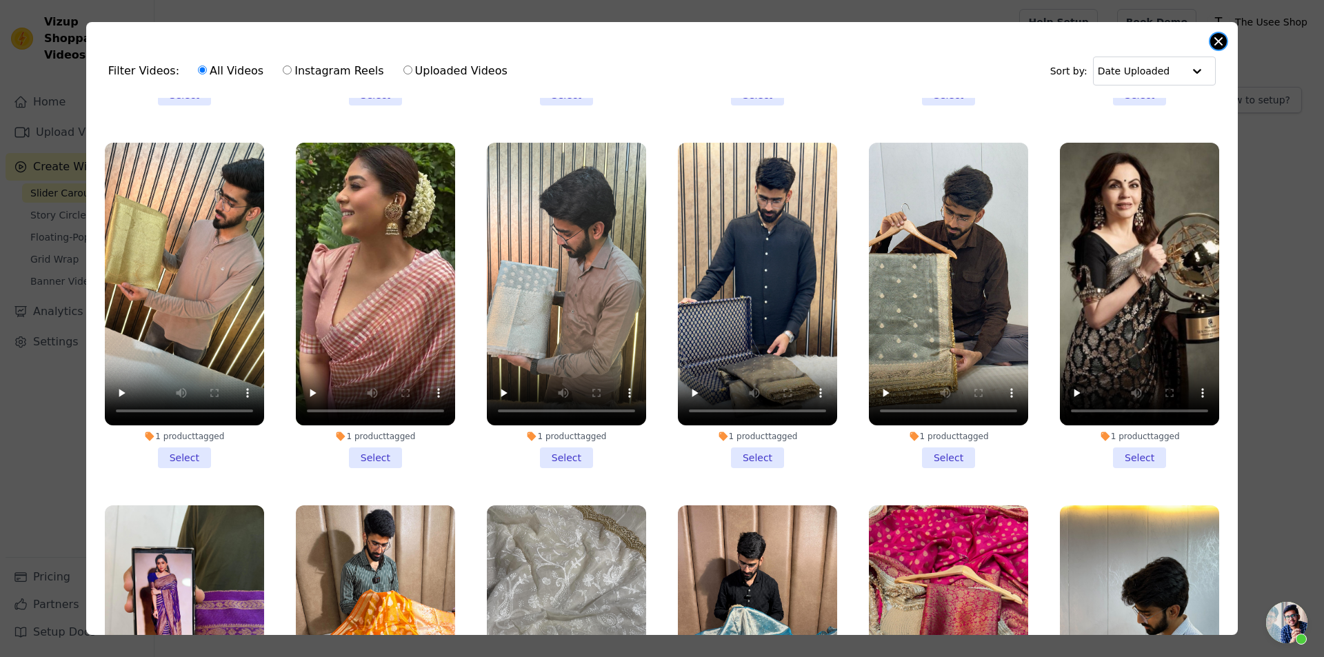
click at [1218, 39] on button "Close modal" at bounding box center [1218, 41] width 17 height 17
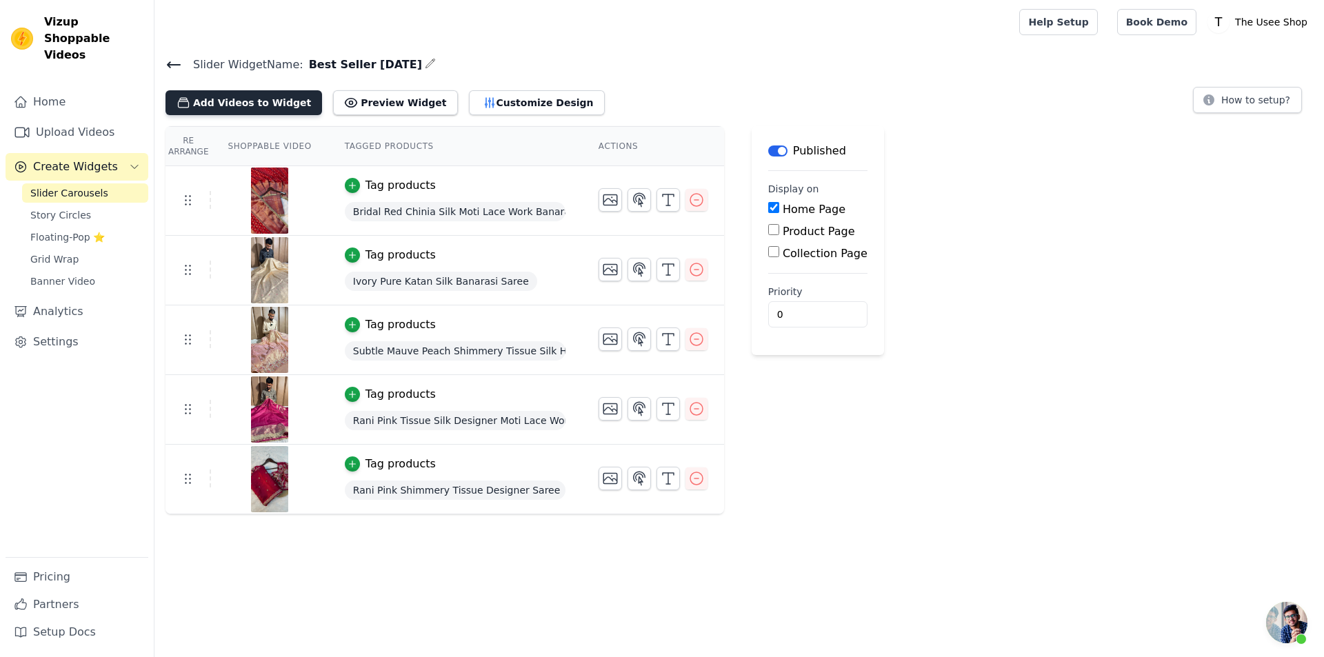
click at [258, 107] on button "Add Videos to Widget" at bounding box center [243, 102] width 157 height 25
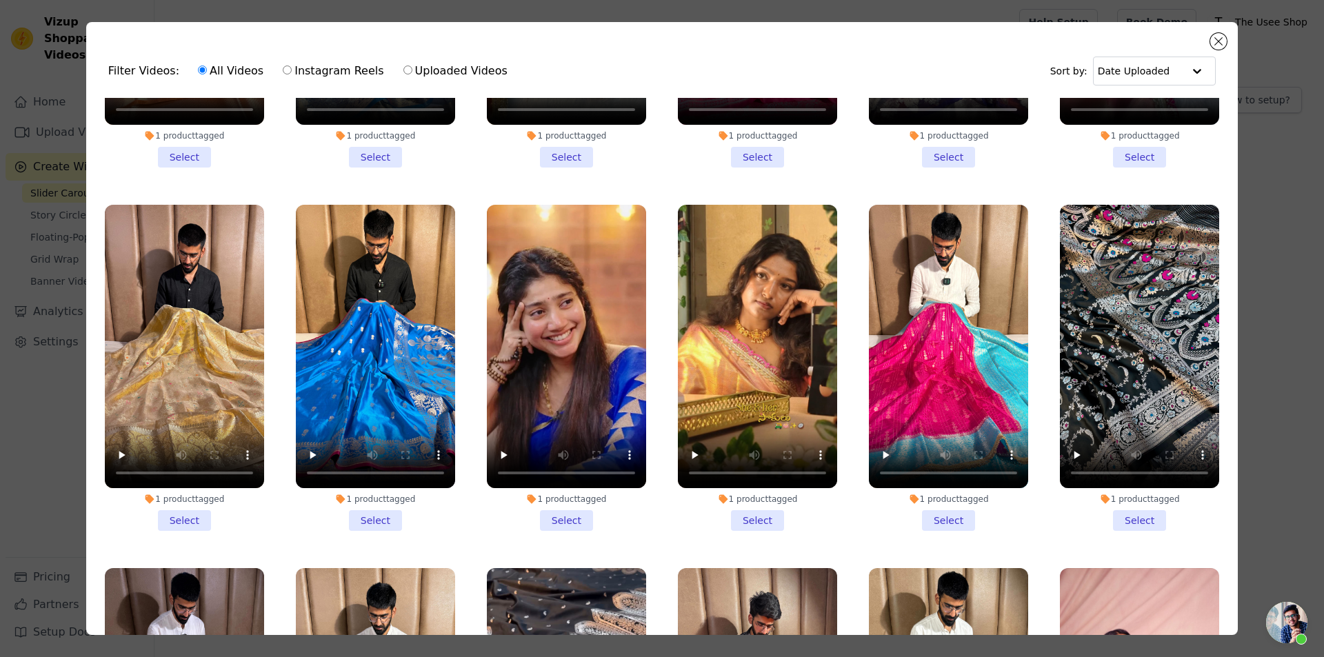
scroll to position [14773, 0]
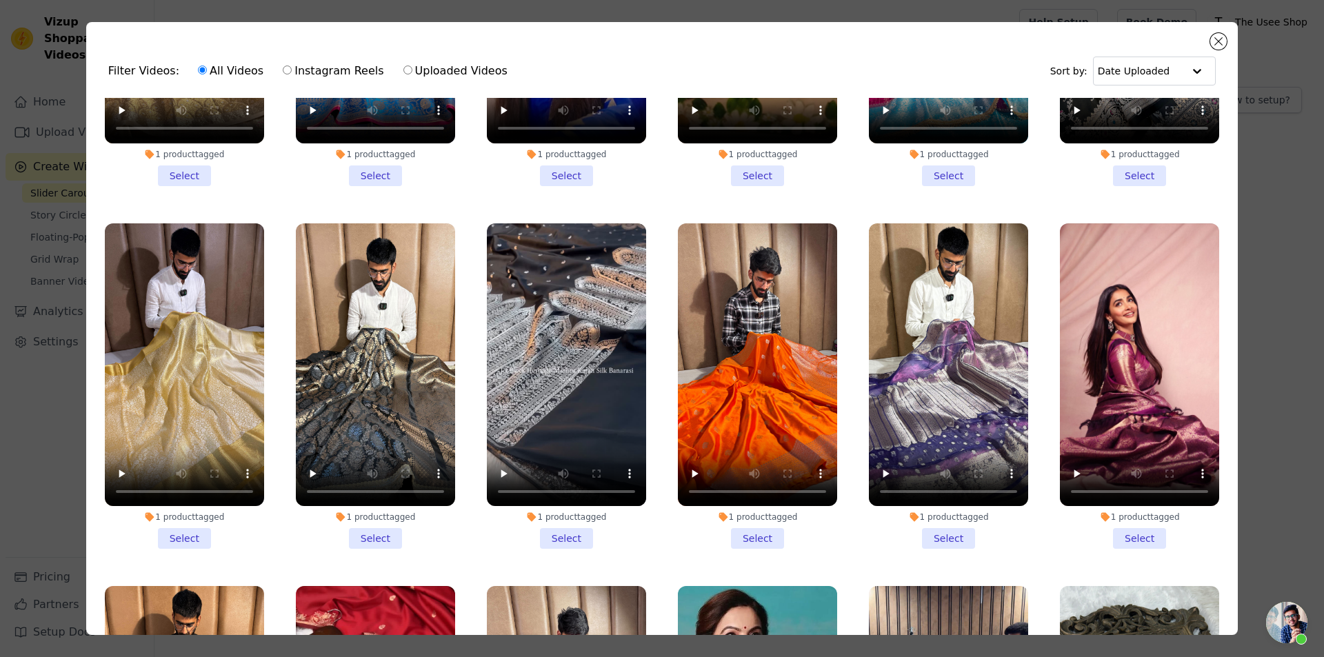
click at [738, 321] on li "1 product tagged Select" at bounding box center [757, 386] width 159 height 326
click at [0, 0] on input "1 product tagged Select" at bounding box center [0, 0] width 0 height 0
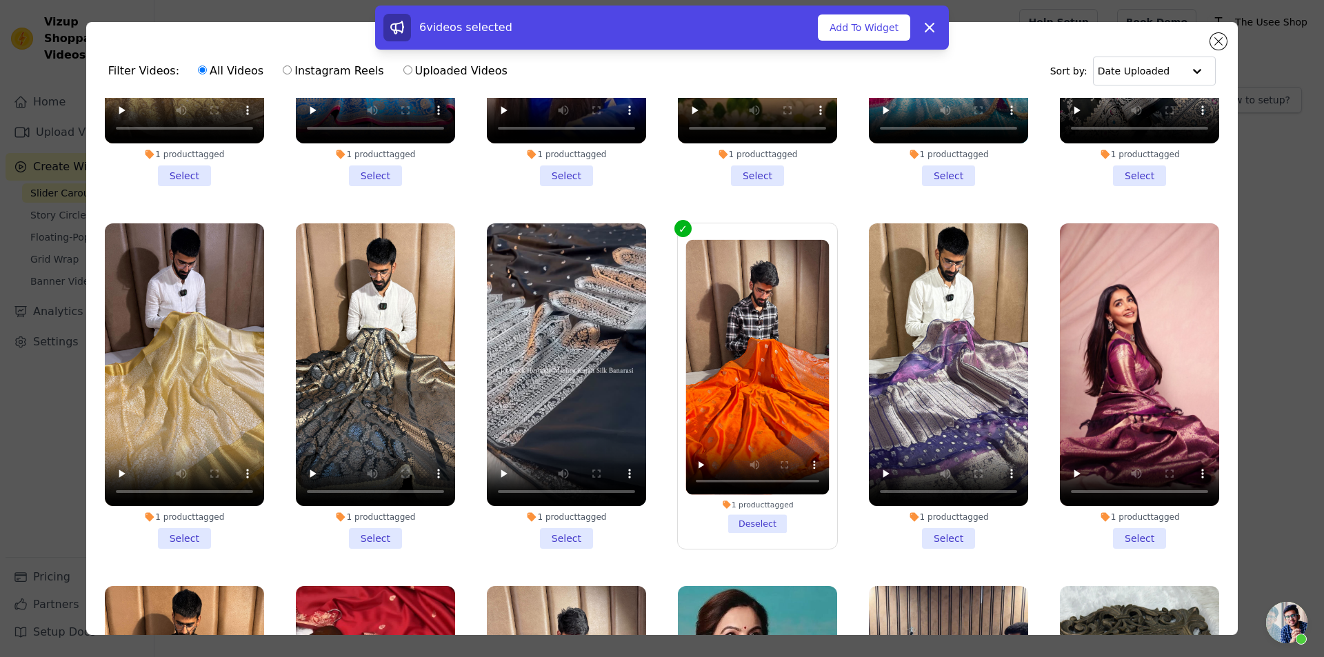
click at [738, 321] on label "1 product tagged Deselect" at bounding box center [757, 386] width 161 height 327
click at [0, 0] on input "1 product tagged Deselect" at bounding box center [0, 0] width 0 height 0
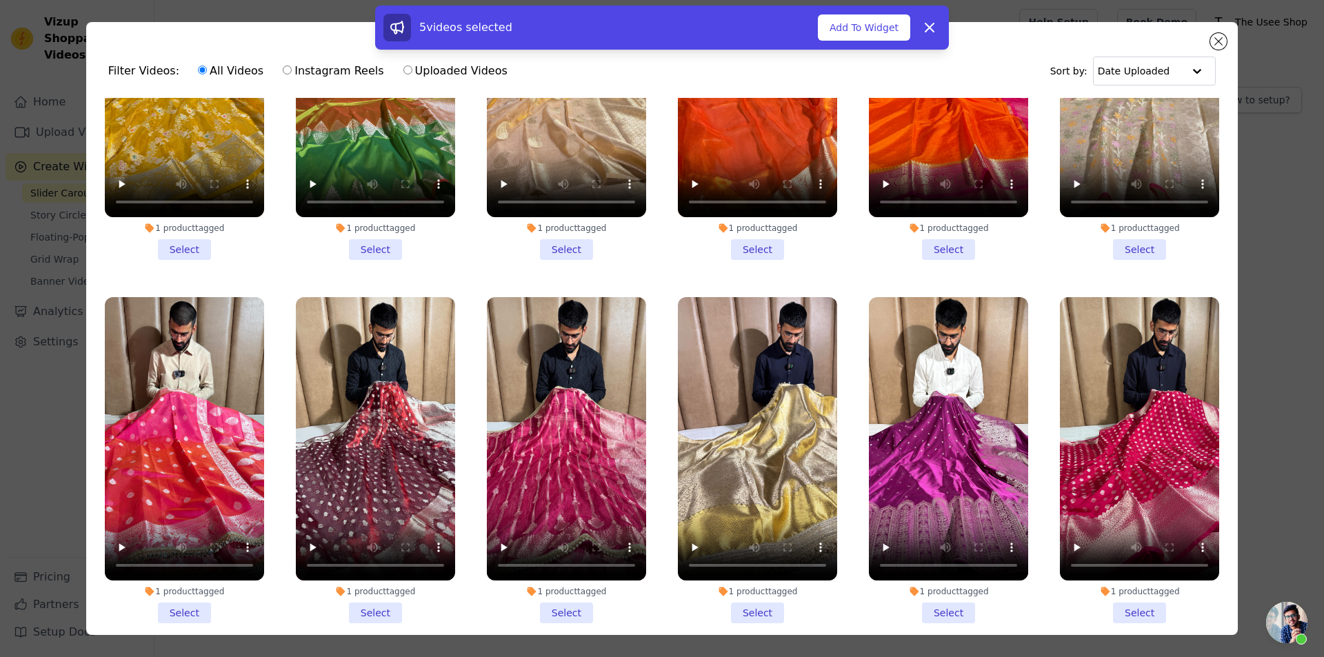
scroll to position [16497, 0]
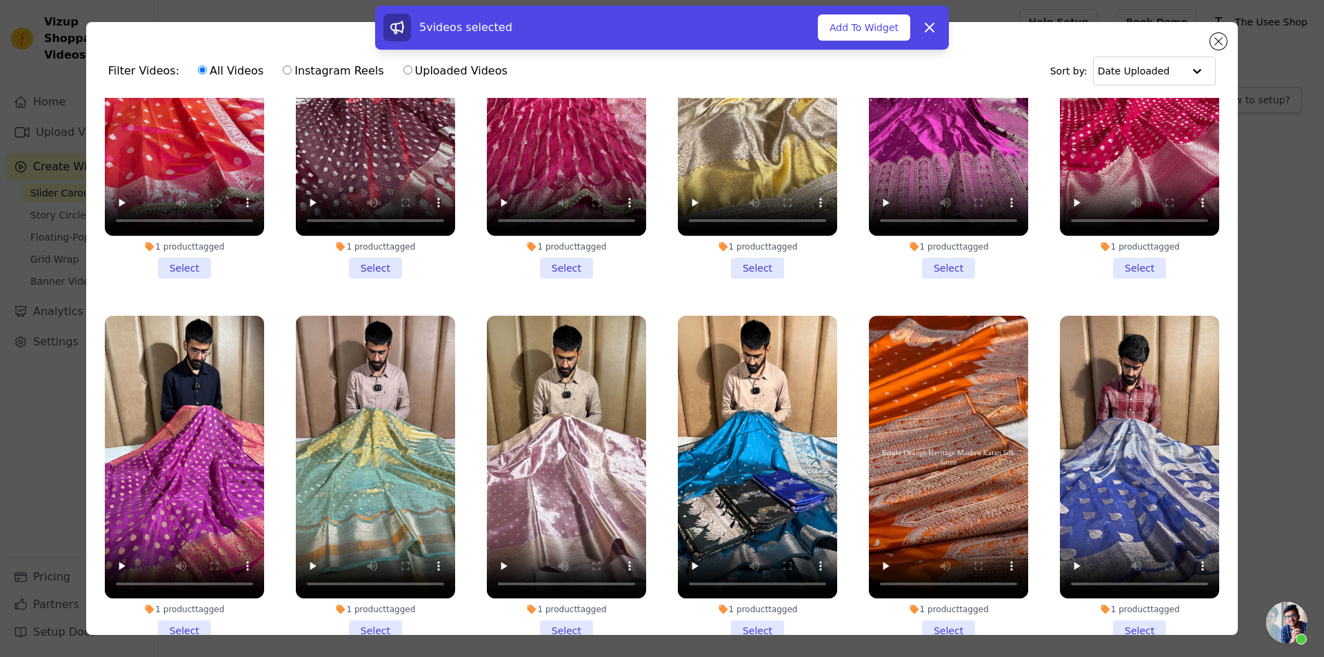
click at [946, 391] on li "1 product tagged Select" at bounding box center [948, 479] width 159 height 326
click at [0, 0] on input "1 product tagged Select" at bounding box center [0, 0] width 0 height 0
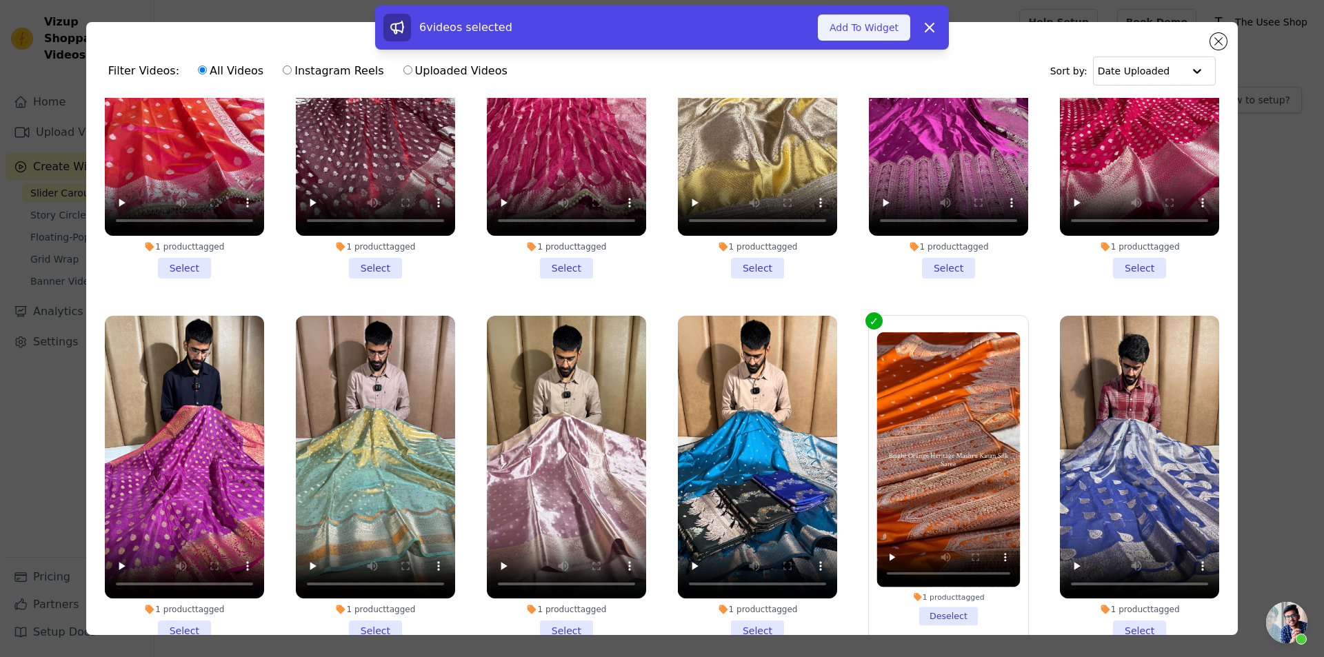
click at [840, 19] on button "Add To Widget" at bounding box center [864, 27] width 92 height 26
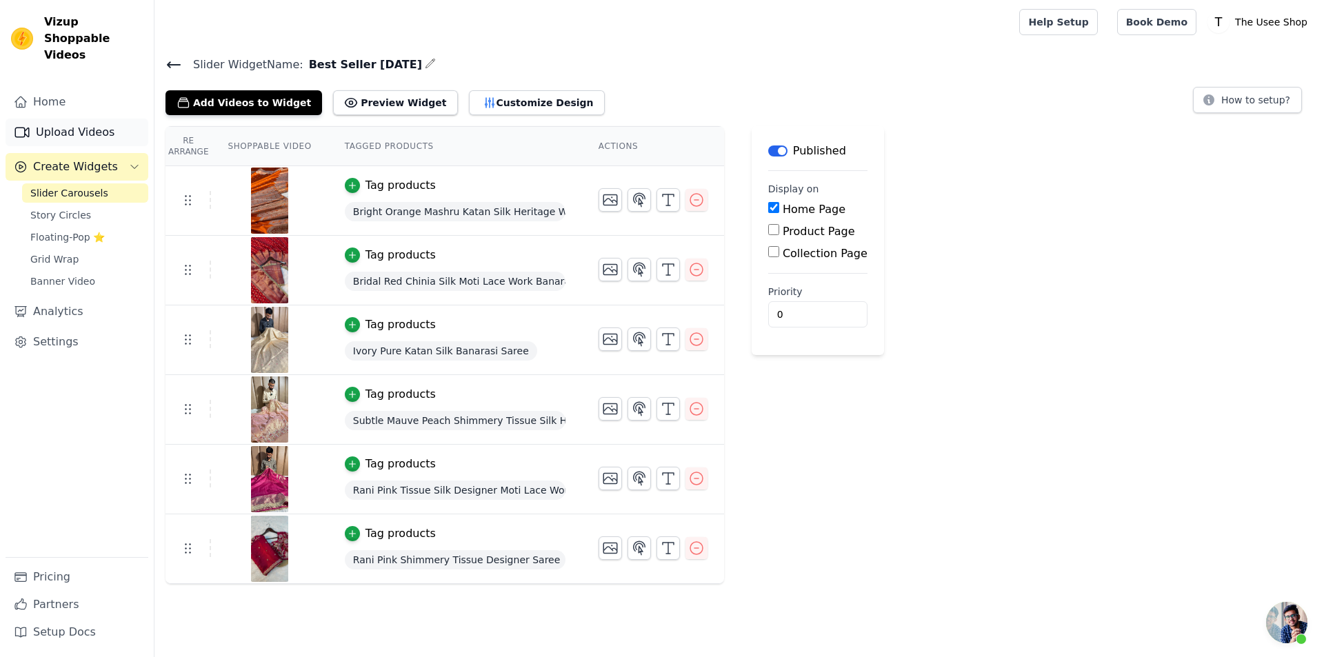
click at [57, 123] on link "Upload Videos" at bounding box center [77, 133] width 143 height 28
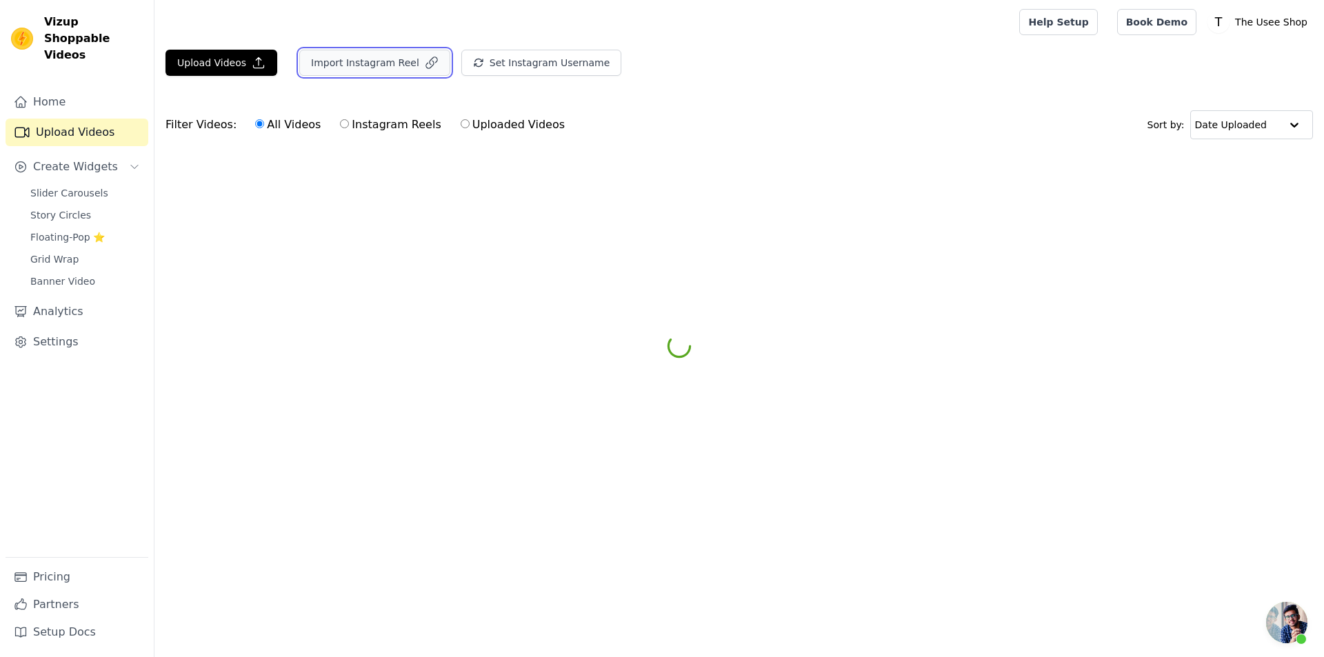
click at [303, 65] on button "Import Instagram Reel" at bounding box center [374, 63] width 151 height 26
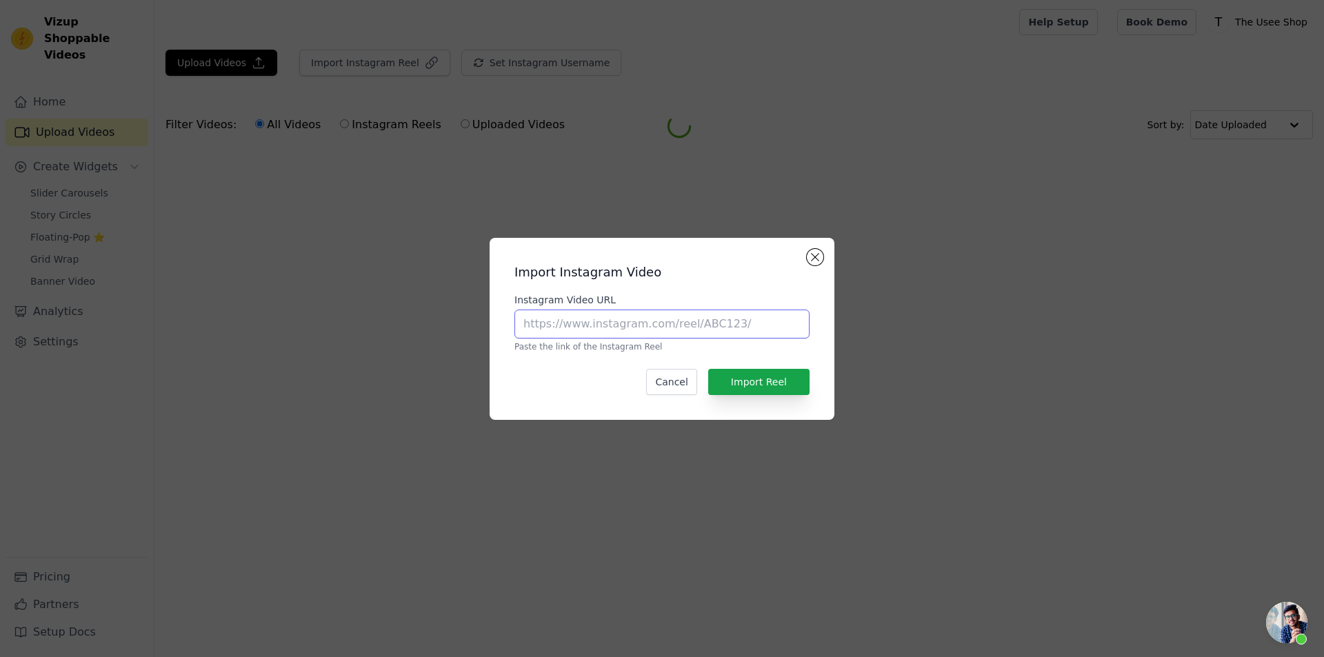
click at [605, 315] on input "Instagram Video URL" at bounding box center [661, 324] width 295 height 29
paste input "https://www.instagram.com/reel/DOk3i4xESOl/?utm_source=ig_web_copy_link"
type input "https://www.instagram.com/reel/DOk3i4xESOl/?utm_source=ig_web_copy_link"
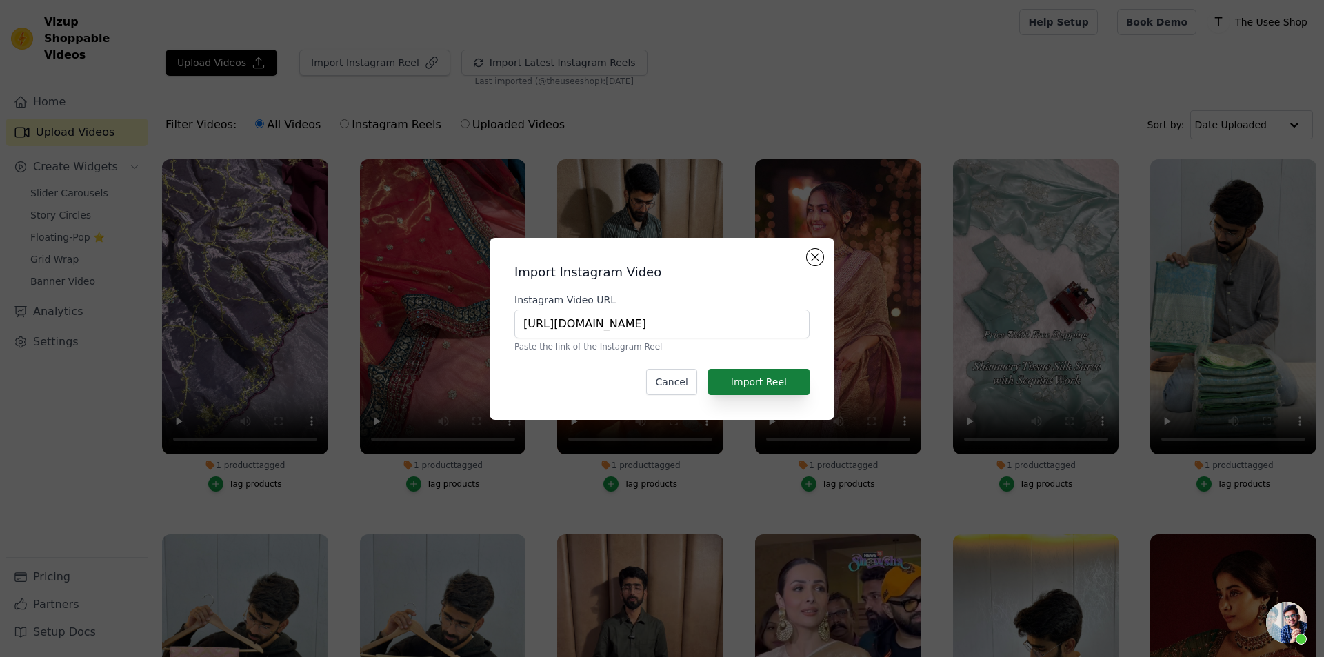
click at [754, 389] on button "Import Reel" at bounding box center [758, 382] width 101 height 26
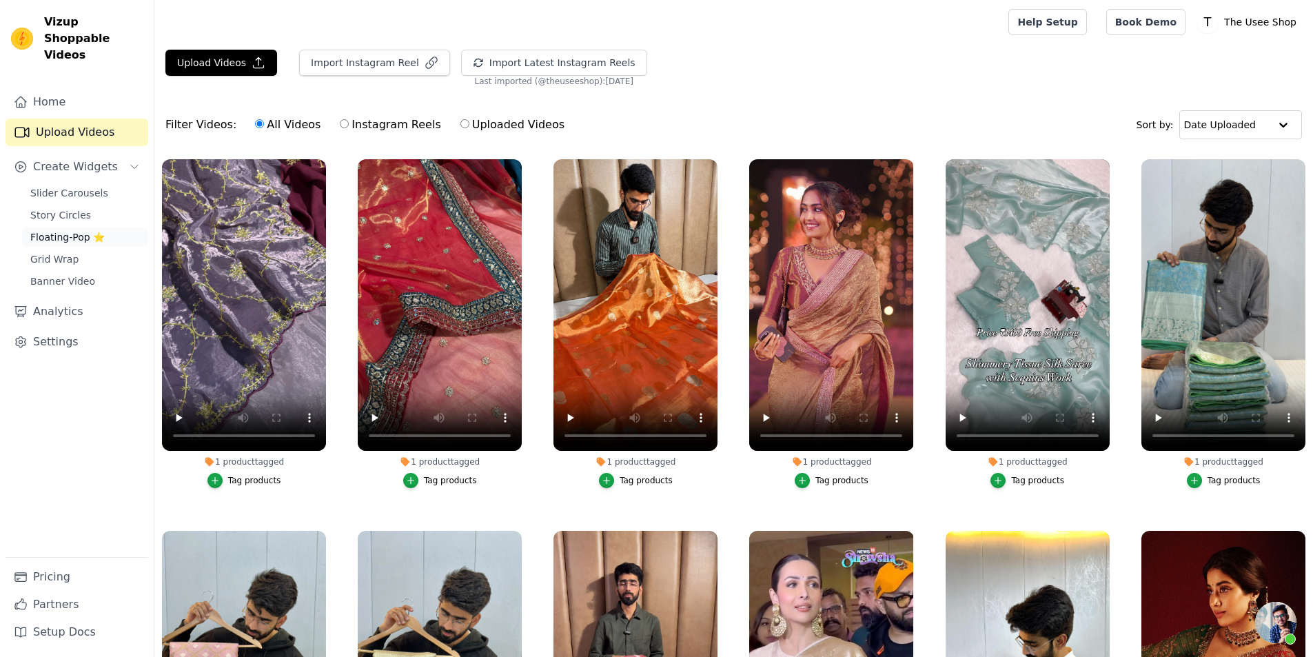
click at [99, 228] on link "Floating-Pop ⭐" at bounding box center [85, 237] width 126 height 19
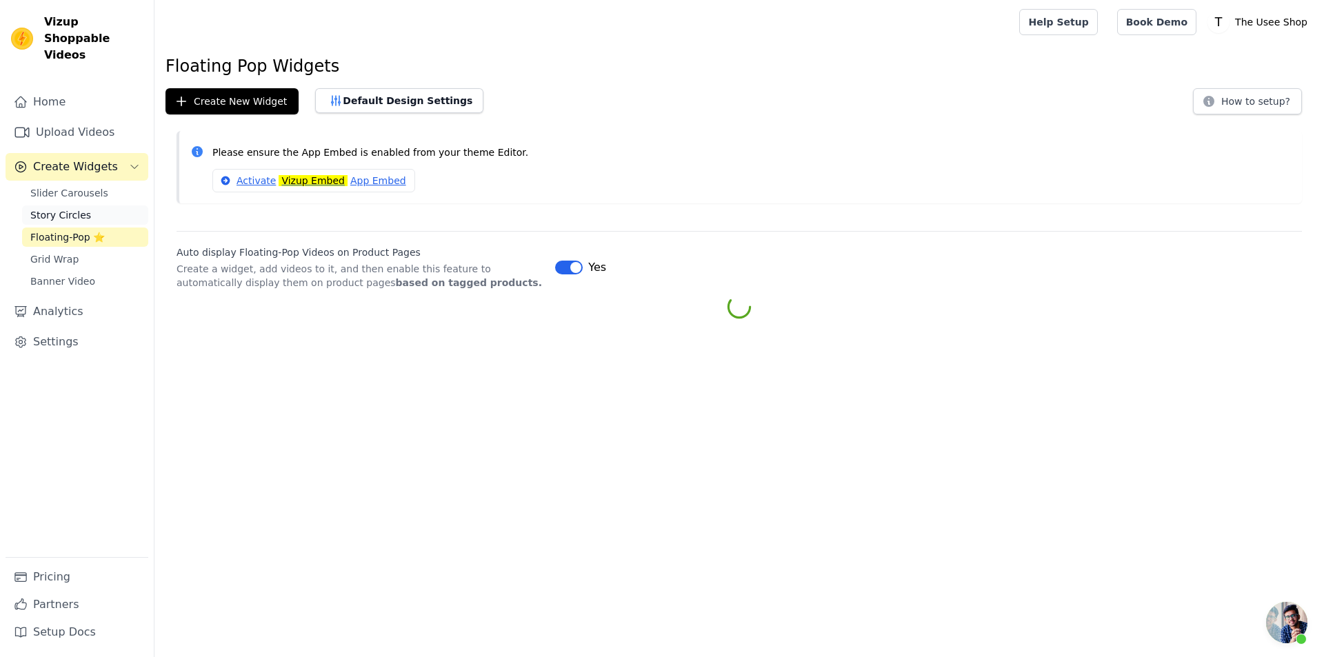
click at [98, 205] on link "Story Circles" at bounding box center [85, 214] width 126 height 19
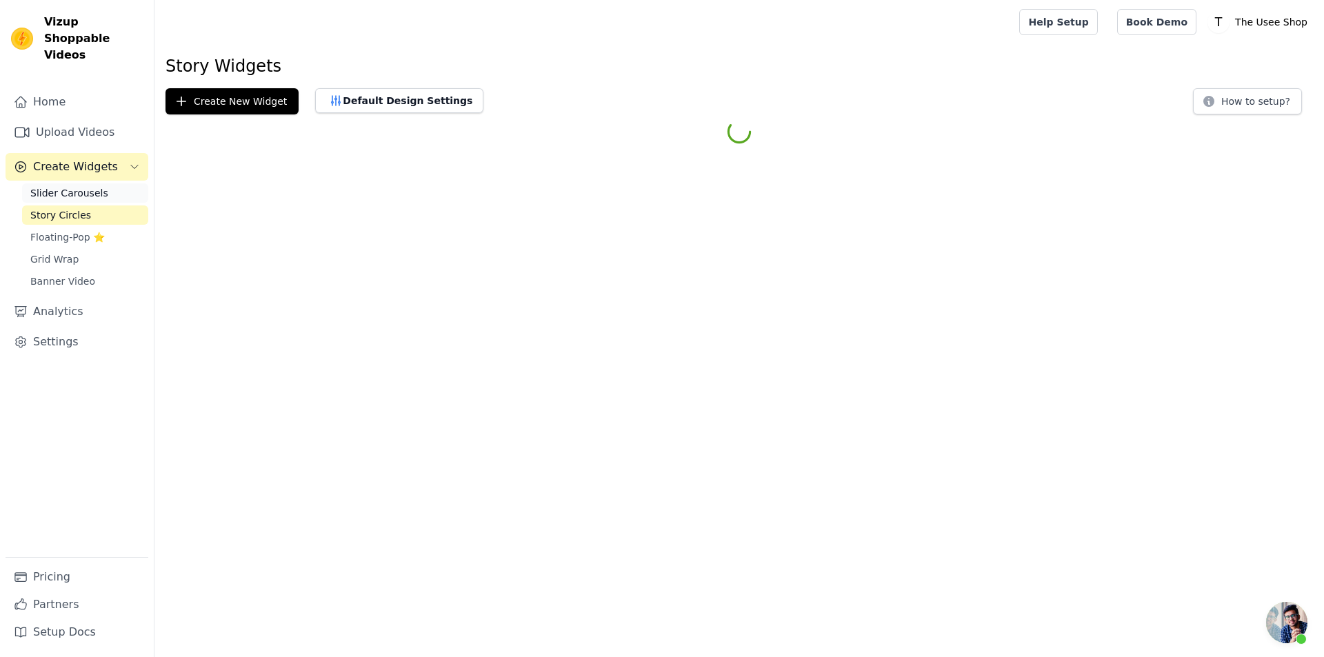
click at [101, 183] on link "Slider Carousels" at bounding box center [85, 192] width 126 height 19
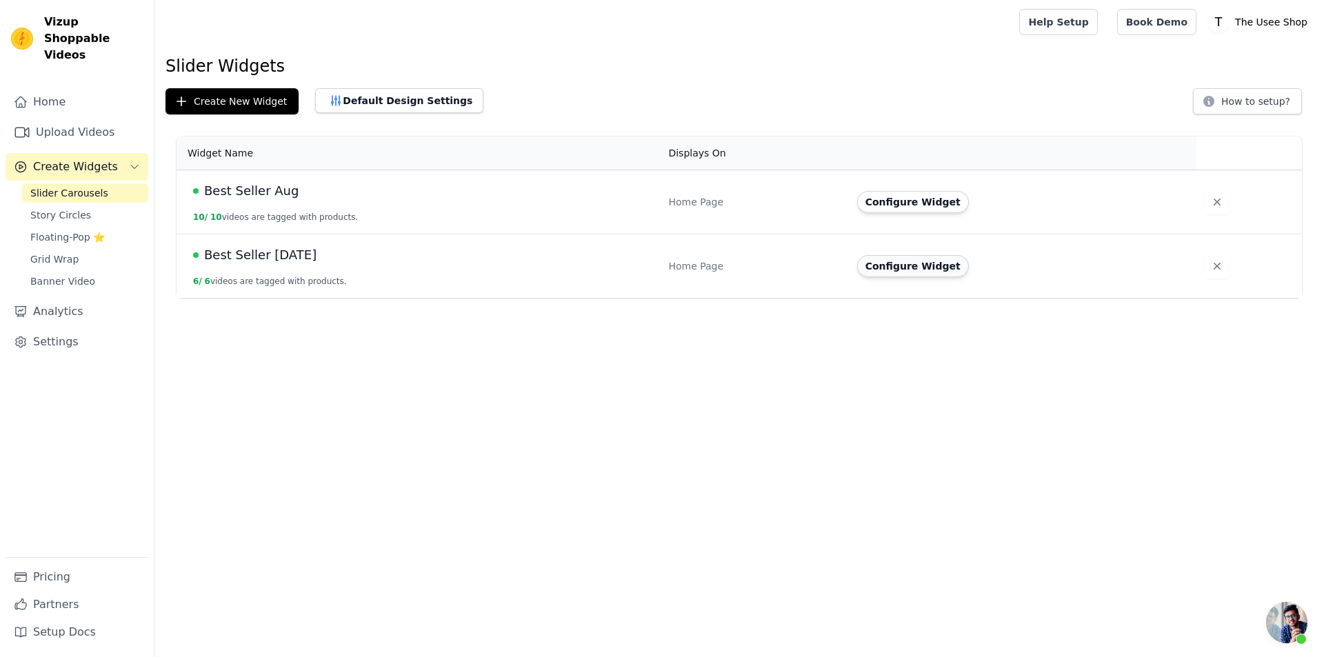
click at [940, 266] on button "Configure Widget" at bounding box center [913, 266] width 112 height 22
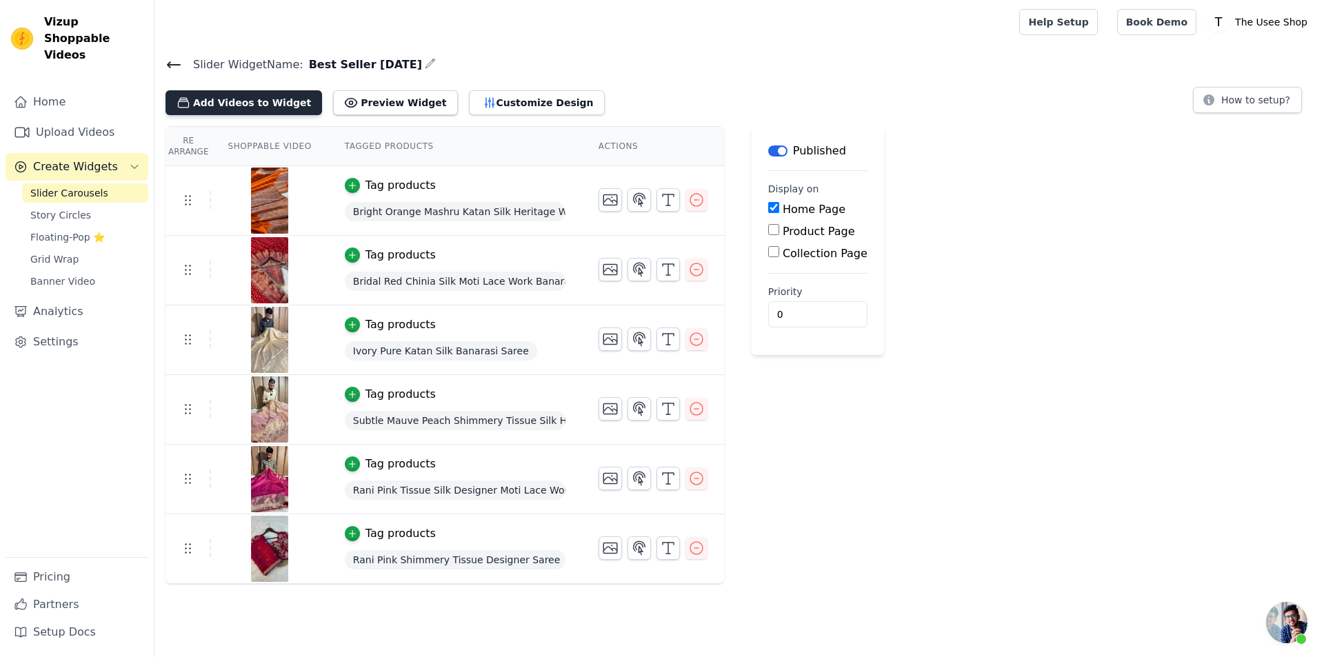
click at [259, 110] on button "Add Videos to Widget" at bounding box center [243, 102] width 157 height 25
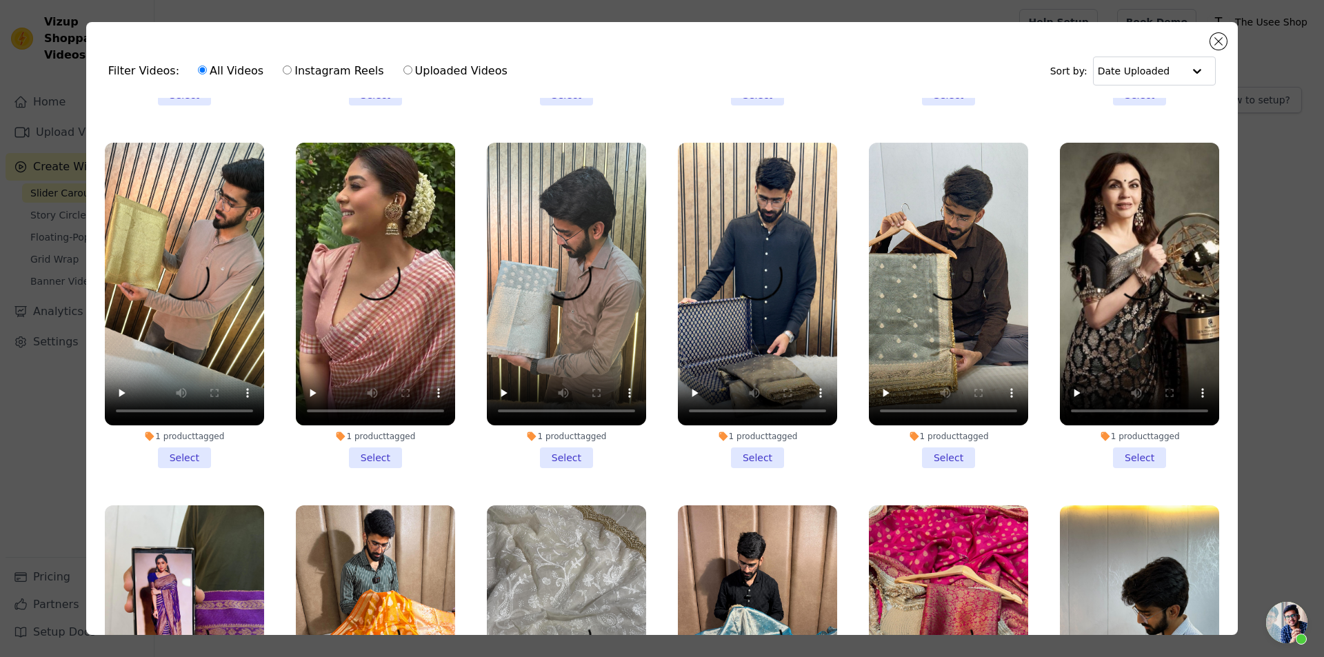
scroll to position [1034, 0]
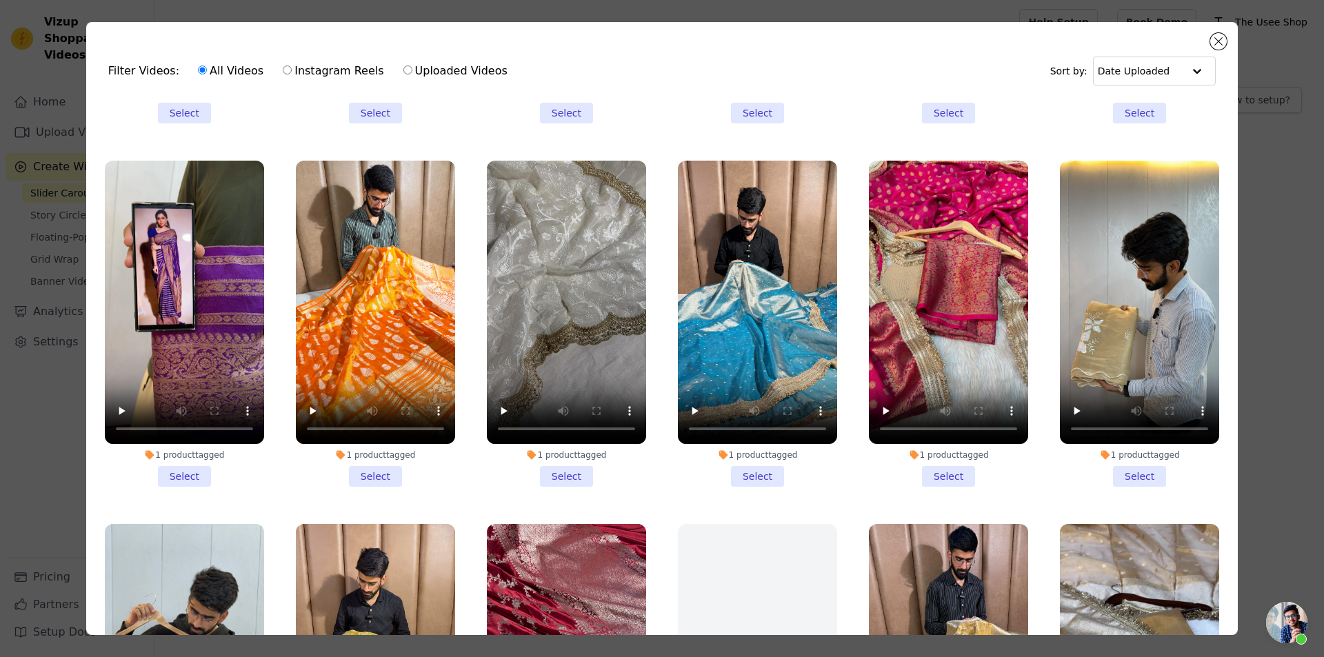
click at [553, 463] on li "1 product tagged Select" at bounding box center [566, 324] width 159 height 326
click at [0, 0] on input "1 product tagged Select" at bounding box center [0, 0] width 0 height 0
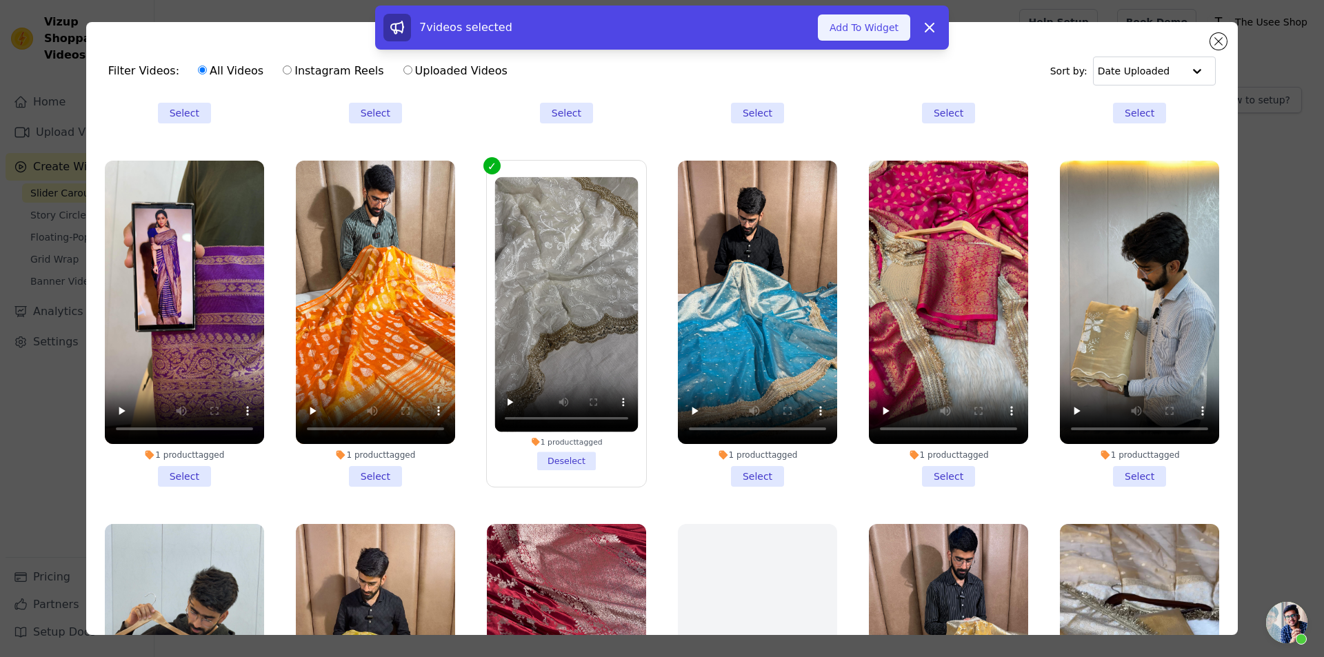
click at [858, 32] on button "Add To Widget" at bounding box center [864, 27] width 92 height 26
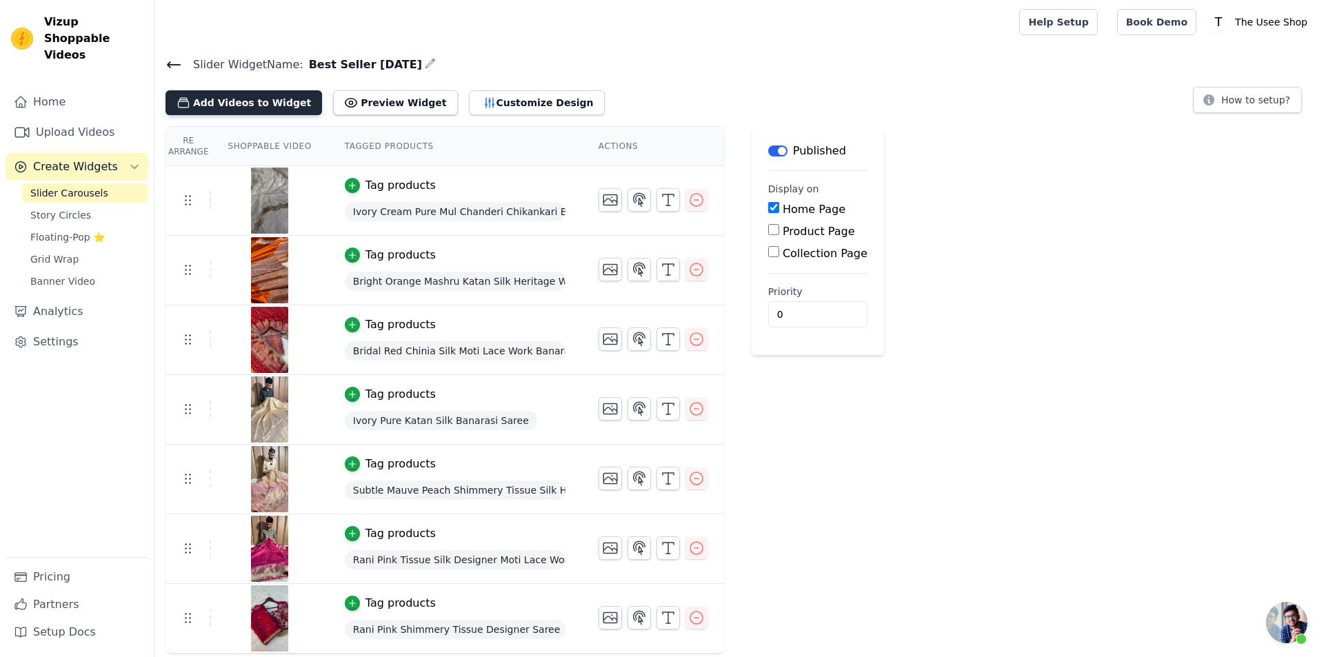
click at [239, 101] on button "Add Videos to Widget" at bounding box center [243, 102] width 157 height 25
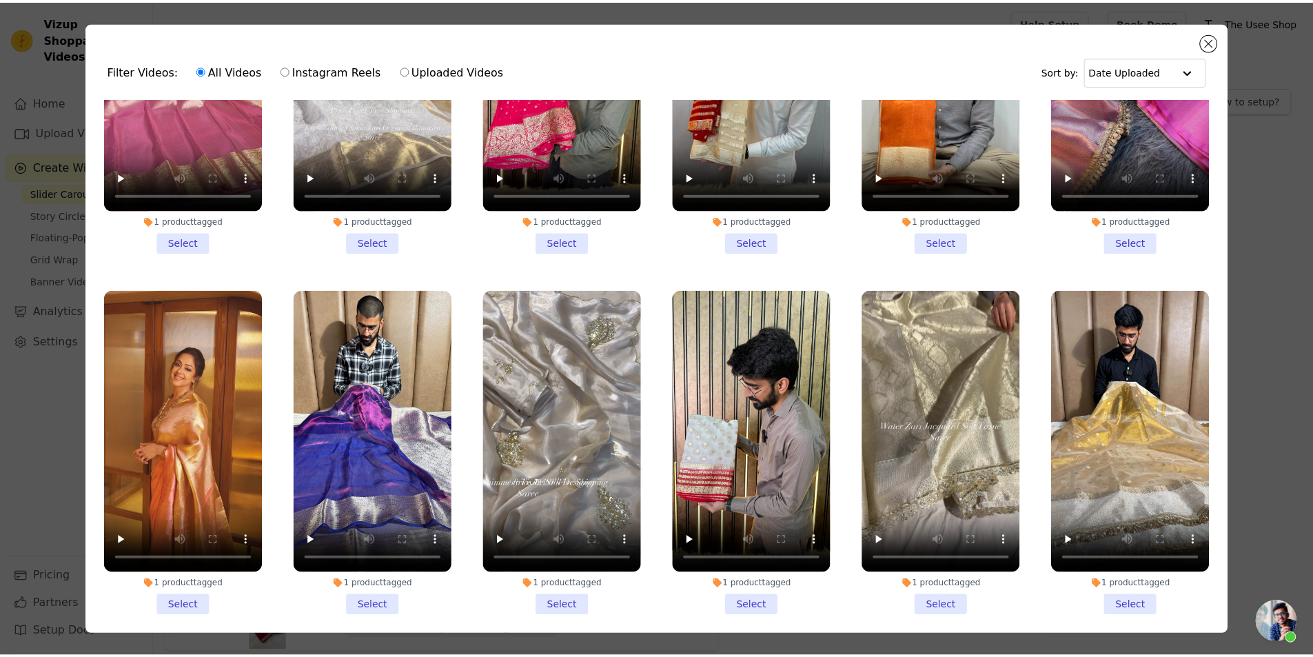
scroll to position [3792, 0]
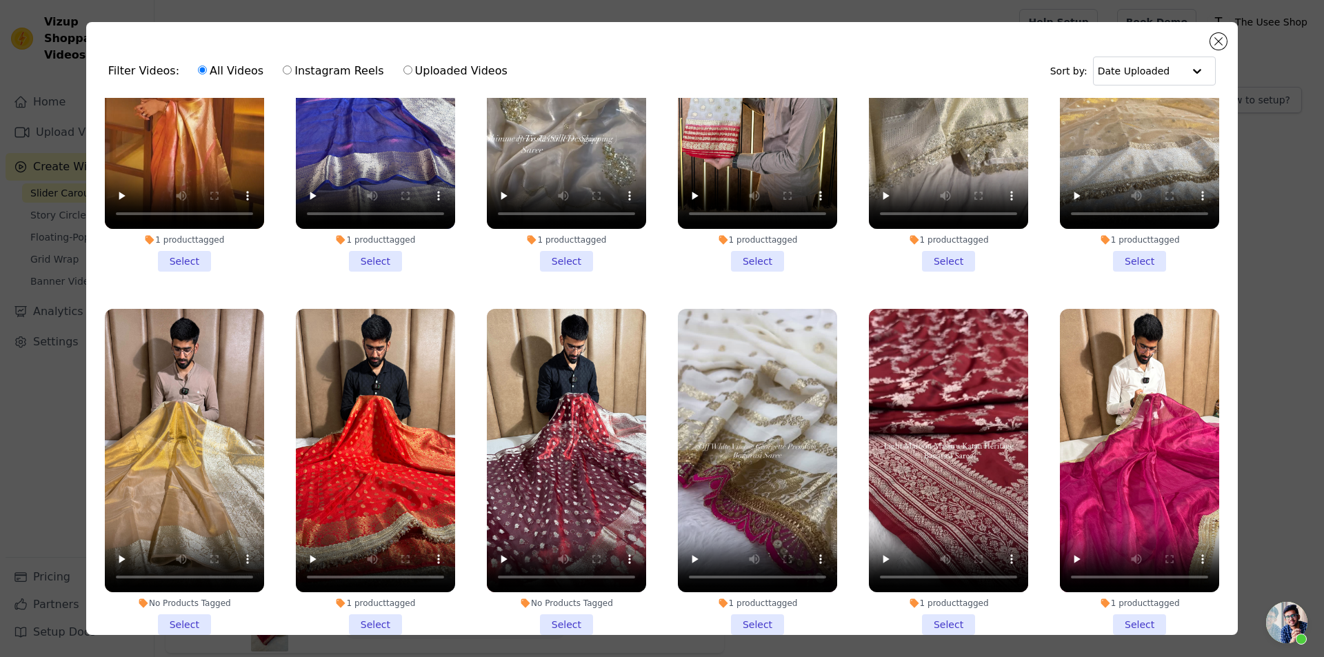
click at [759, 559] on li "1 product tagged Select" at bounding box center [757, 472] width 159 height 326
click at [0, 0] on input "1 product tagged Select" at bounding box center [0, 0] width 0 height 0
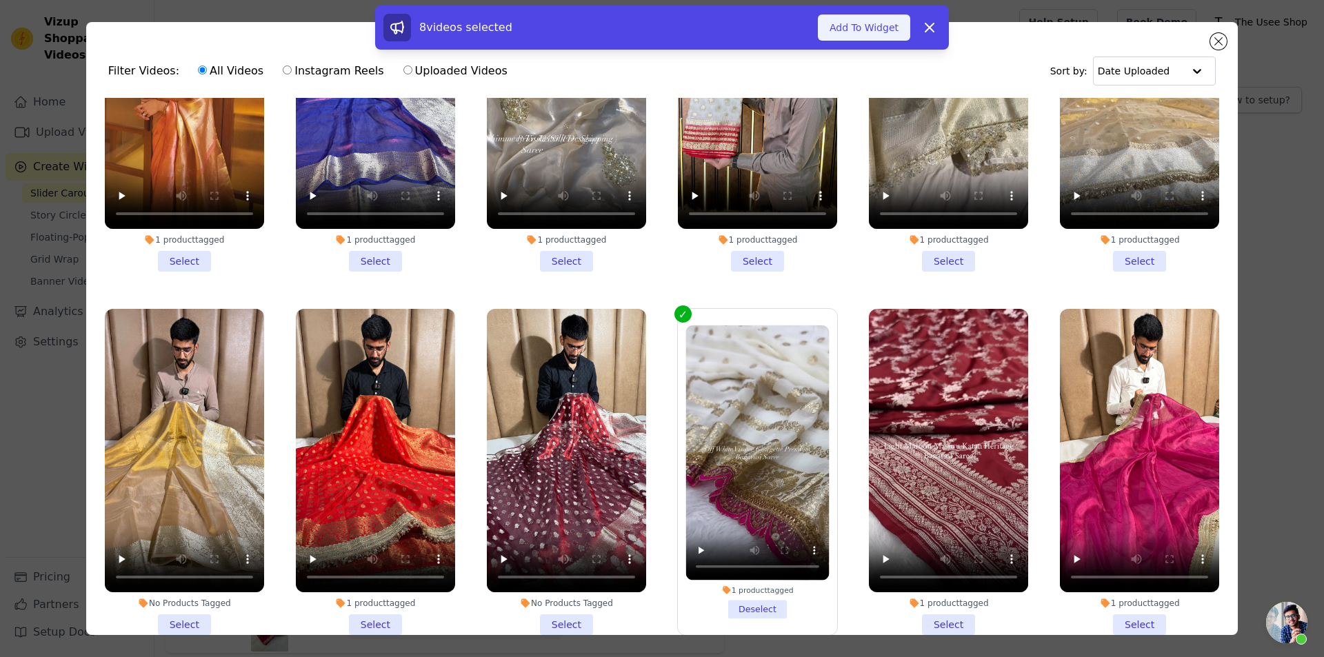
click at [857, 34] on button "Add To Widget" at bounding box center [864, 27] width 92 height 26
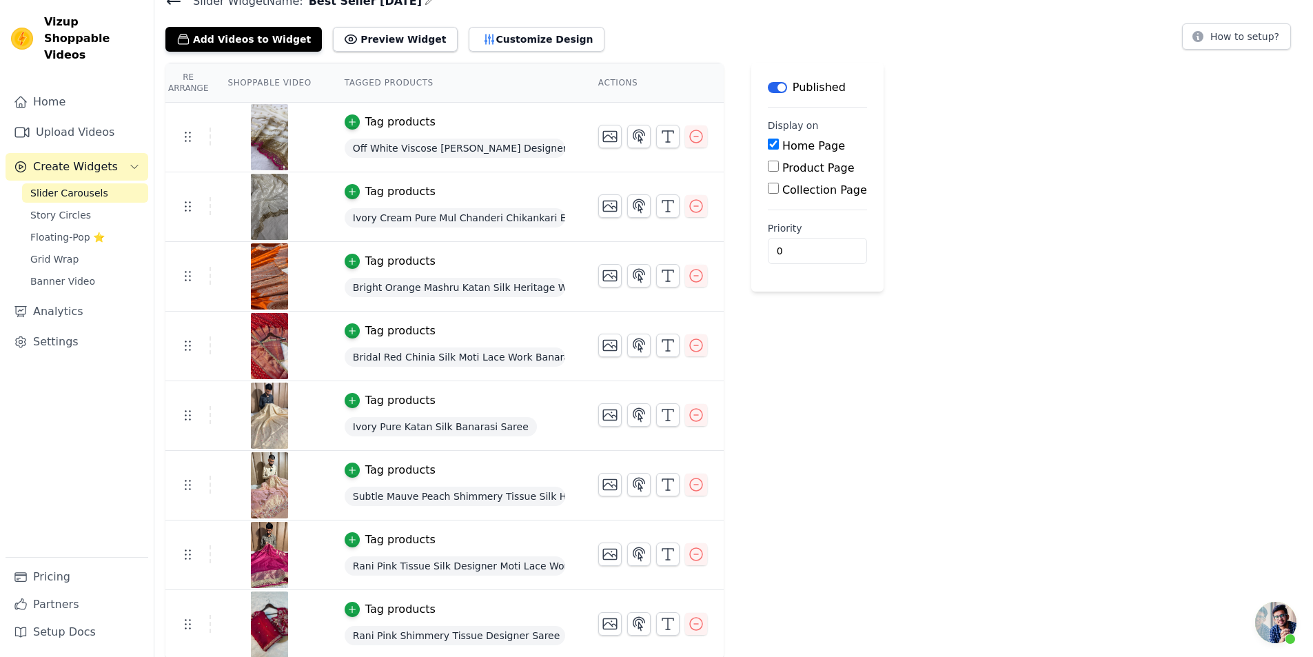
scroll to position [65, 0]
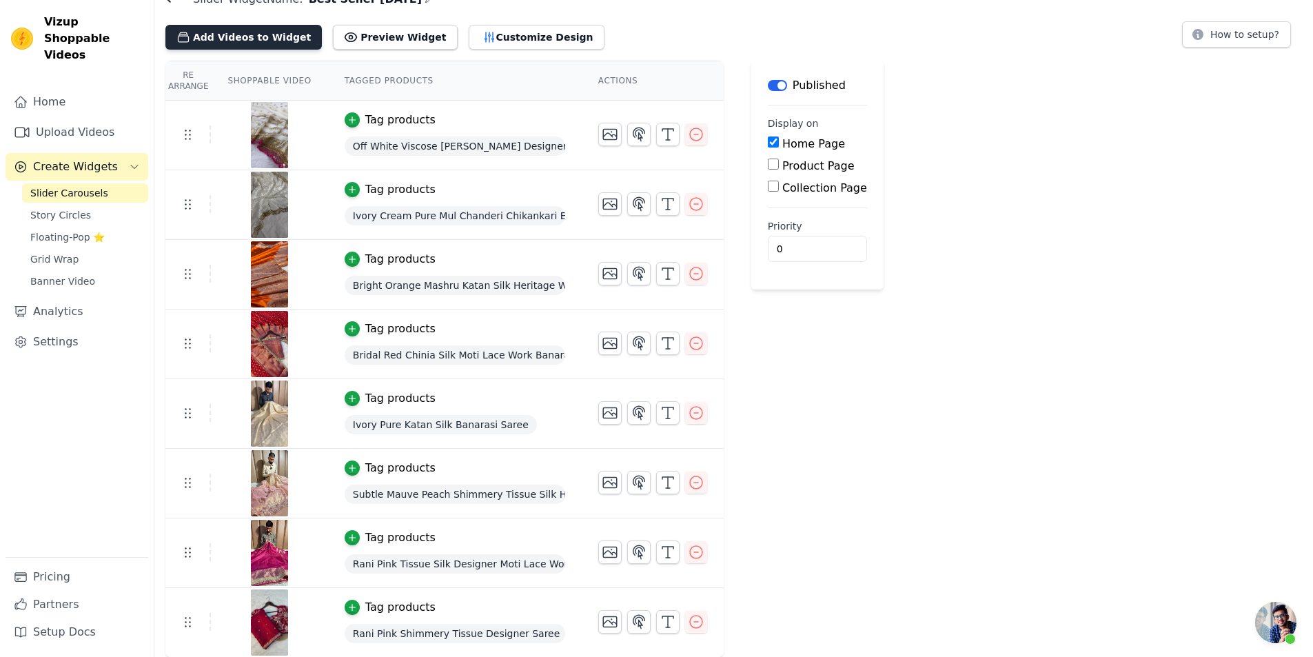
click at [231, 31] on button "Add Videos to Widget" at bounding box center [243, 37] width 157 height 25
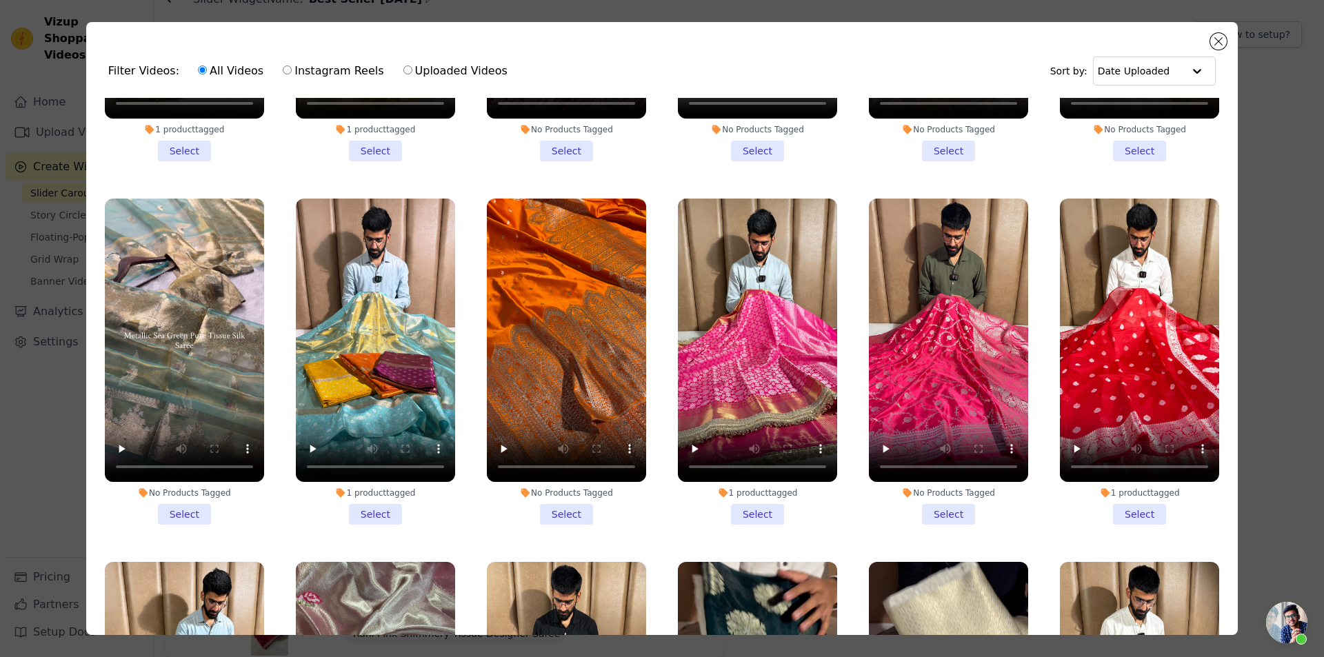
scroll to position [1724, 0]
click at [571, 478] on li "No Products Tagged Select" at bounding box center [566, 361] width 159 height 326
click at [0, 0] on input "No Products Tagged Select" at bounding box center [0, 0] width 0 height 0
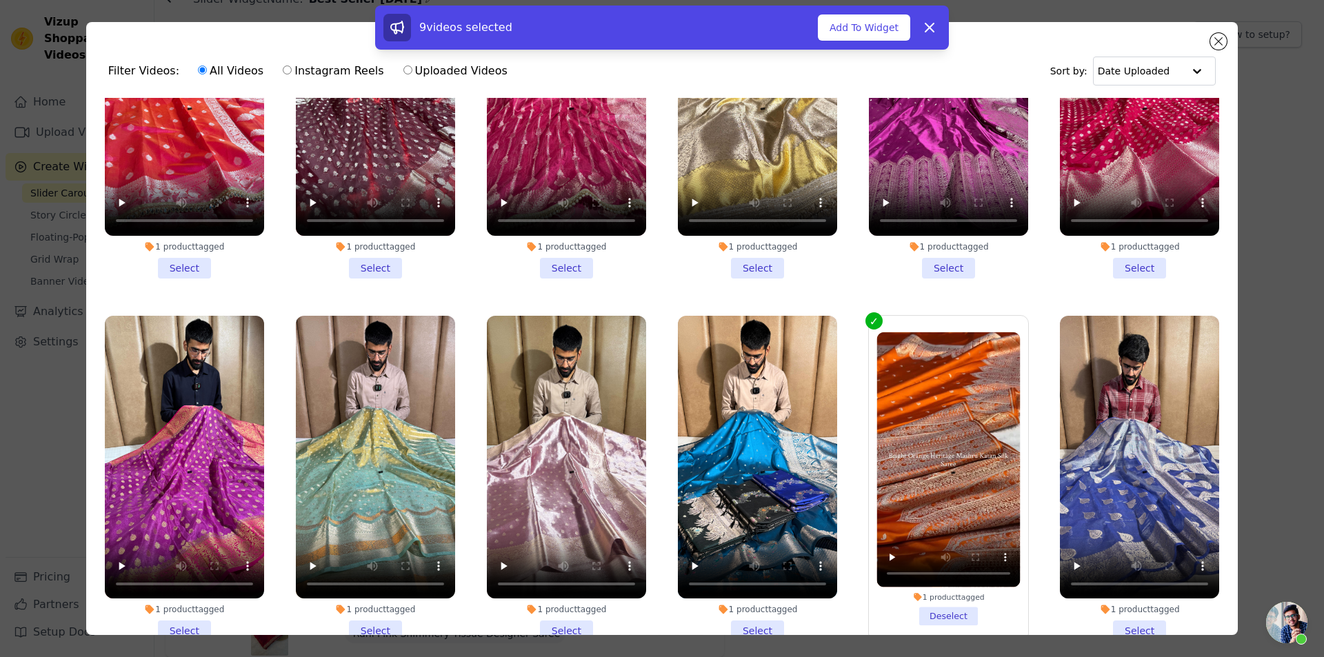
scroll to position [16152, 0]
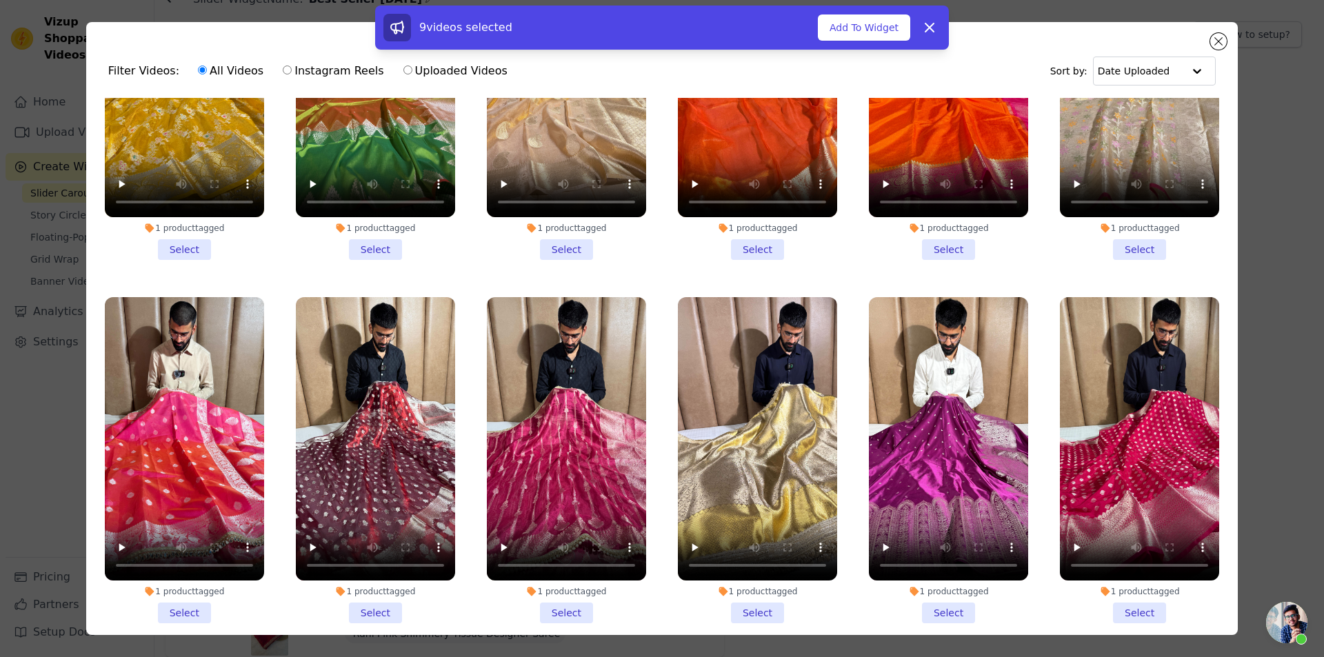
click at [0, 0] on input "1 product tagged Deselect" at bounding box center [0, 0] width 0 height 0
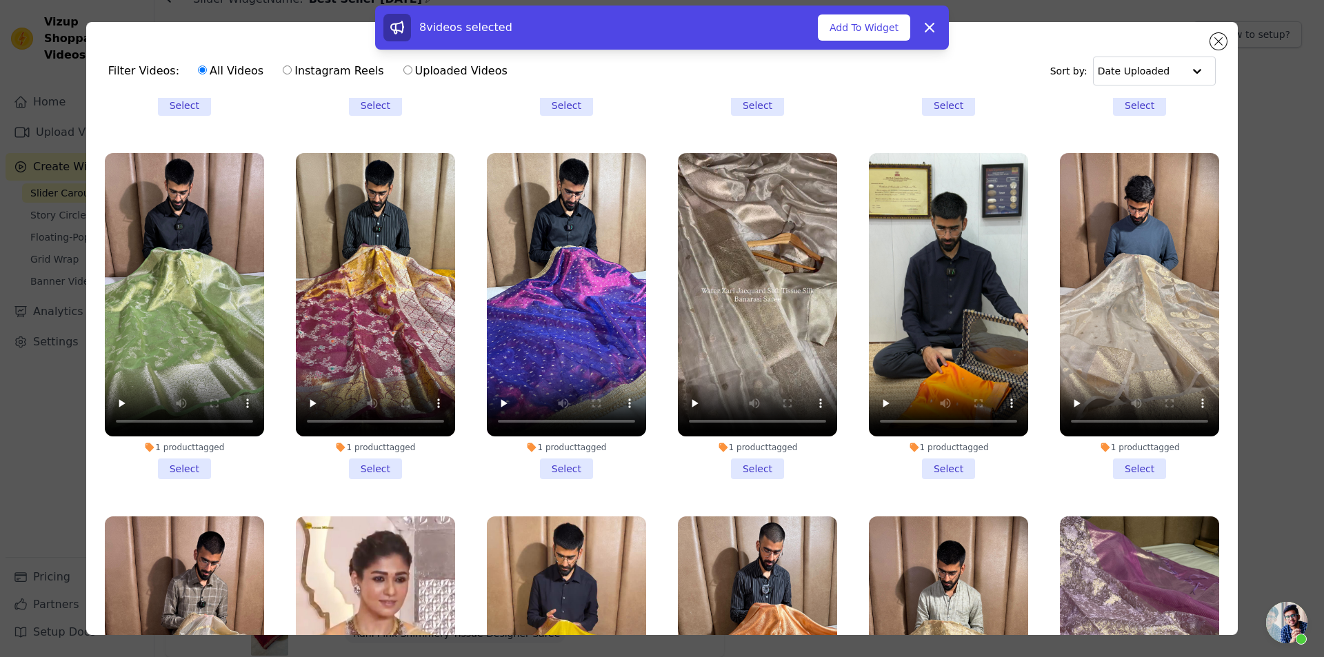
scroll to position [18910, 0]
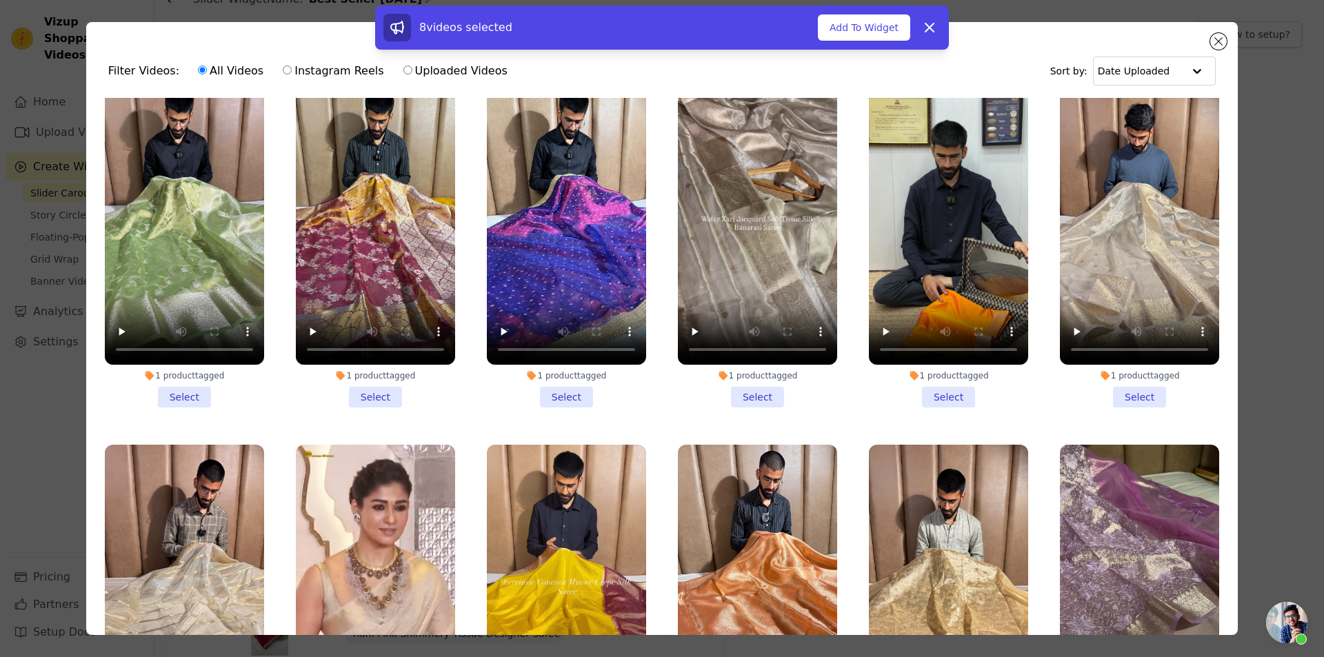
click at [746, 514] on ul "1 product tagged Select 1 product tagged Select 1 product tagged Select 1 produ…" at bounding box center [661, 404] width 1129 height 613
click at [748, 483] on li "1 product tagged Select" at bounding box center [757, 608] width 159 height 326
click at [0, 0] on input "1 product tagged Select" at bounding box center [0, 0] width 0 height 0
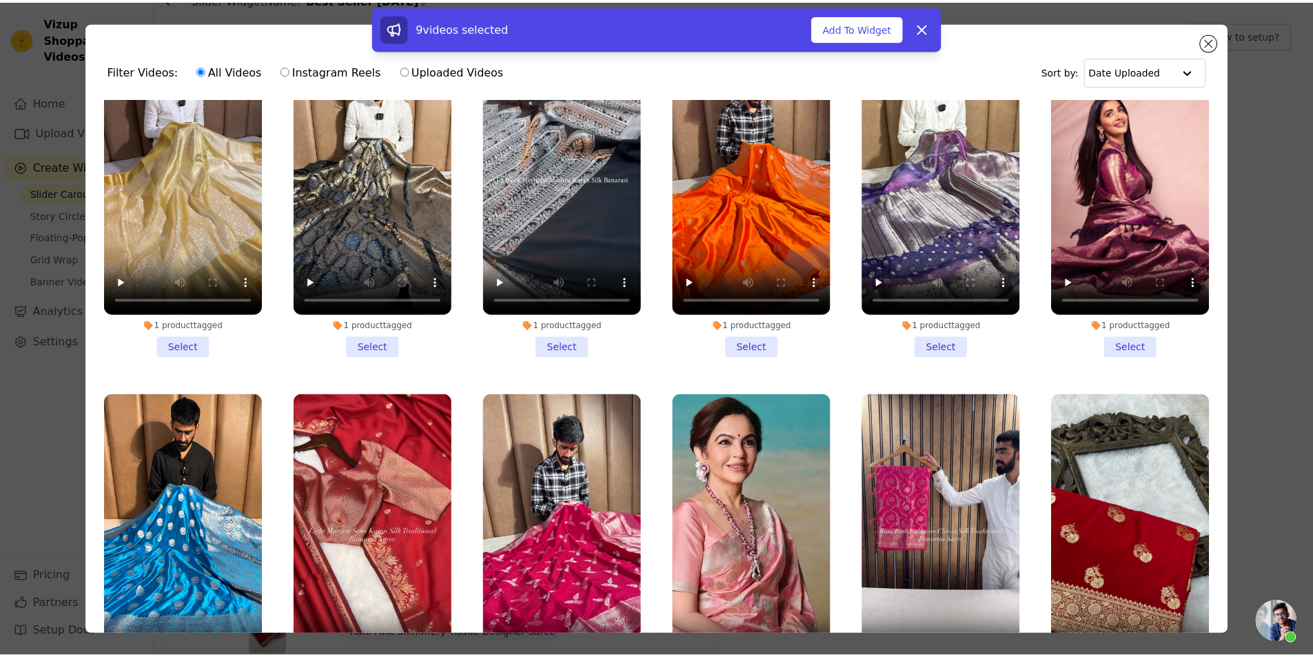
scroll to position [15310, 0]
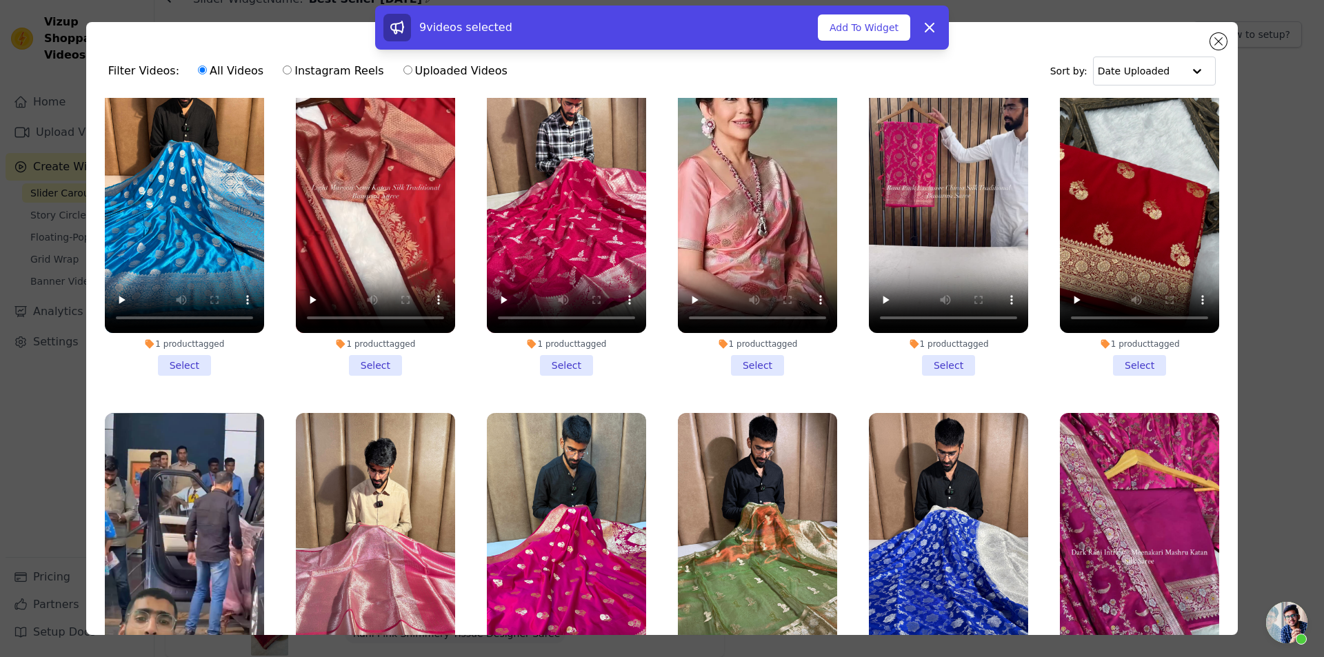
click at [190, 507] on li "1 product tagged Select" at bounding box center [184, 576] width 159 height 326
click at [0, 0] on input "1 product tagged Select" at bounding box center [0, 0] width 0 height 0
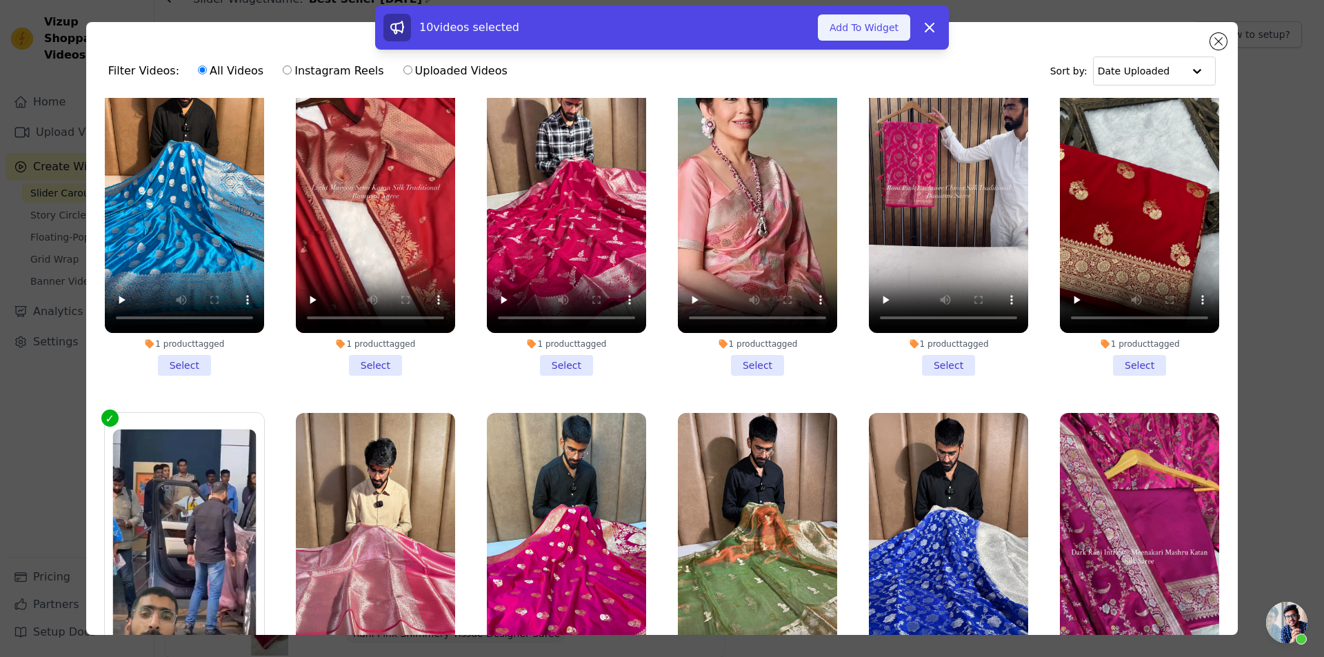
click at [865, 27] on button "Add To Widget" at bounding box center [864, 27] width 92 height 26
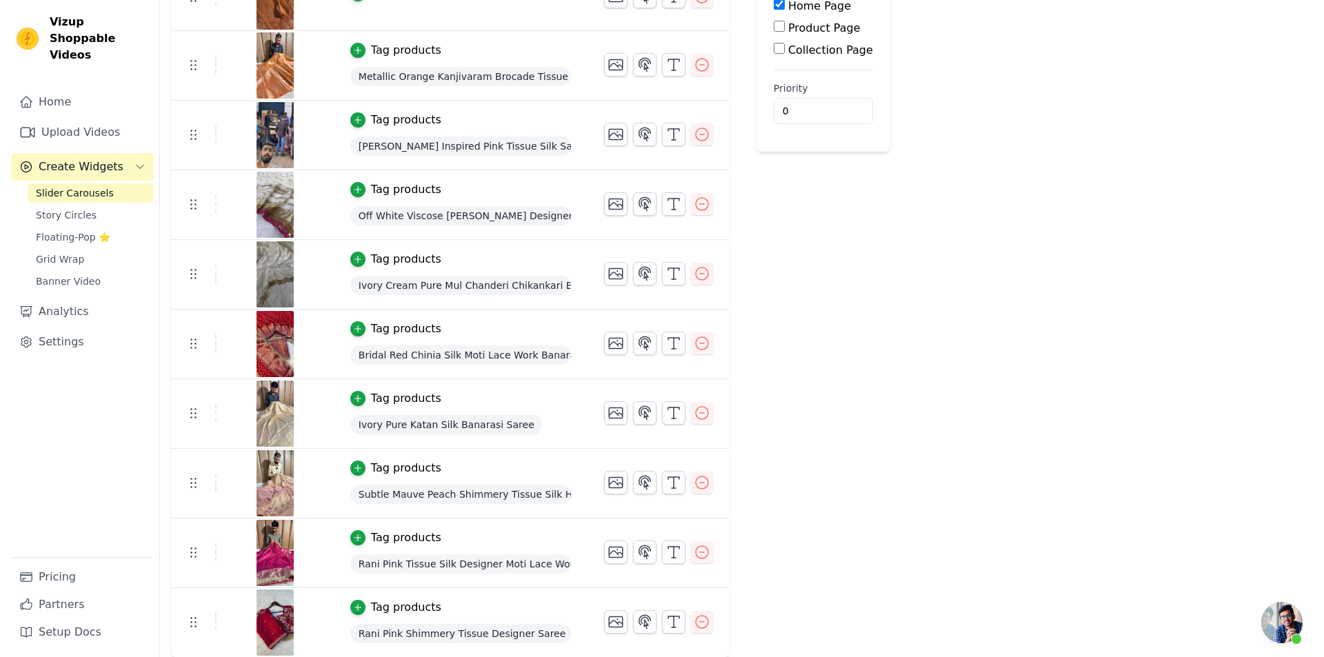
scroll to position [0, 0]
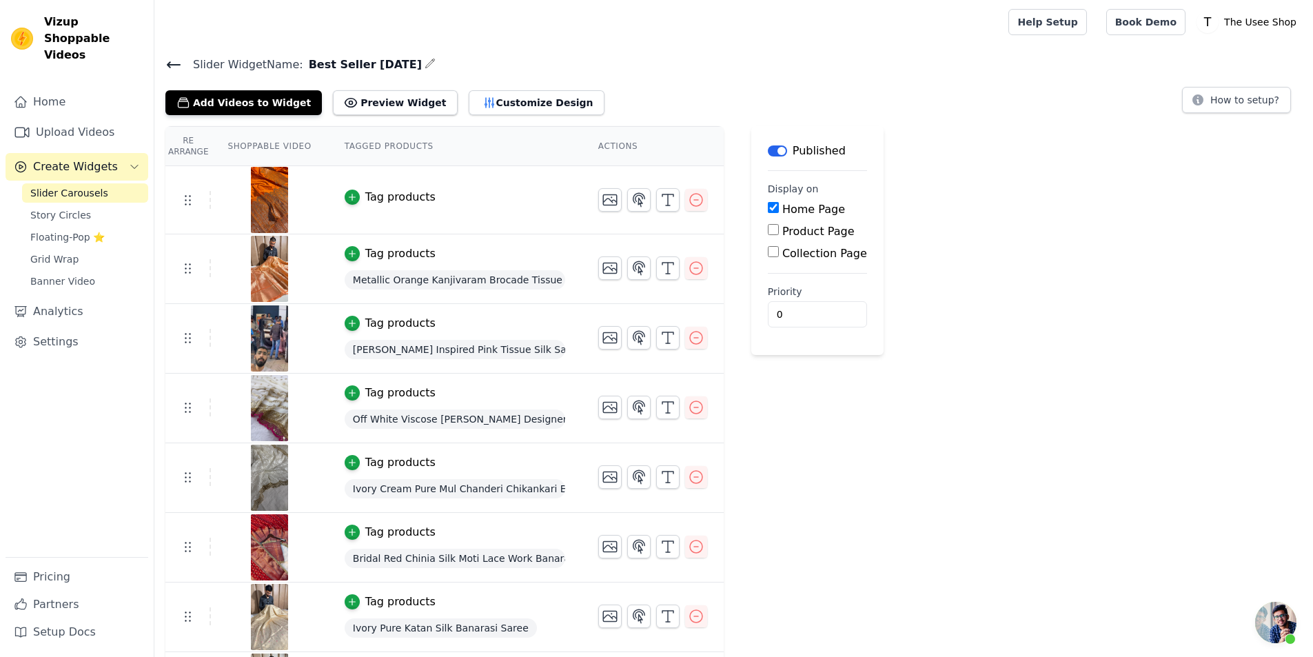
click at [374, 200] on div "Tag products" at bounding box center [400, 197] width 70 height 17
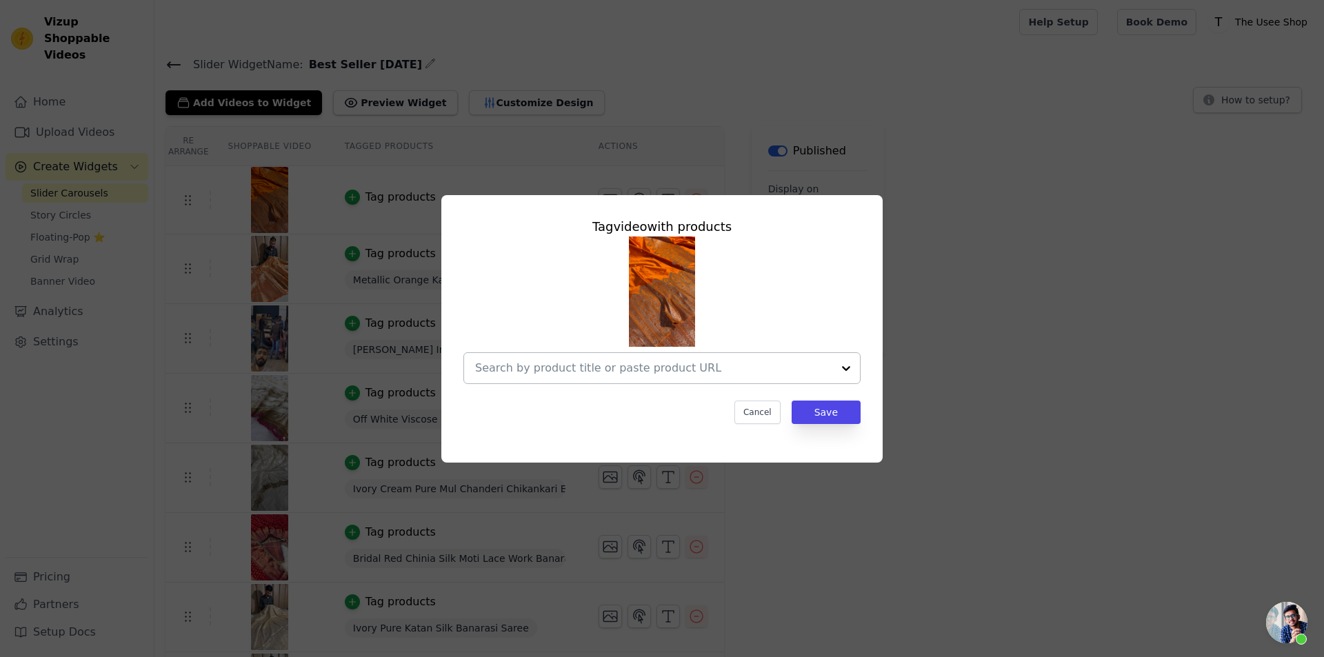
click at [670, 372] on input "text" at bounding box center [653, 368] width 357 height 17
paste input "https://theuseeshop.com/products/bright-orange-mashru-katan-silk-heritage-weave…"
type input "https://theuseeshop.com/products/bright-orange-mashru-katan-silk-heritage-weave…"
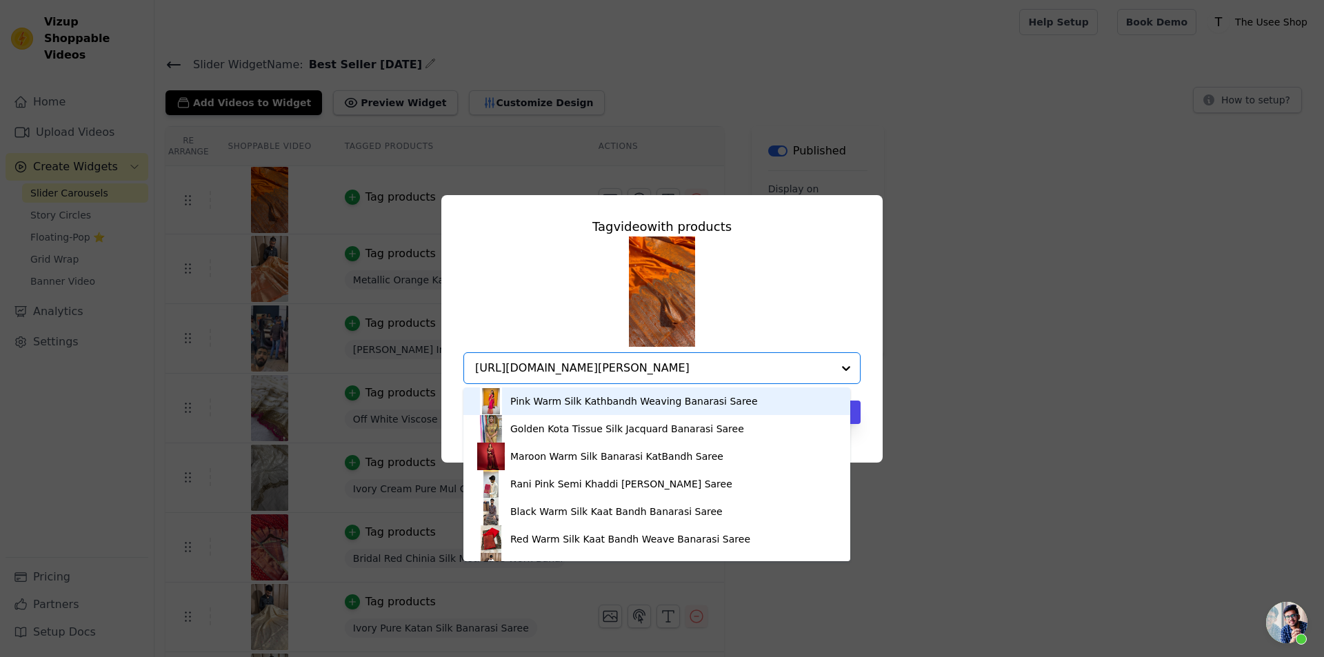
scroll to position [0, 293]
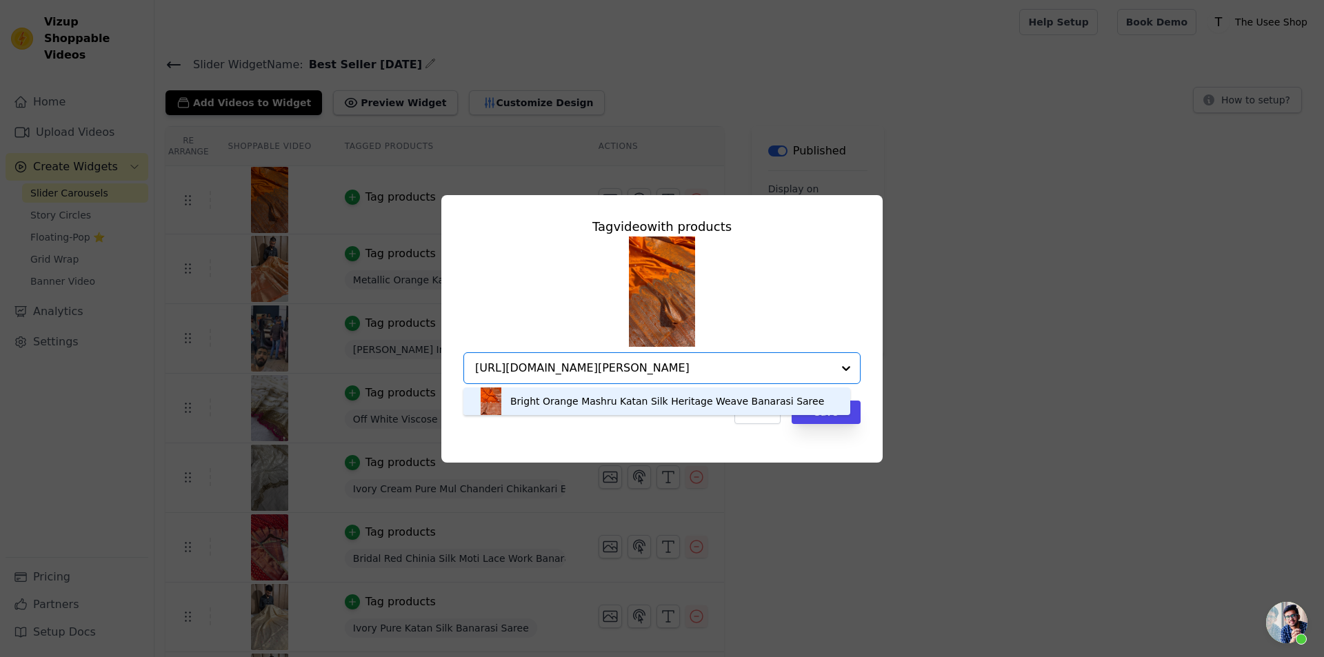
click at [634, 406] on div "Bright Orange Mashru Katan Silk Heritage Weave Banarasi Saree" at bounding box center [667, 401] width 314 height 14
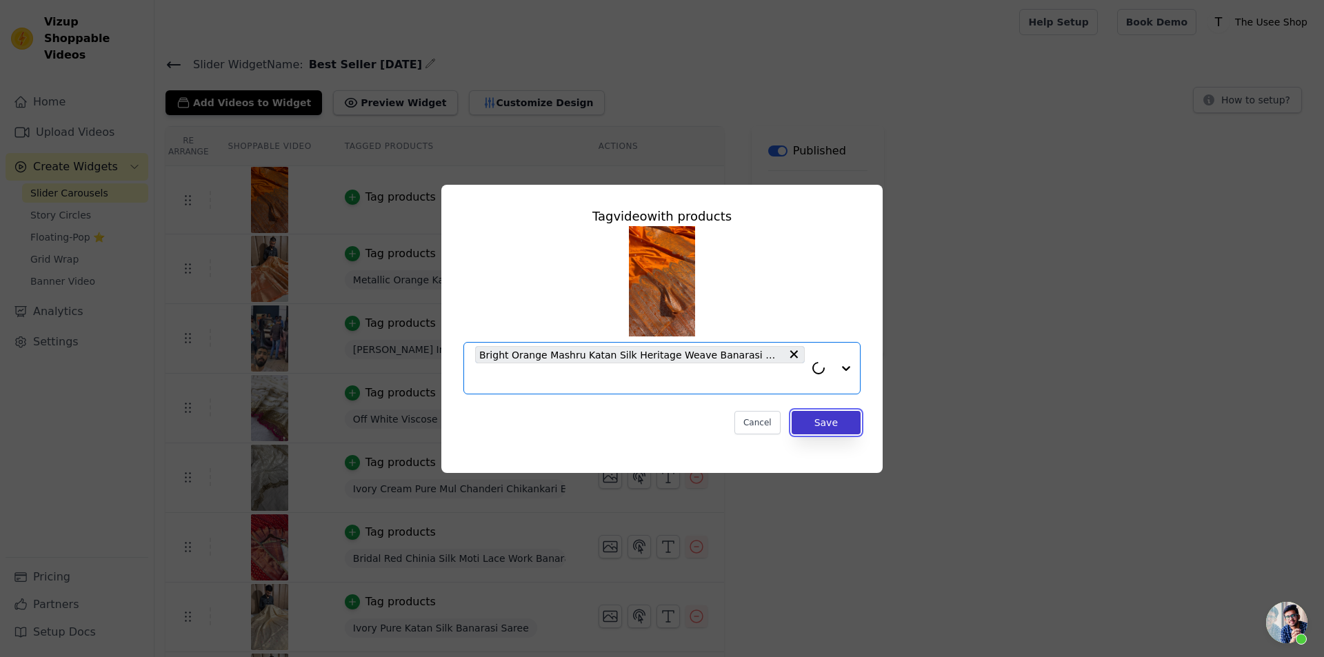
click at [836, 419] on button "Save" at bounding box center [825, 422] width 69 height 23
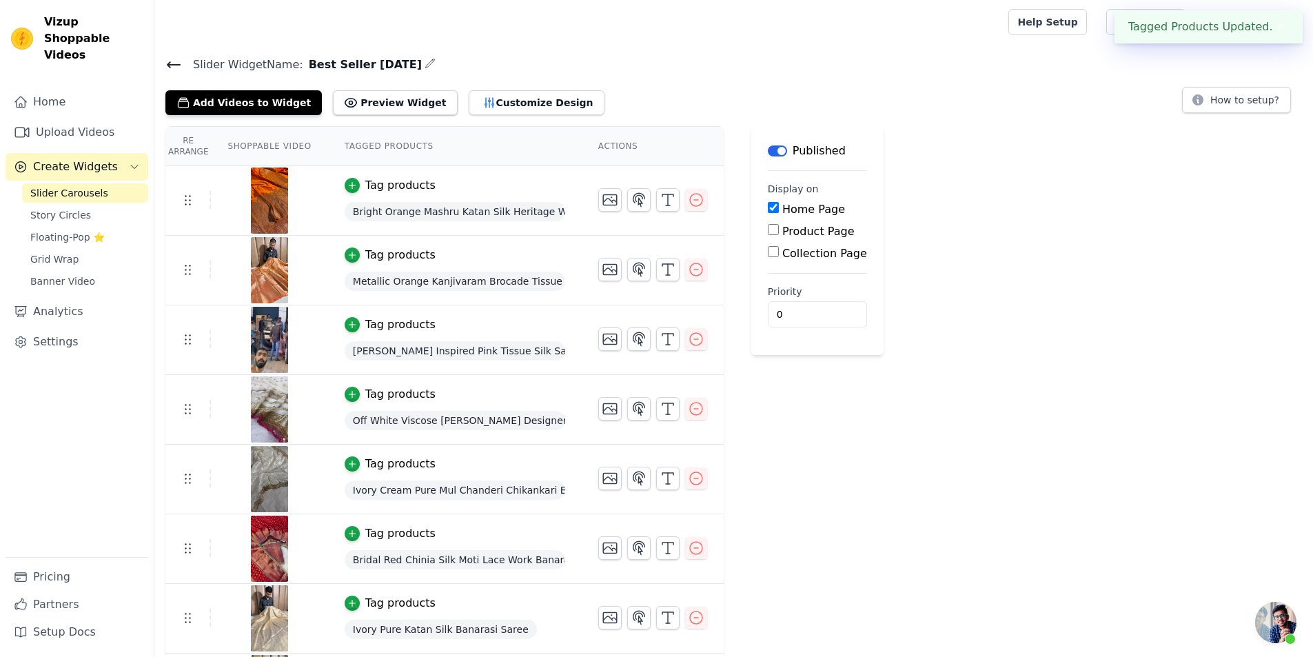
click at [174, 65] on icon at bounding box center [173, 65] width 17 height 17
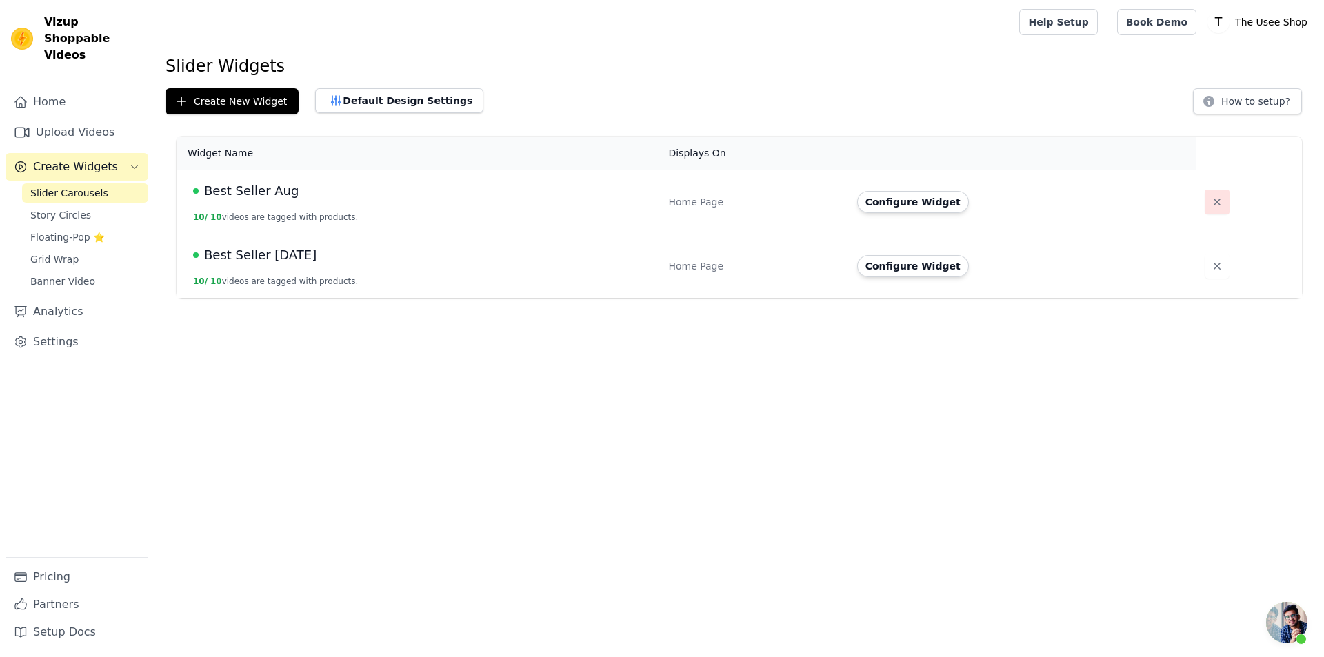
click at [1210, 200] on icon "button" at bounding box center [1217, 202] width 14 height 14
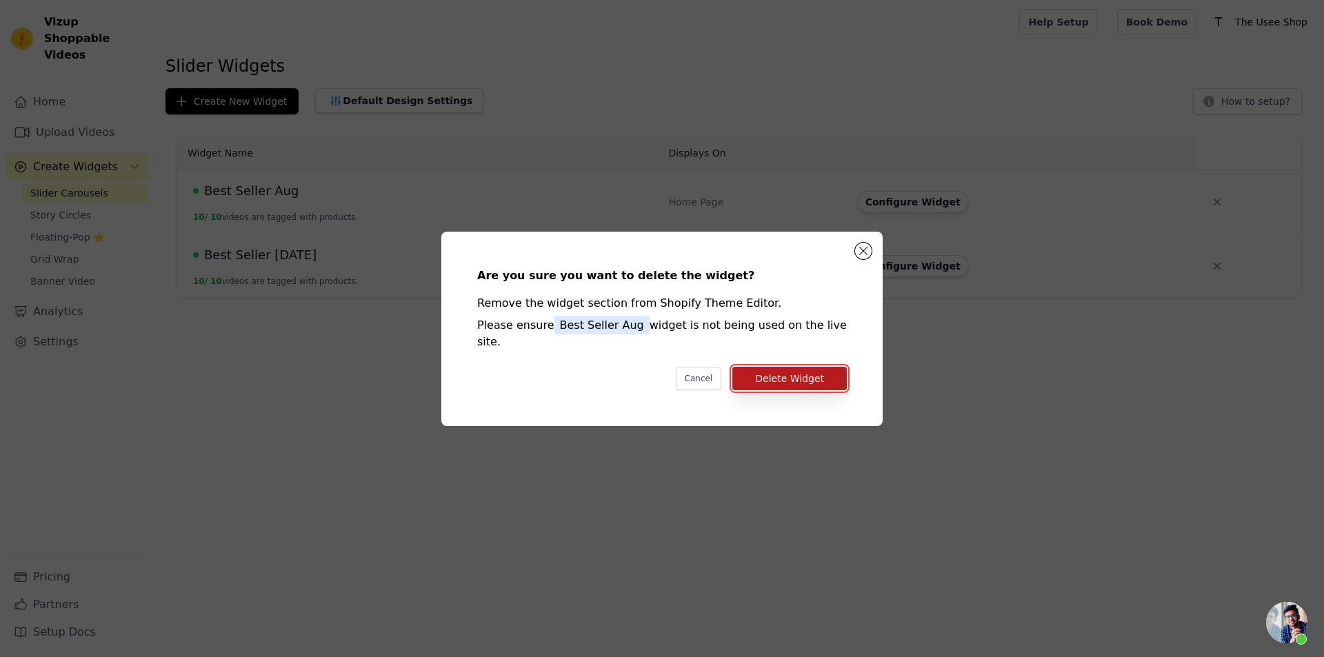
click at [799, 367] on button "Delete Widget" at bounding box center [789, 378] width 114 height 23
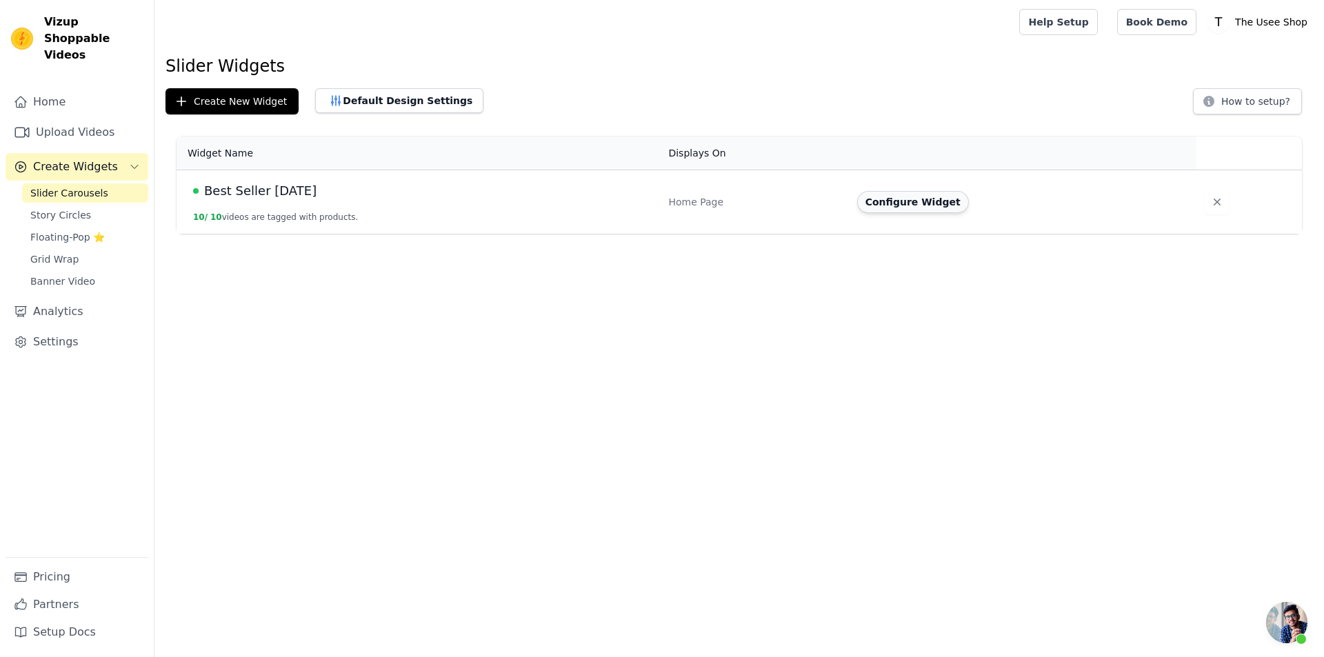
click at [865, 212] on button "Configure Widget" at bounding box center [913, 202] width 112 height 22
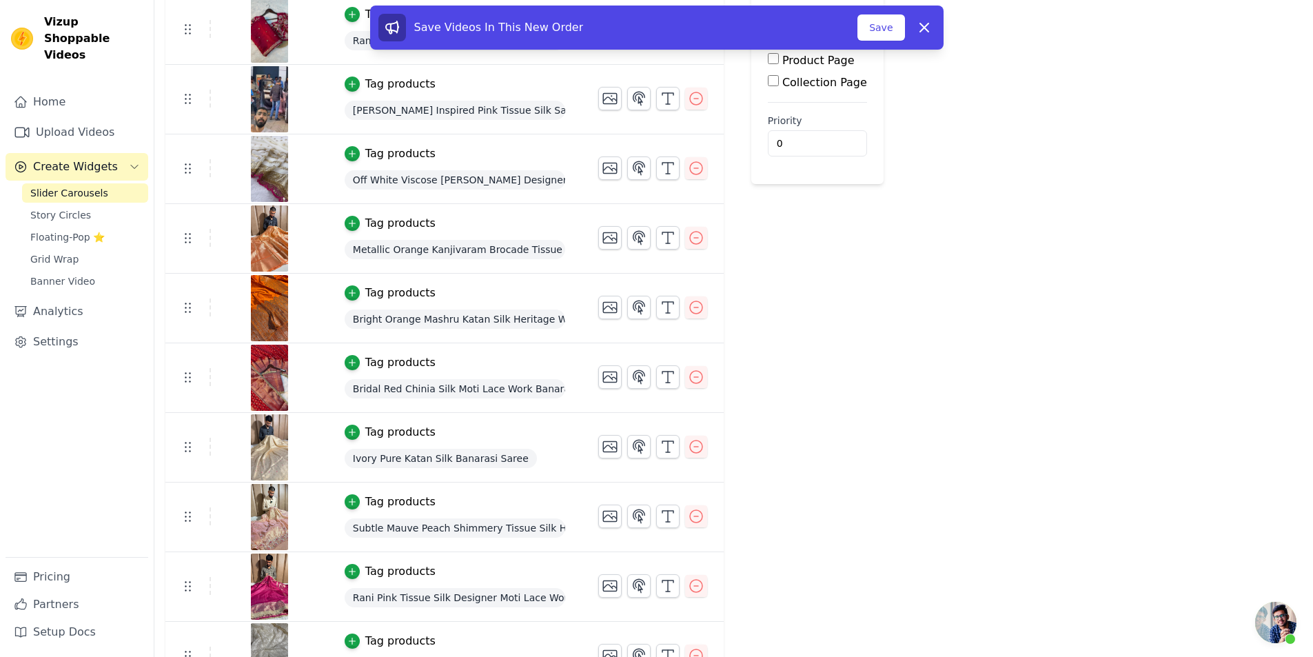
scroll to position [205, 0]
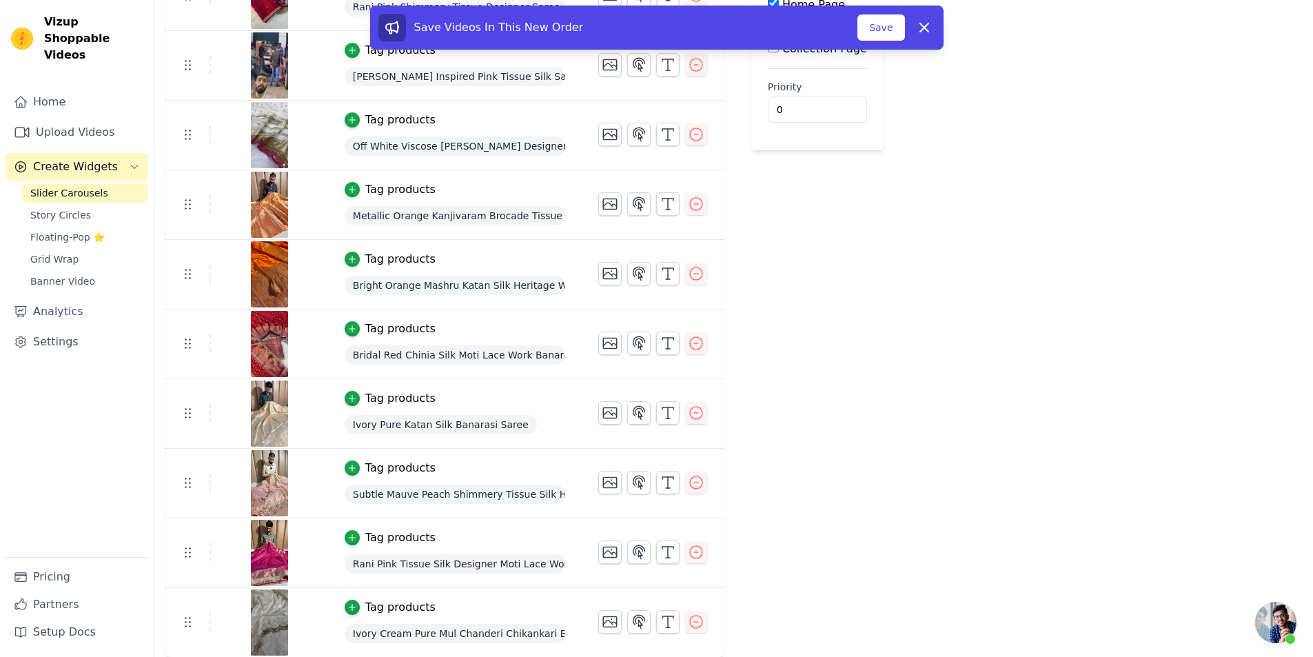
drag, startPoint x: 183, startPoint y: 278, endPoint x: 199, endPoint y: 467, distance: 190.2
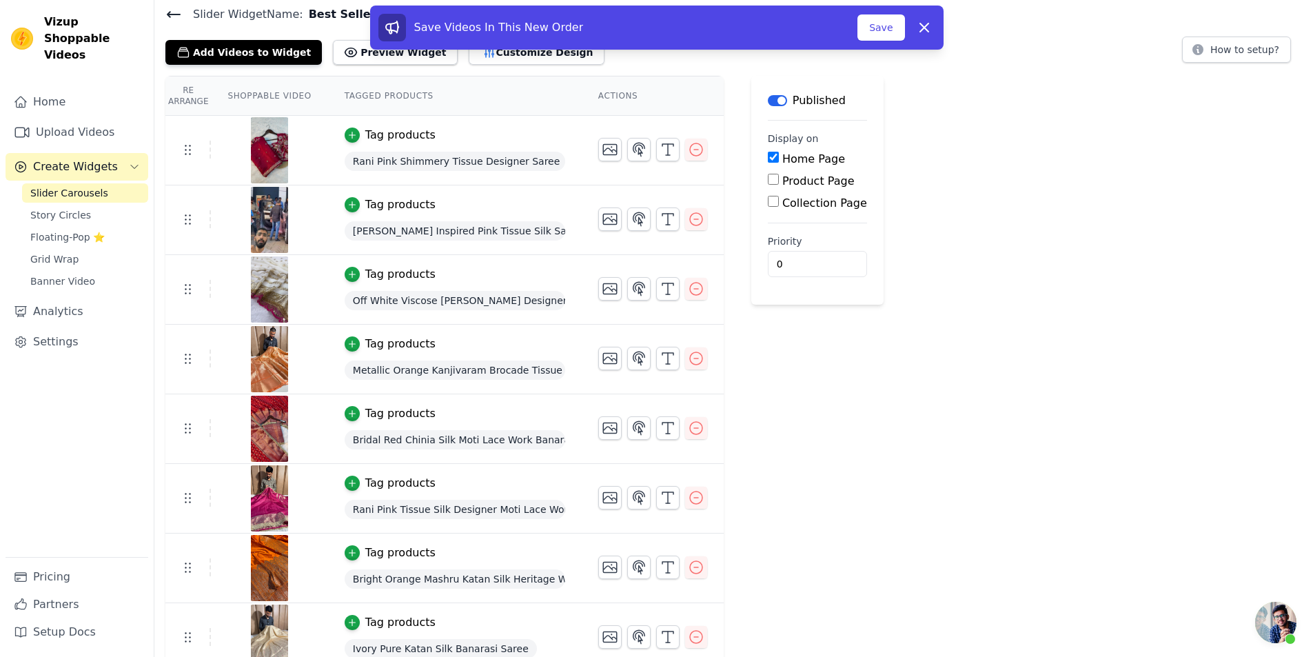
scroll to position [0, 0]
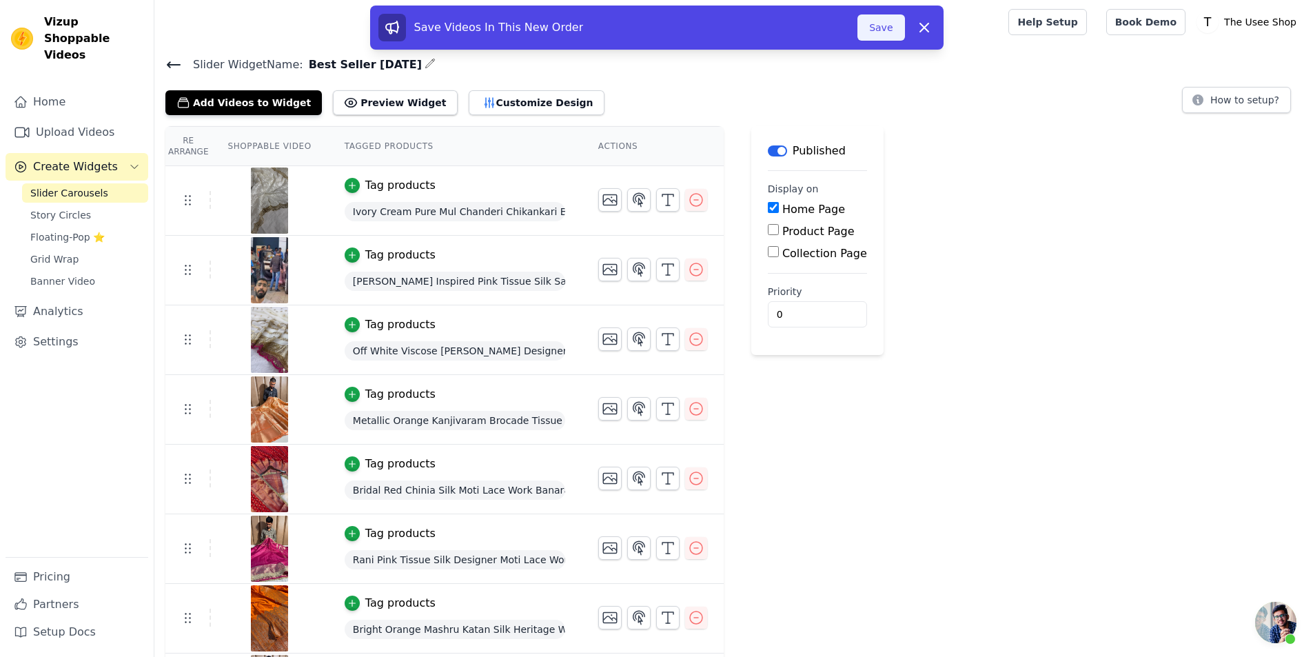
click at [884, 22] on button "Save" at bounding box center [881, 27] width 47 height 26
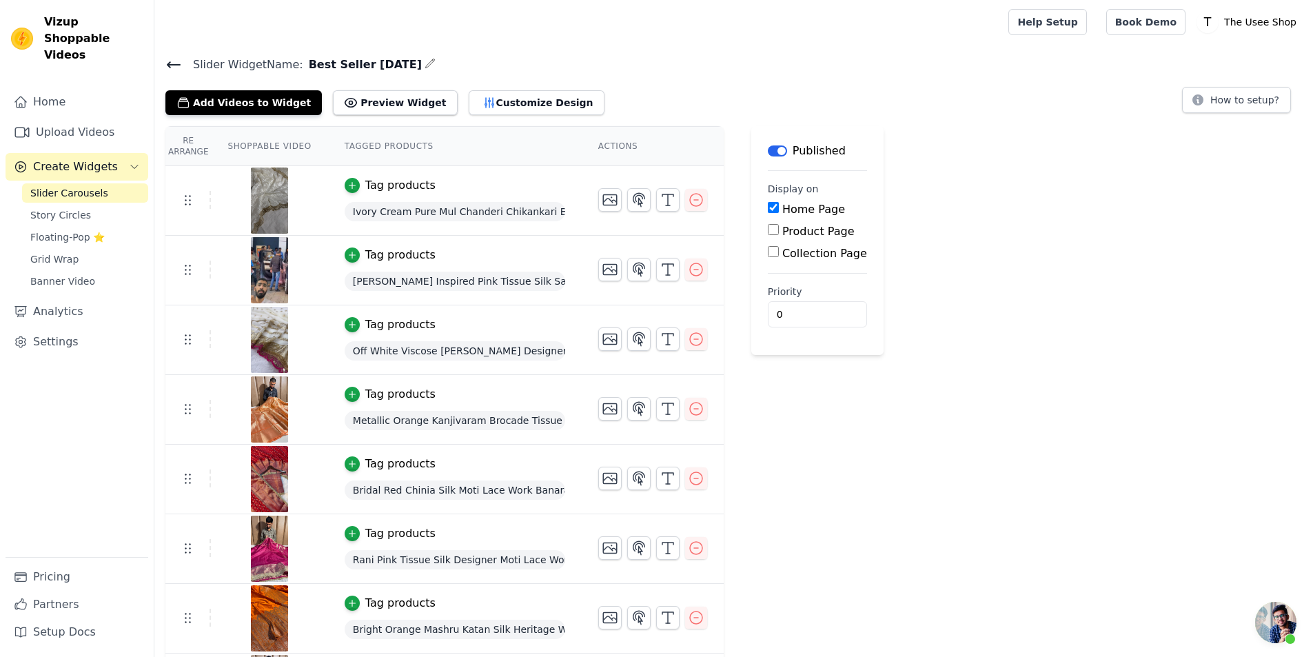
scroll to position [205, 0]
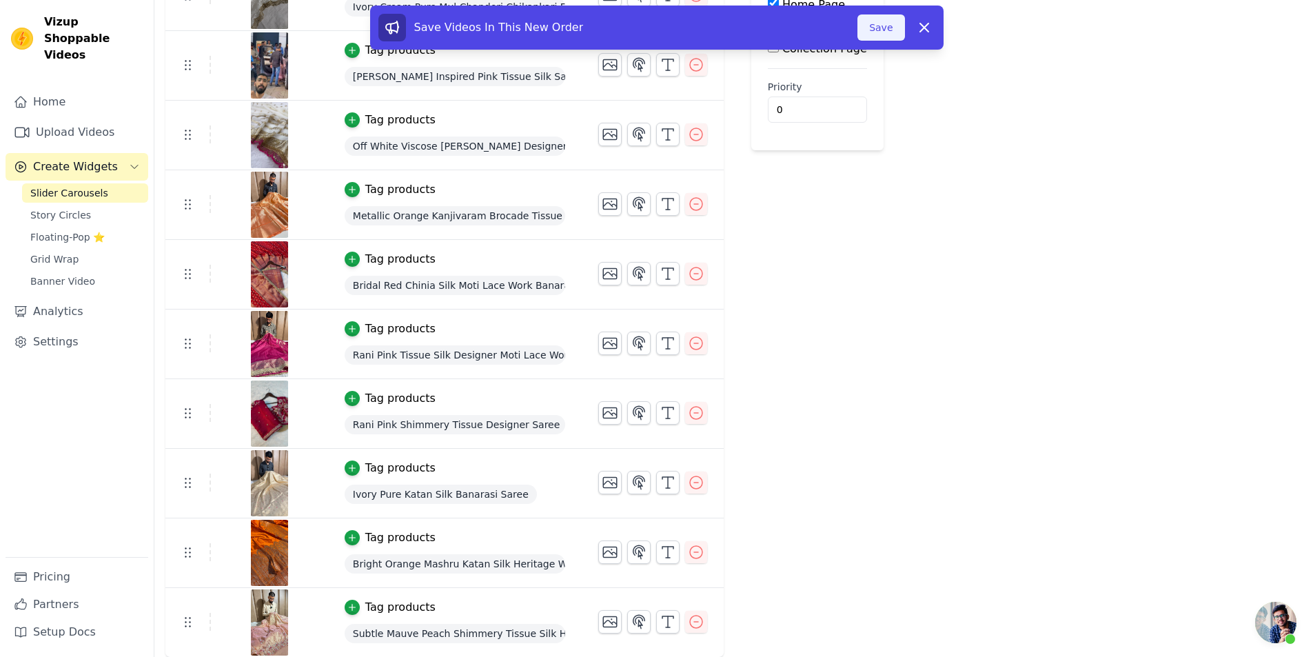
click at [879, 32] on button "Save" at bounding box center [881, 27] width 47 height 26
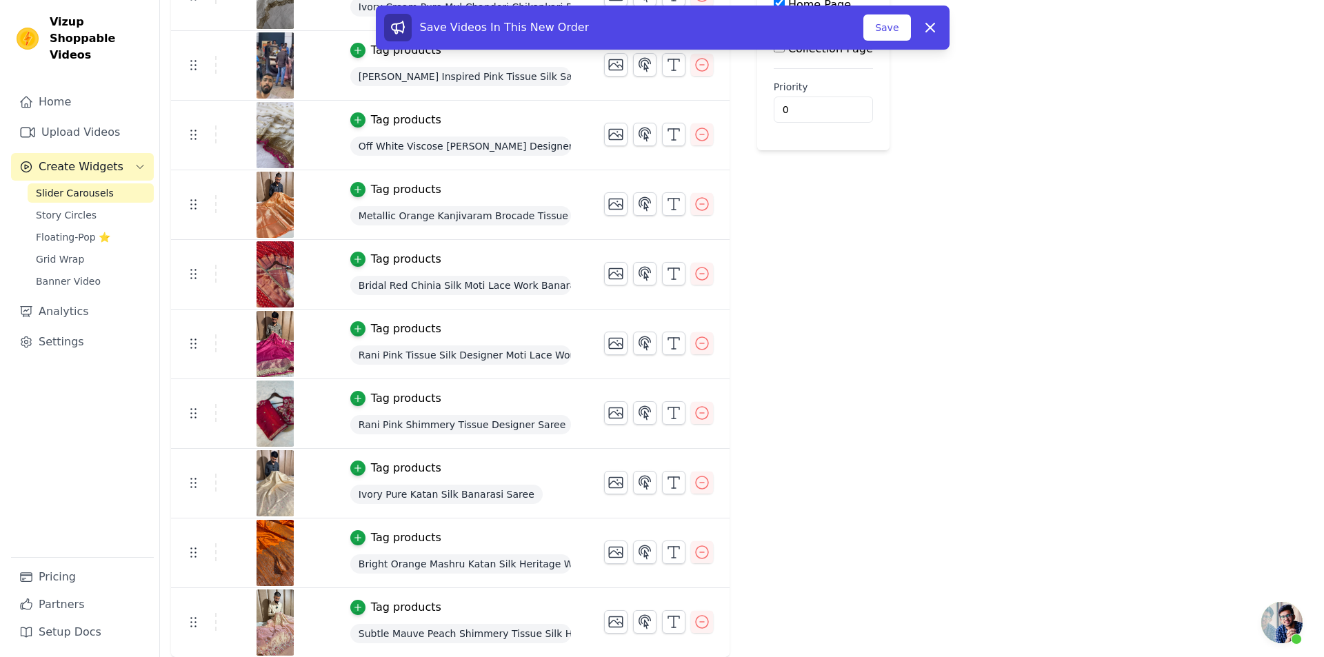
scroll to position [0, 0]
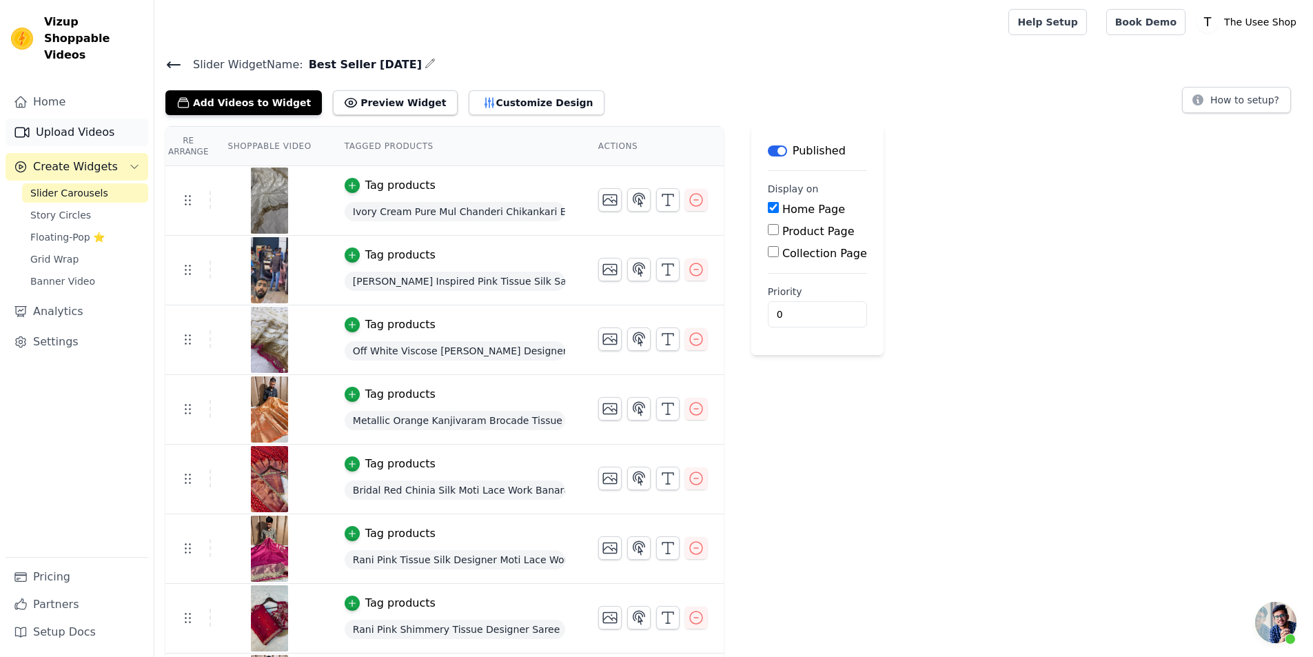
click at [117, 119] on link "Upload Videos" at bounding box center [77, 133] width 143 height 28
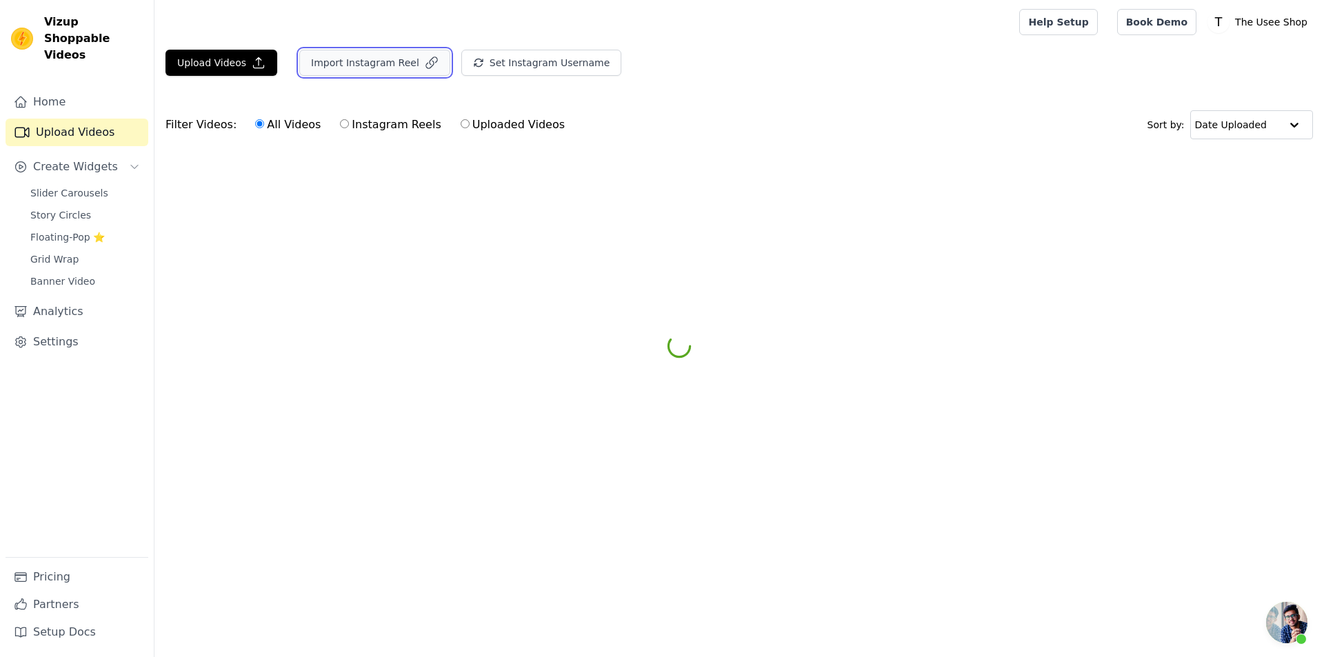
click at [350, 62] on button "Import Instagram Reel" at bounding box center [374, 63] width 151 height 26
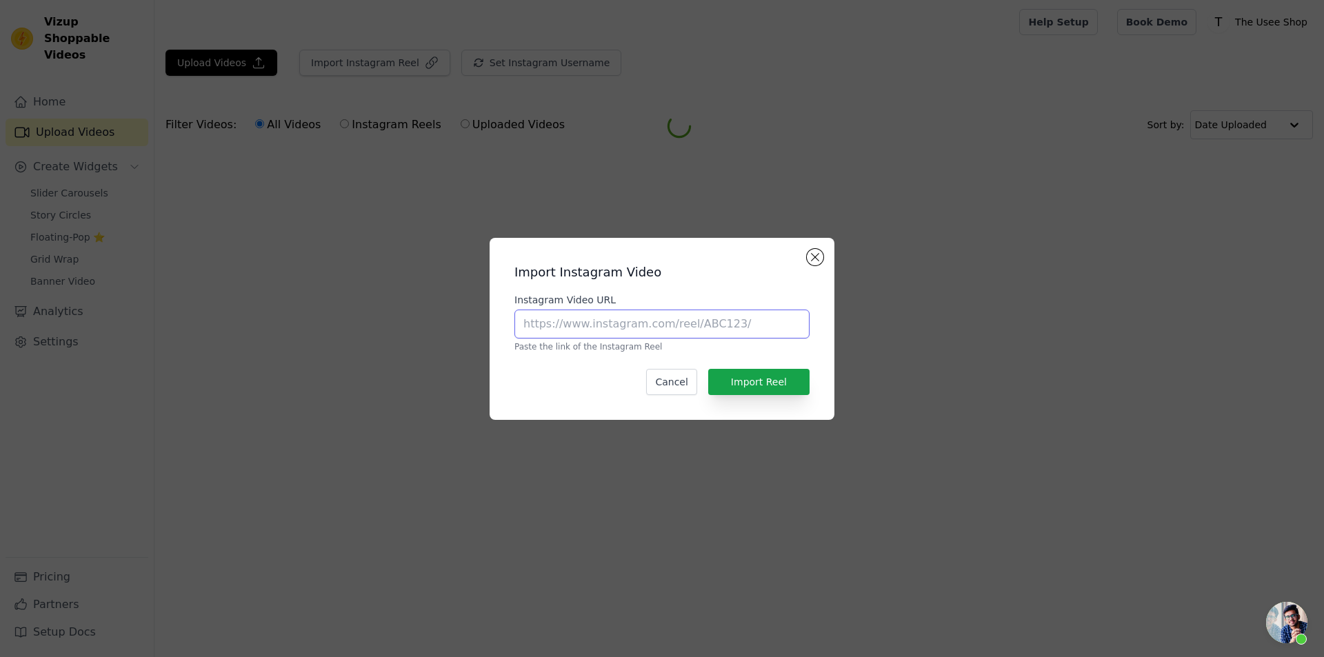
click at [606, 323] on input "Instagram Video URL" at bounding box center [661, 324] width 295 height 29
paste input "[URL][DOMAIN_NAME]"
type input "[URL][DOMAIN_NAME]"
click at [772, 391] on button "Import Reel" at bounding box center [758, 382] width 101 height 26
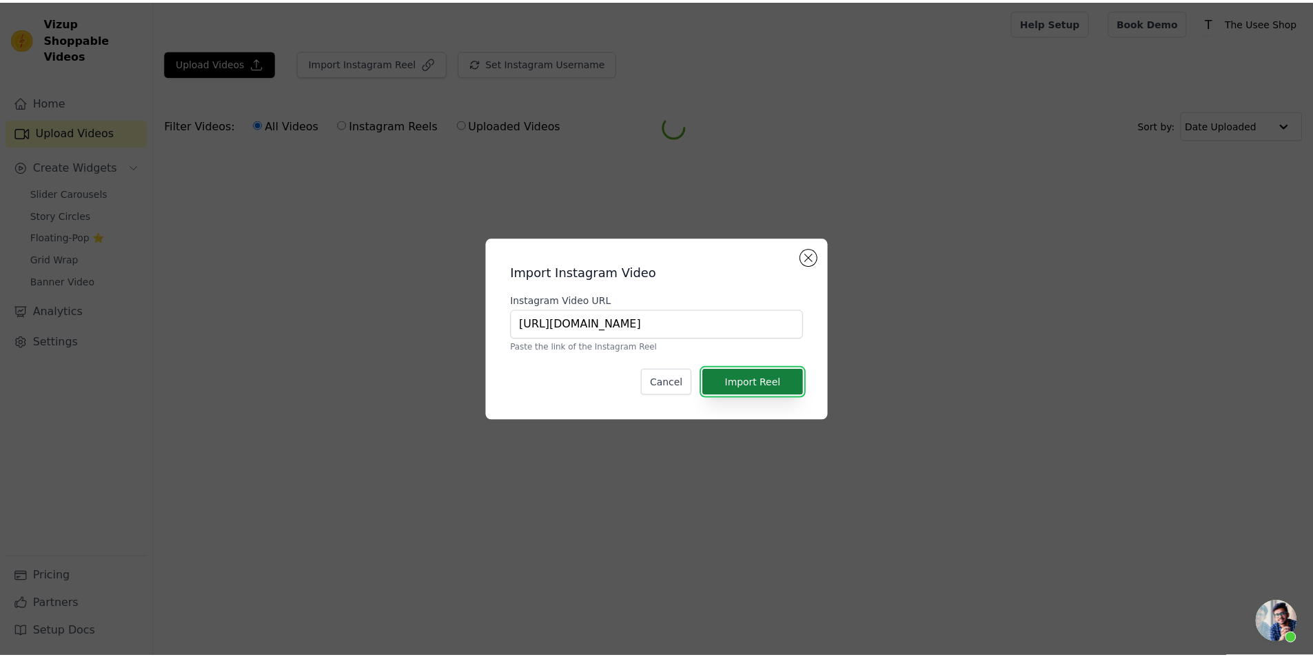
scroll to position [0, 0]
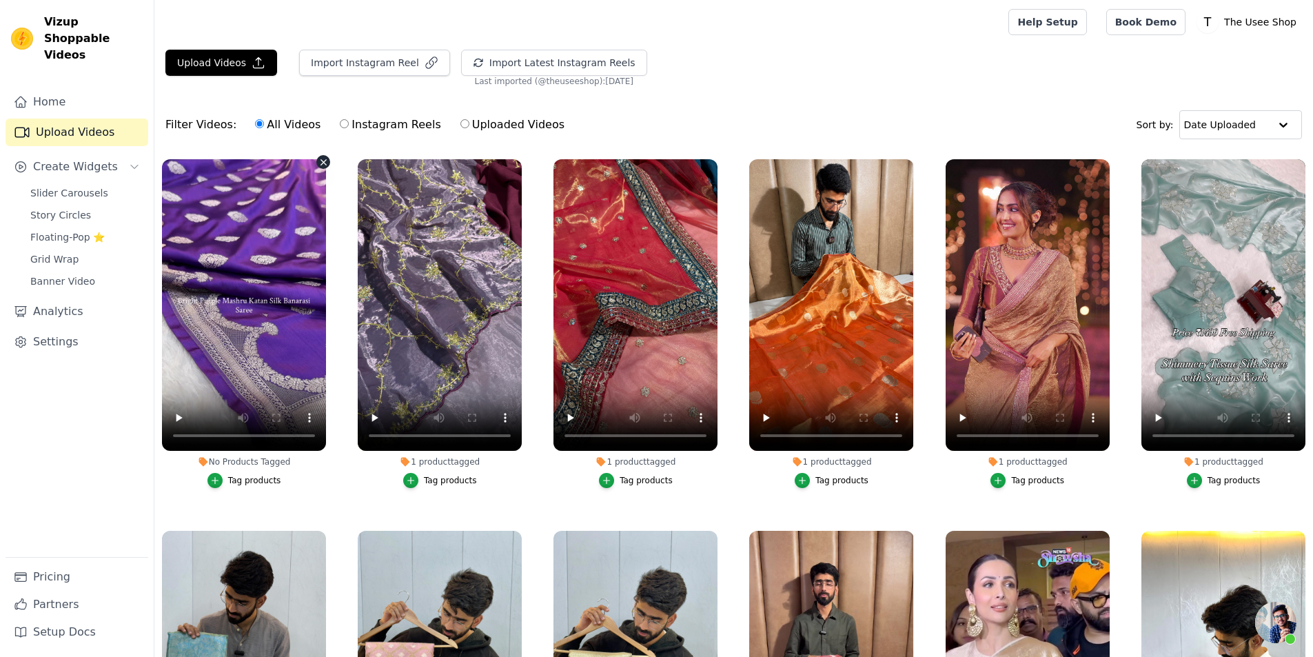
click at [260, 470] on li "No Products Tagged Tag products" at bounding box center [244, 323] width 164 height 329
click at [240, 483] on div "Tag products" at bounding box center [254, 480] width 53 height 11
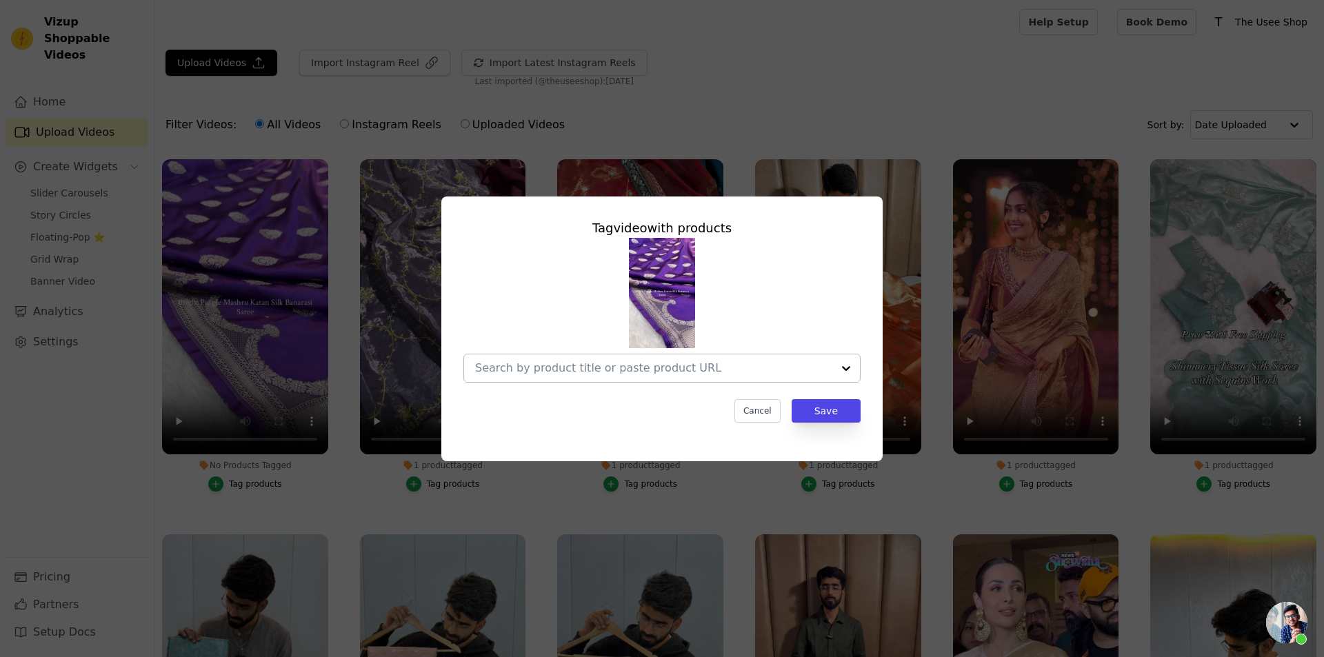
click at [593, 365] on input "No Products Tagged Tag video with products Cancel Save Tag products" at bounding box center [653, 367] width 357 height 13
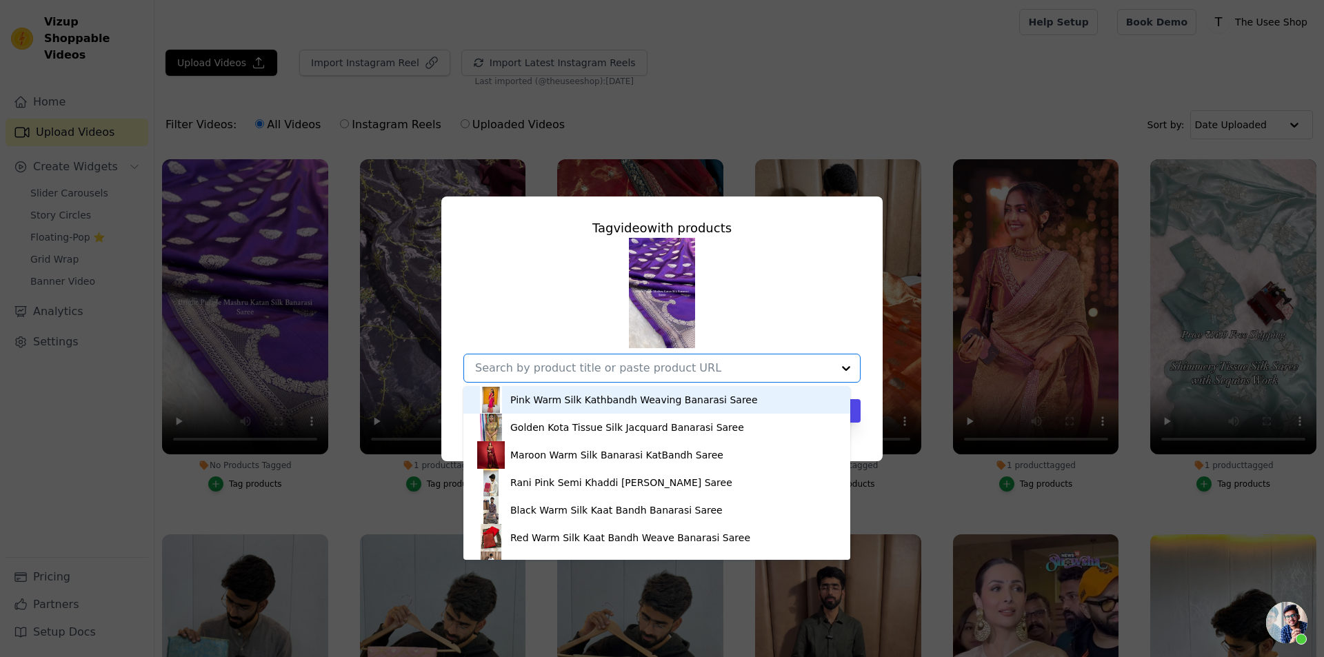
paste input "[URL][DOMAIN_NAME][PERSON_NAME]"
type input "[URL][DOMAIN_NAME][PERSON_NAME]"
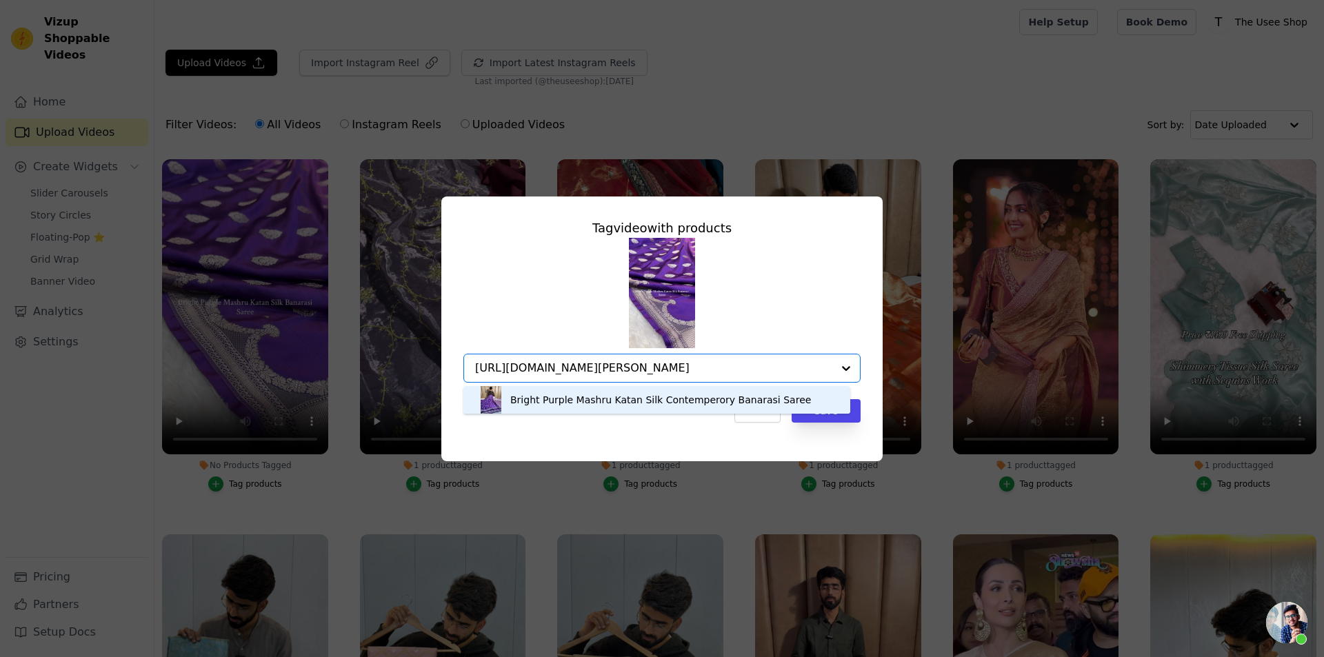
click at [598, 403] on div "Bright Purple Mashru Katan Silk Contemperory Banarasi Saree" at bounding box center [660, 400] width 301 height 14
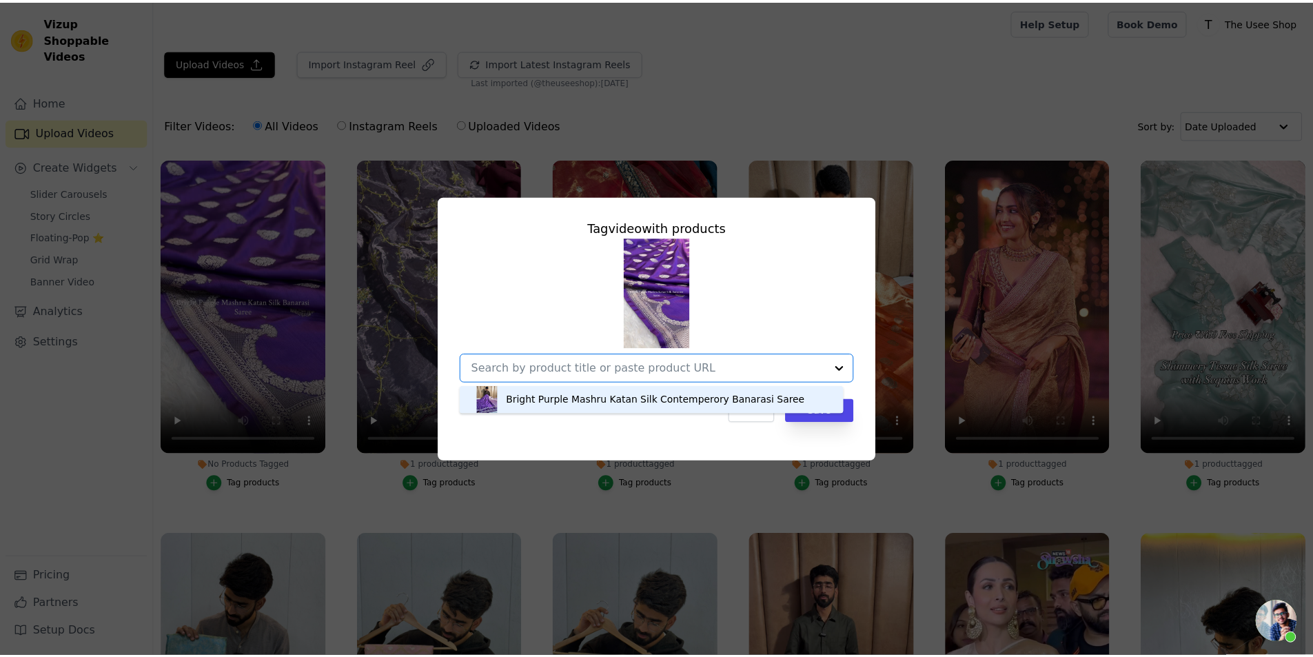
scroll to position [0, 0]
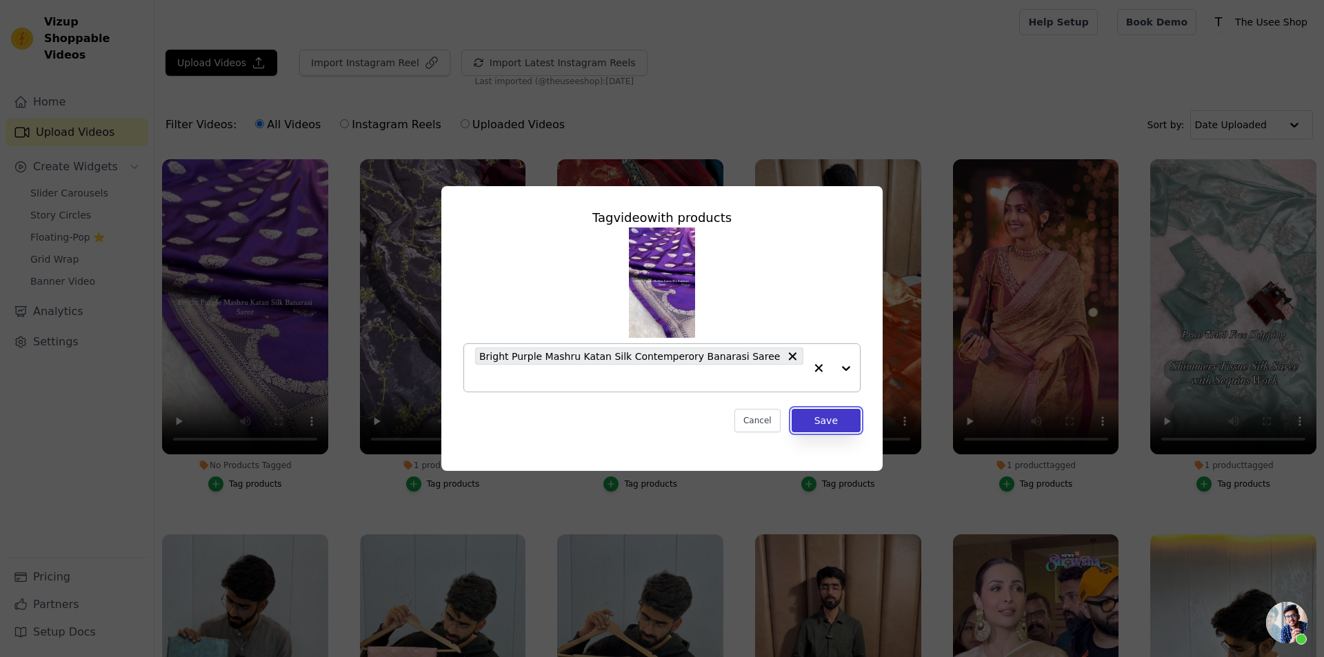
click at [841, 415] on button "Save" at bounding box center [825, 420] width 69 height 23
